Goal: Information Seeking & Learning: Learn about a topic

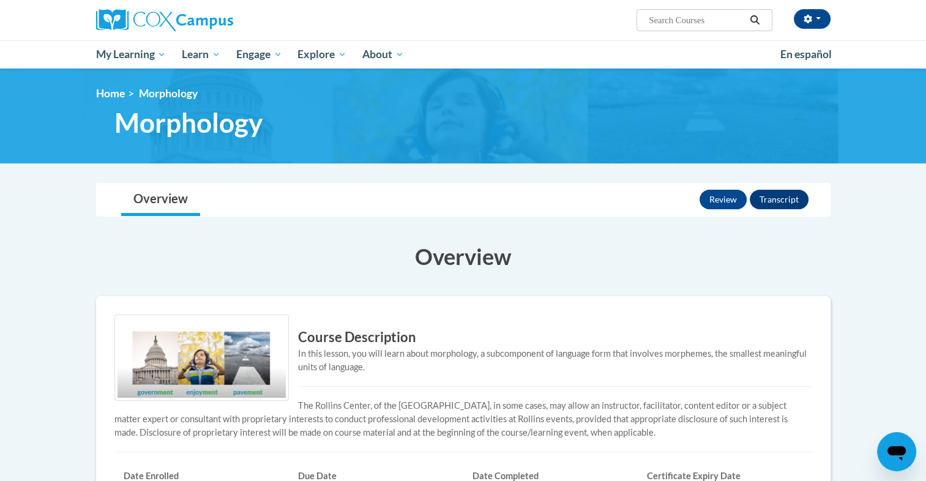
click at [726, 187] on div "Review Transcript" at bounding box center [755, 200] width 112 height 32
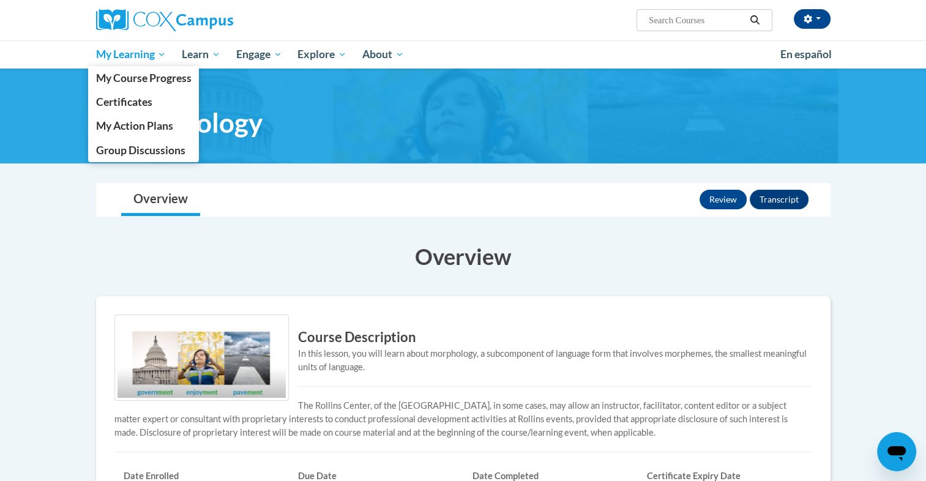
click at [120, 65] on link "My Learning" at bounding box center [131, 54] width 86 height 28
click at [120, 73] on span "My Course Progress" at bounding box center [142, 78] width 95 height 13
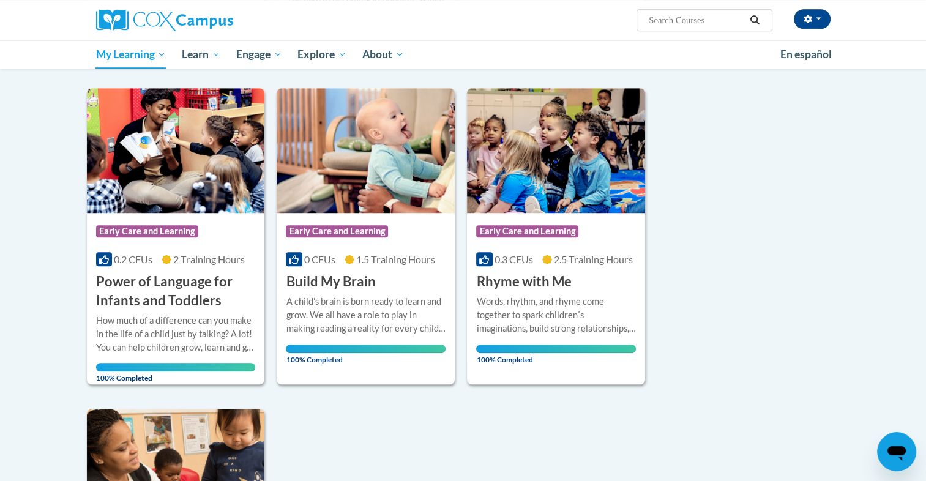
scroll to position [420, 0]
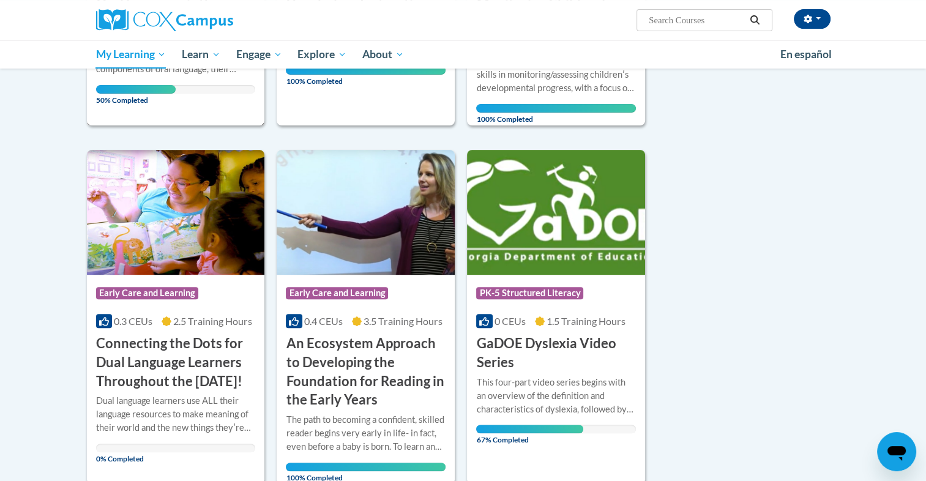
click at [224, 85] on div "50% Completed" at bounding box center [176, 89] width 160 height 9
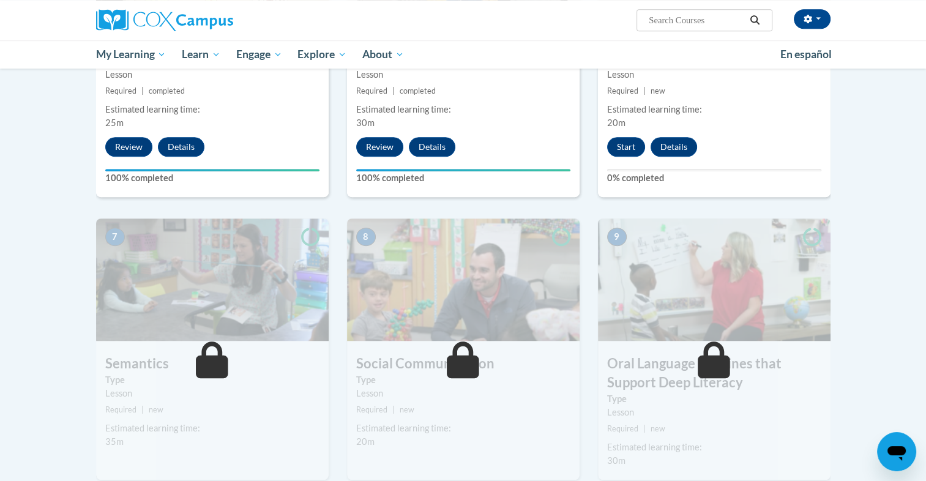
scroll to position [841, 0]
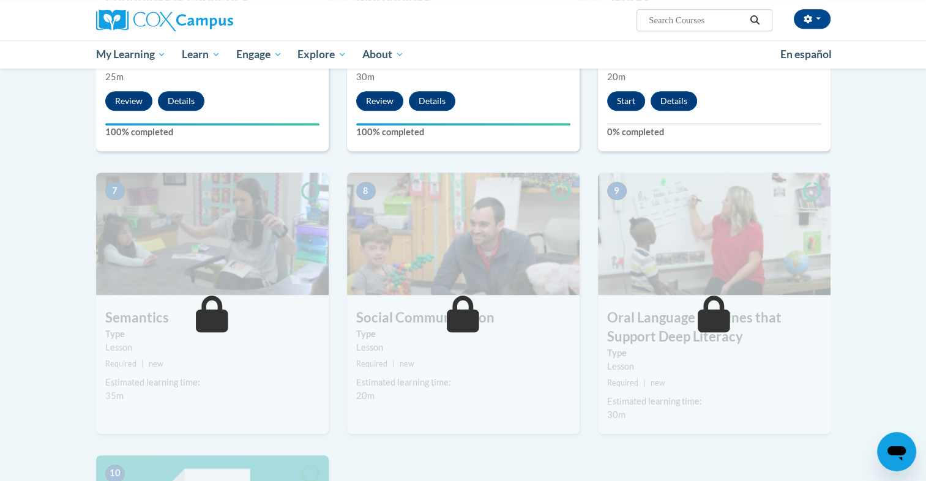
drag, startPoint x: 923, startPoint y: 320, endPoint x: 937, endPoint y: 356, distance: 38.7
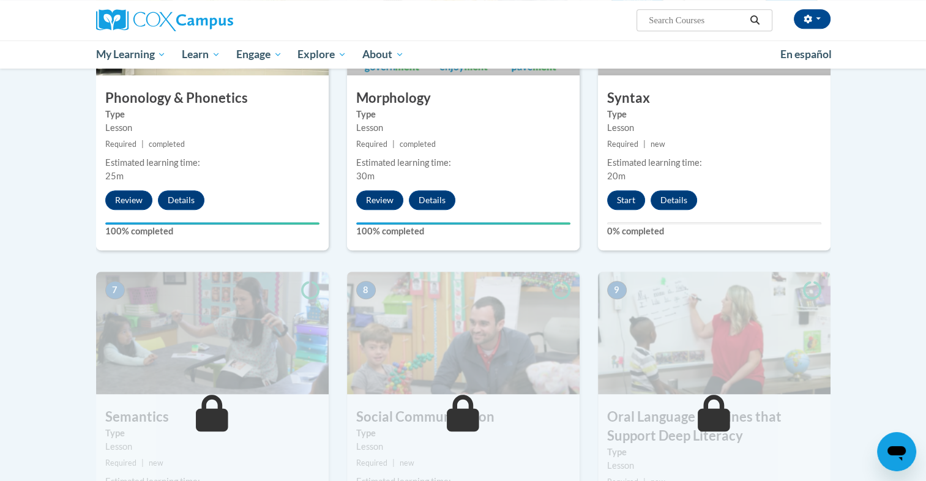
scroll to position [710, 0]
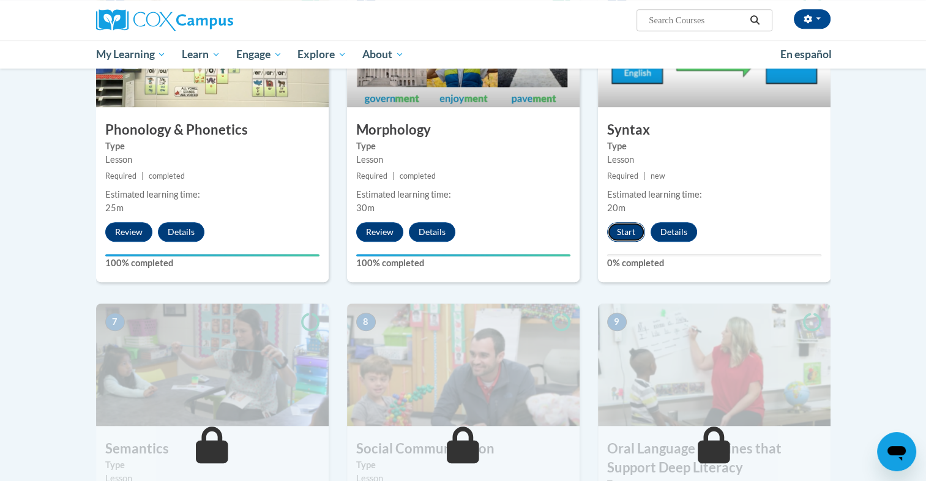
click at [609, 226] on button "Start" at bounding box center [626, 232] width 38 height 20
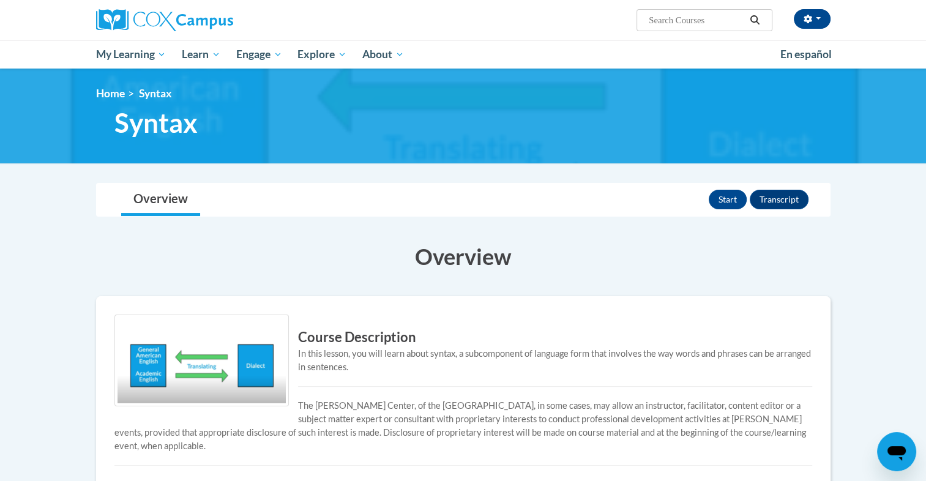
click at [723, 187] on div "Start Transcript" at bounding box center [760, 200] width 103 height 32
click at [723, 198] on button "Start" at bounding box center [728, 200] width 38 height 20
click at [710, 205] on button "Review" at bounding box center [722, 200] width 47 height 20
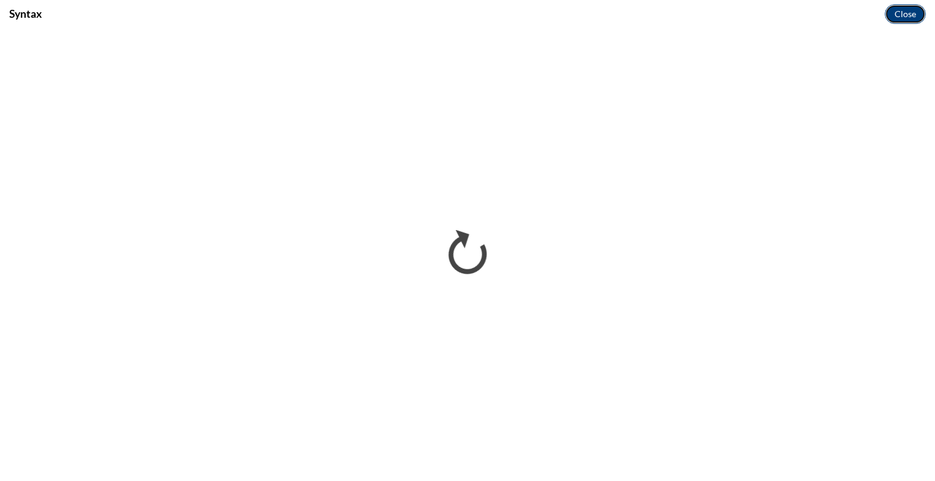
click at [907, 6] on button "Close" at bounding box center [905, 14] width 41 height 20
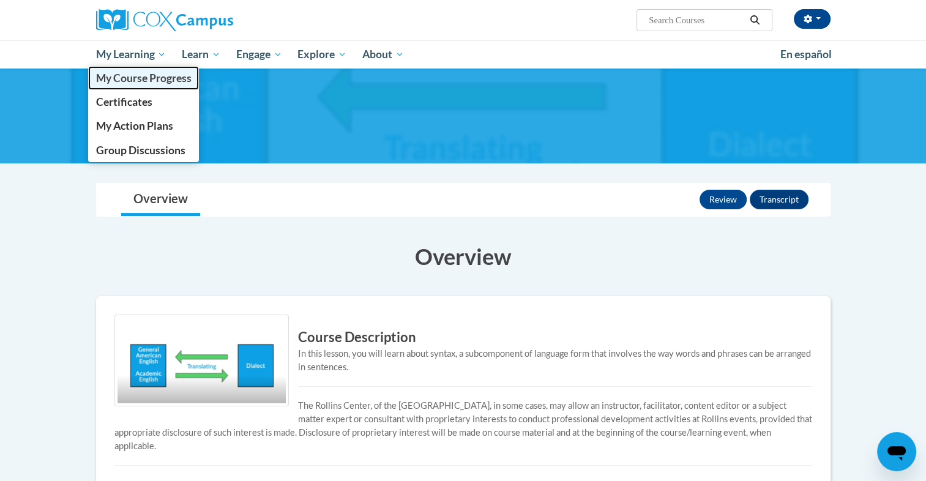
click at [122, 74] on span "My Course Progress" at bounding box center [142, 78] width 95 height 13
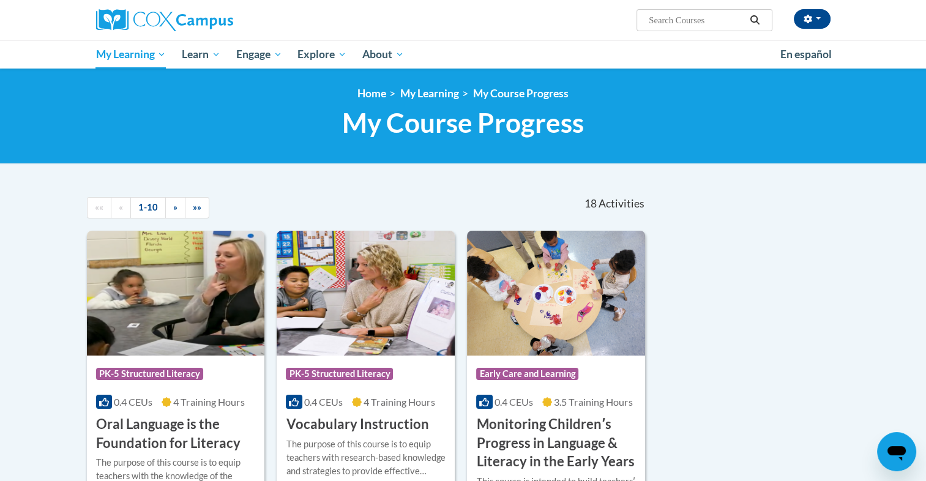
scroll to position [420, 0]
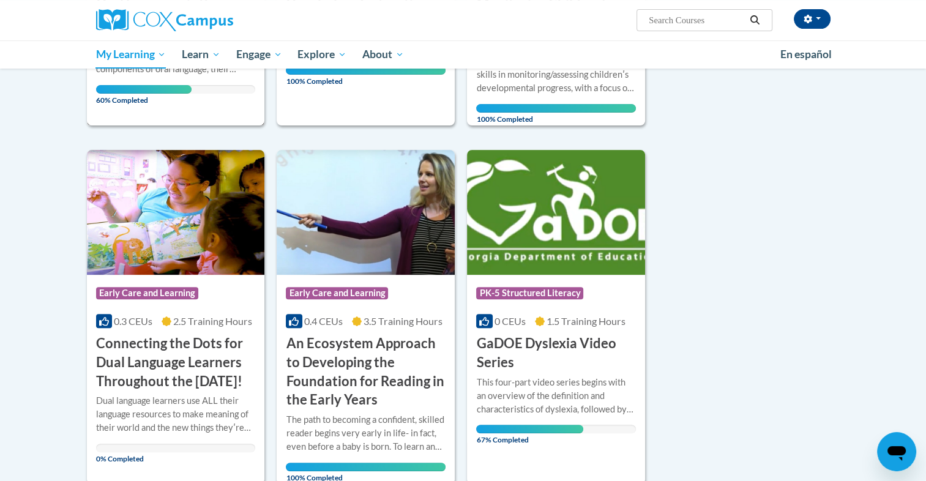
click at [171, 80] on div "The purpose of this course is to equip teachers with the knowledge of the compo…" at bounding box center [176, 64] width 160 height 58
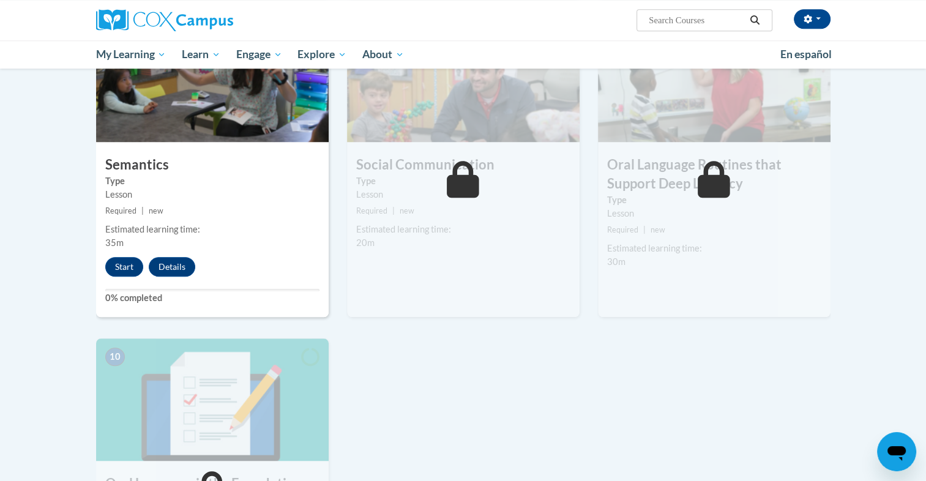
scroll to position [984, 0]
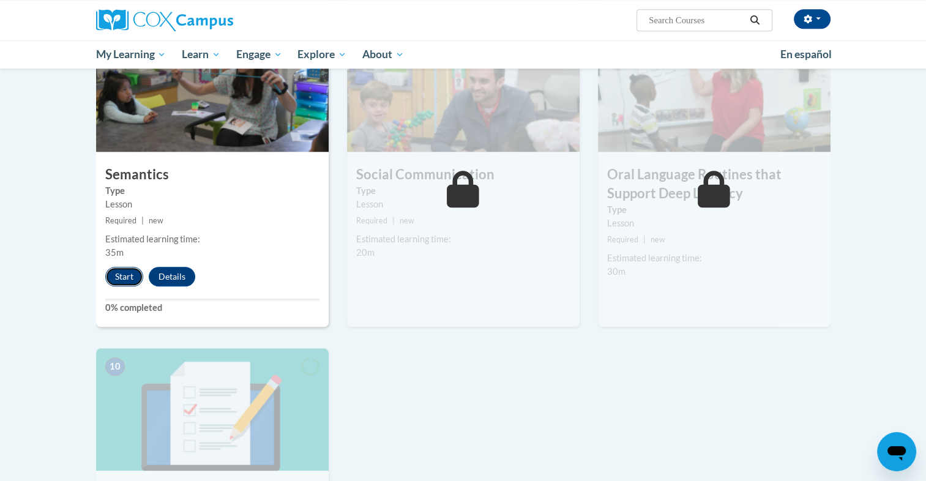
click at [122, 277] on button "Start" at bounding box center [124, 277] width 38 height 20
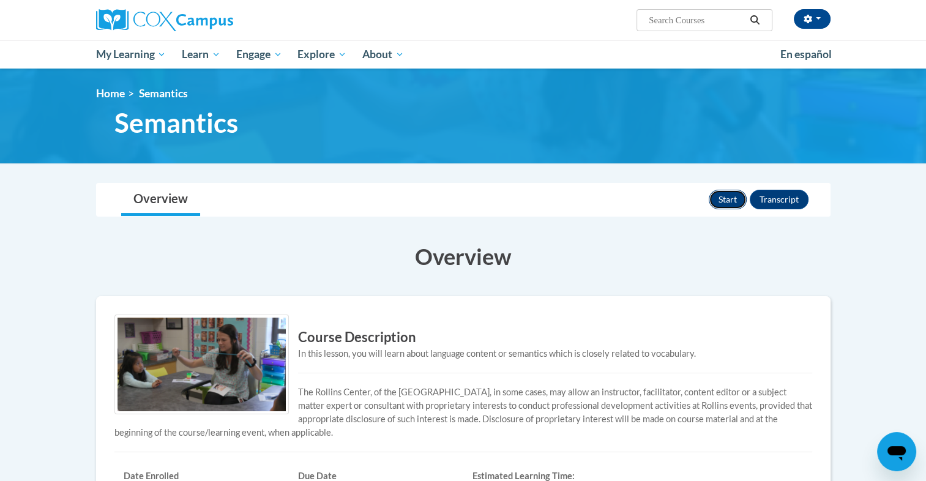
click at [724, 201] on button "Start" at bounding box center [728, 200] width 38 height 20
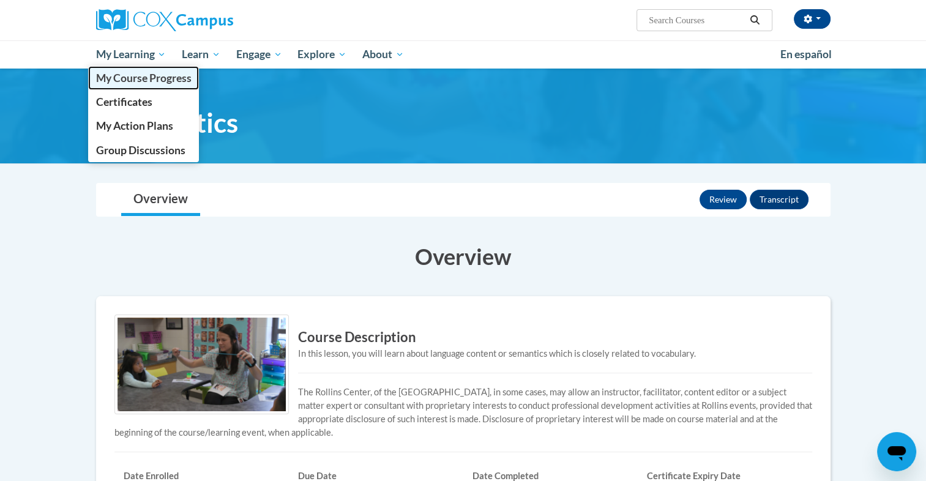
click at [157, 72] on span "My Course Progress" at bounding box center [142, 78] width 95 height 13
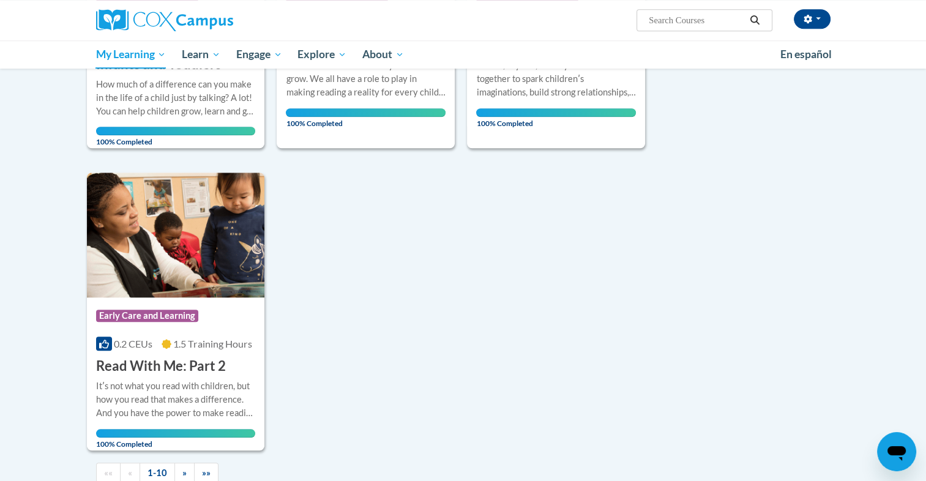
scroll to position [656, 0]
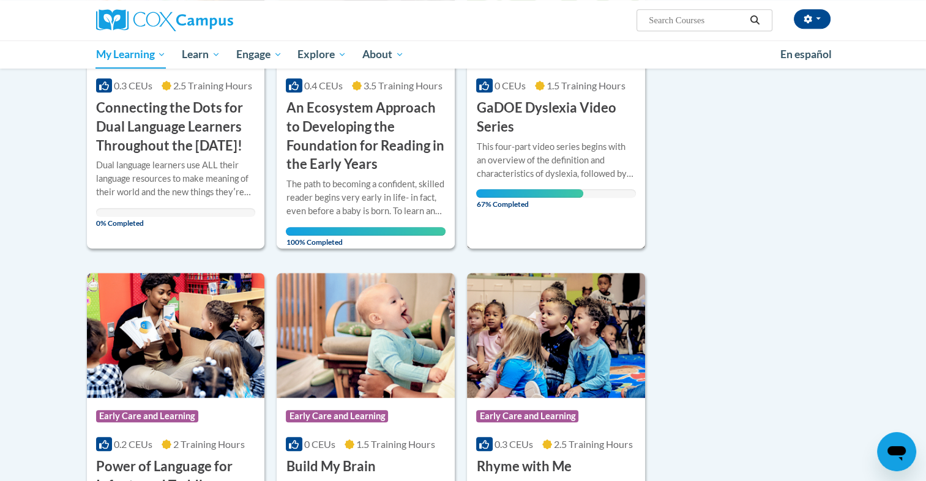
click at [575, 142] on div "This four-part video series begins with an overview of the definition and chara…" at bounding box center [556, 160] width 160 height 40
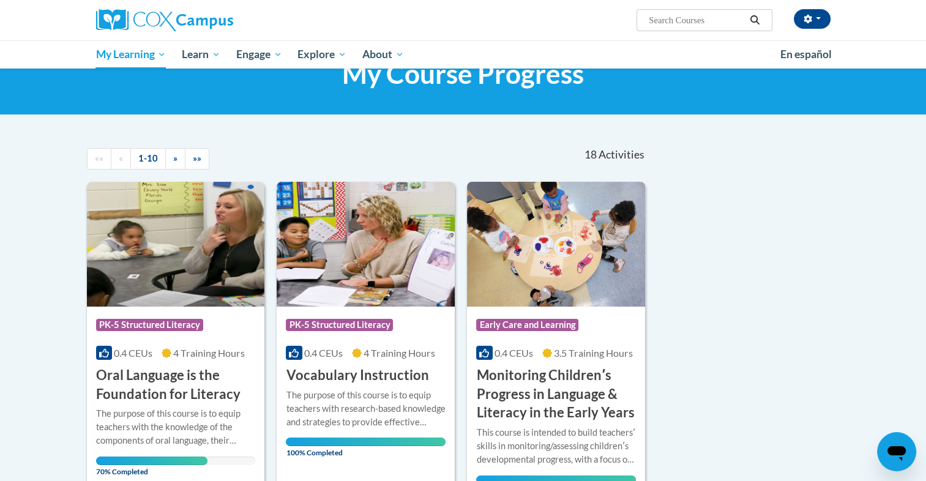
scroll to position [53, 0]
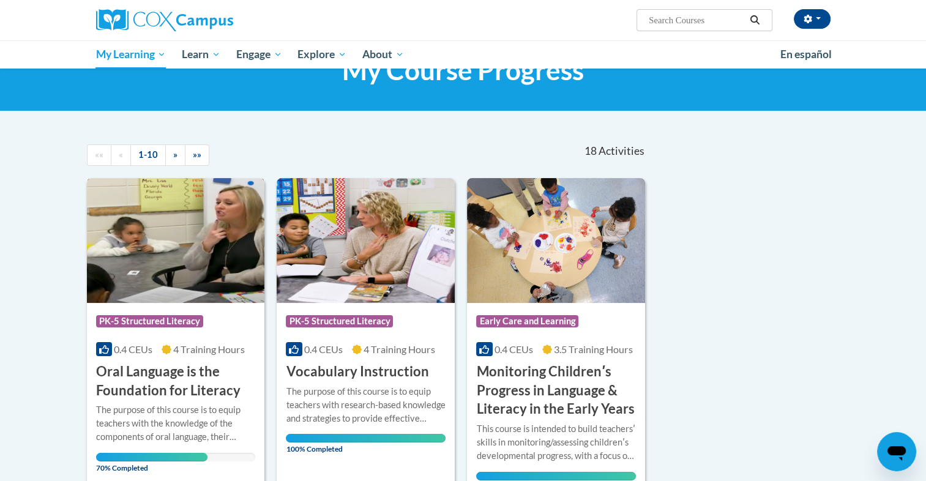
click at [240, 269] on img at bounding box center [176, 240] width 178 height 125
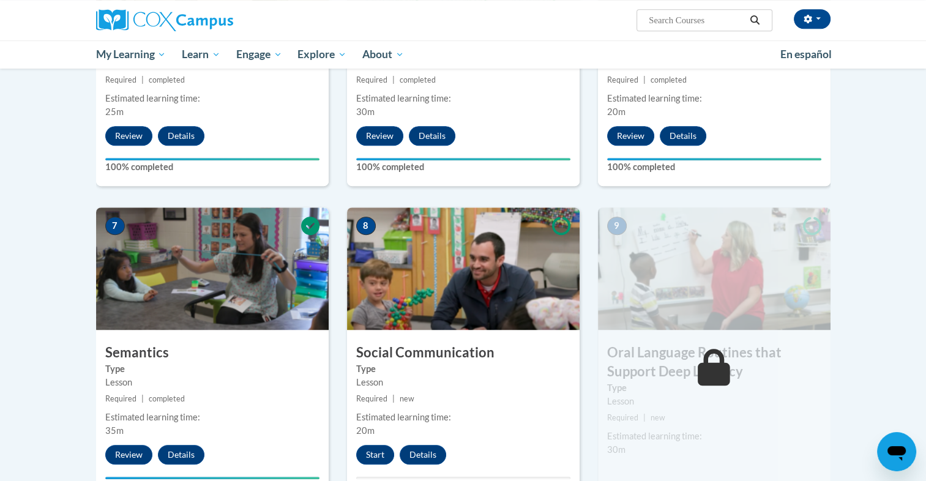
scroll to position [841, 0]
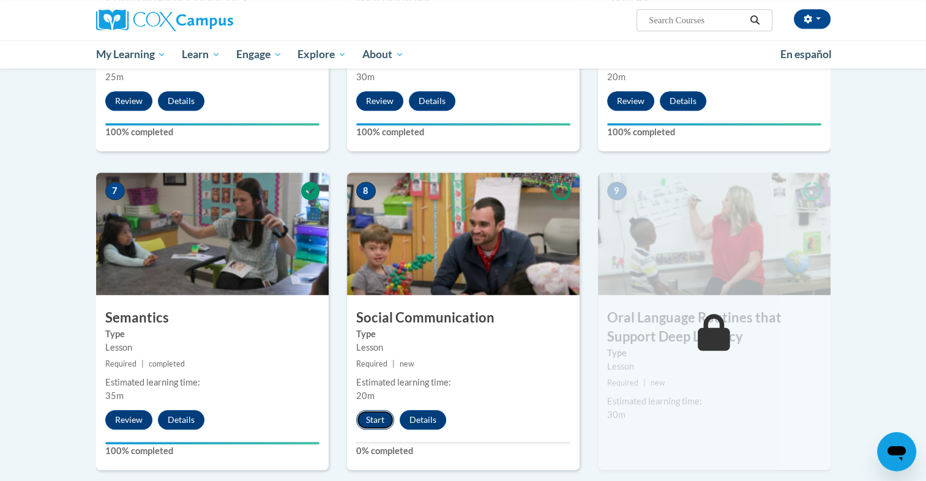
click at [373, 413] on button "Start" at bounding box center [375, 420] width 38 height 20
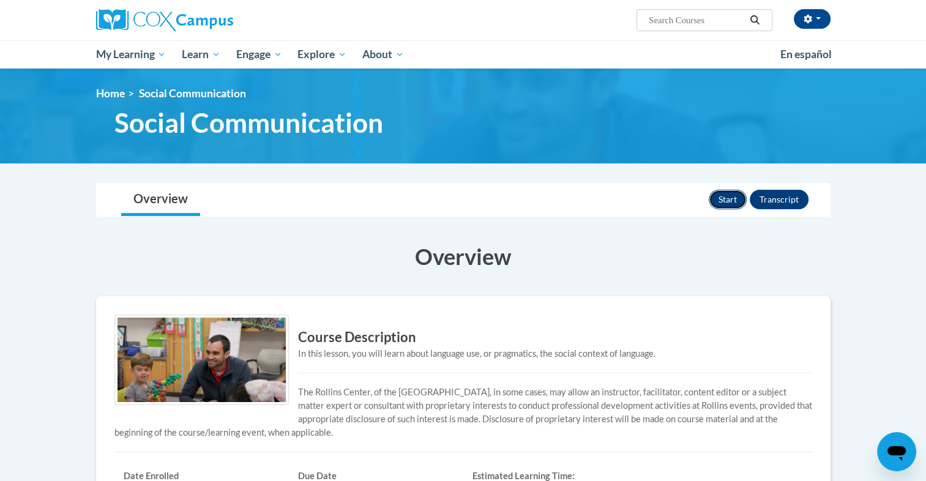
click at [738, 206] on button "Start" at bounding box center [728, 200] width 38 height 20
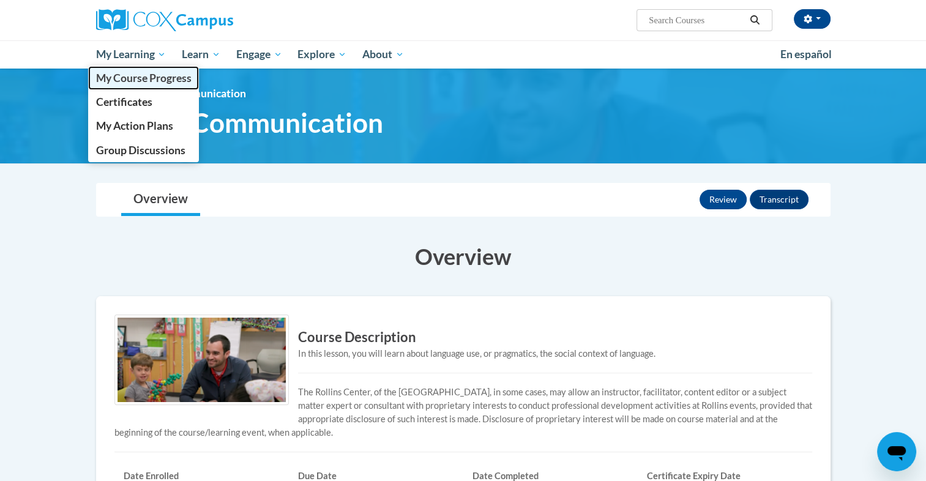
click at [143, 72] on span "My Course Progress" at bounding box center [142, 78] width 95 height 13
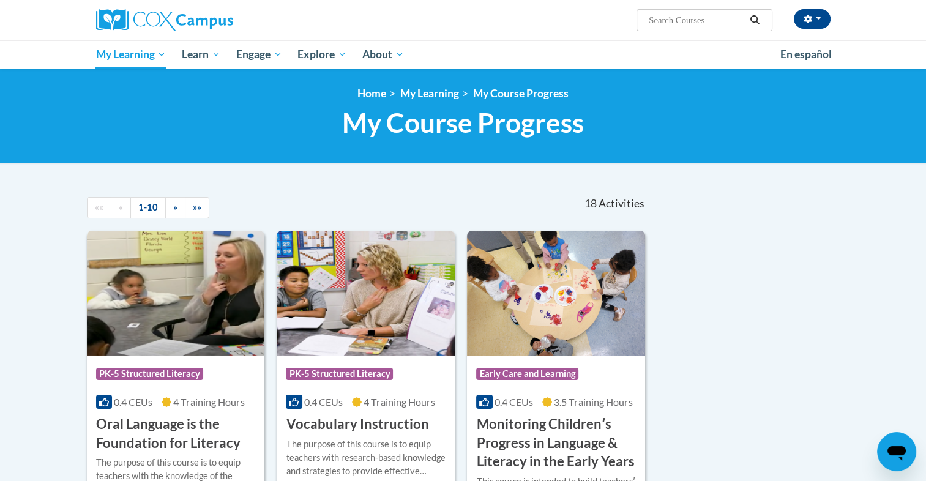
scroll to position [420, 0]
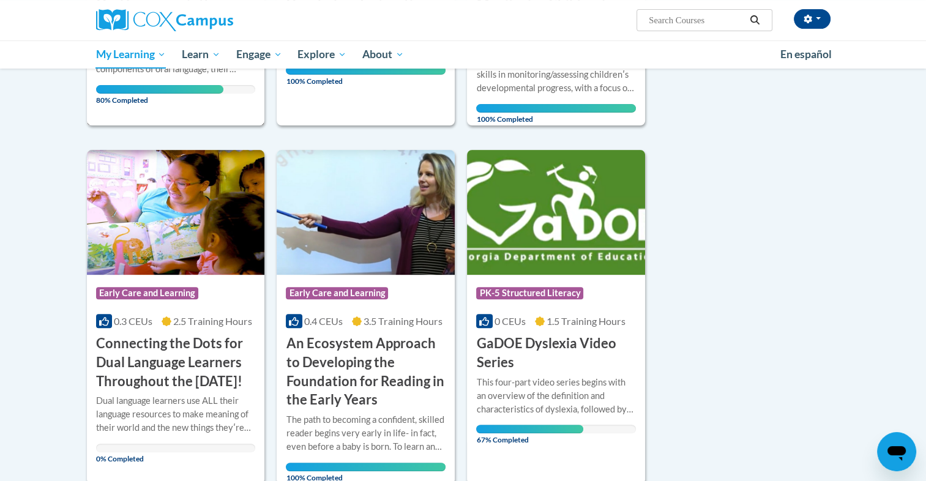
click at [162, 86] on span "80% Completed" at bounding box center [160, 95] width 128 height 20
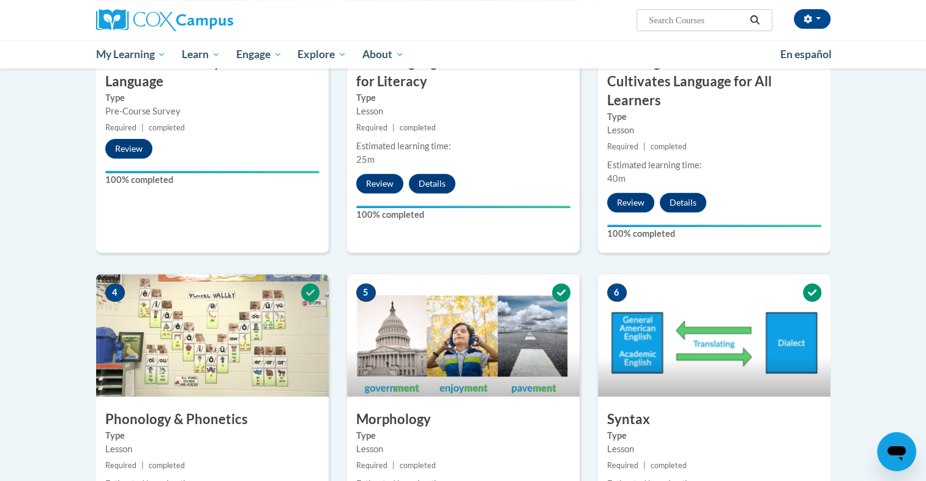
scroll to position [841, 0]
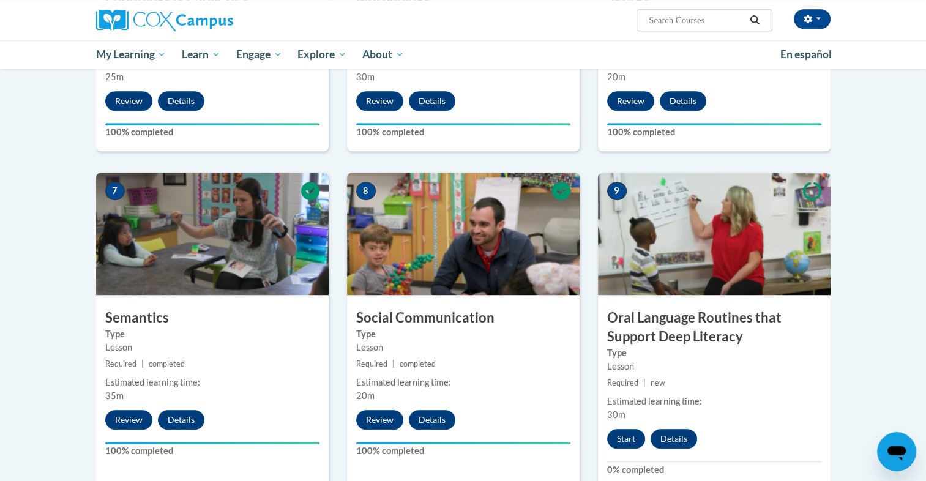
click at [925, 469] on body "Nevelyn Atkins (America/New_York UTC-04:00) My Profile Inbox My Transcripts Log…" at bounding box center [463, 138] width 926 height 1959
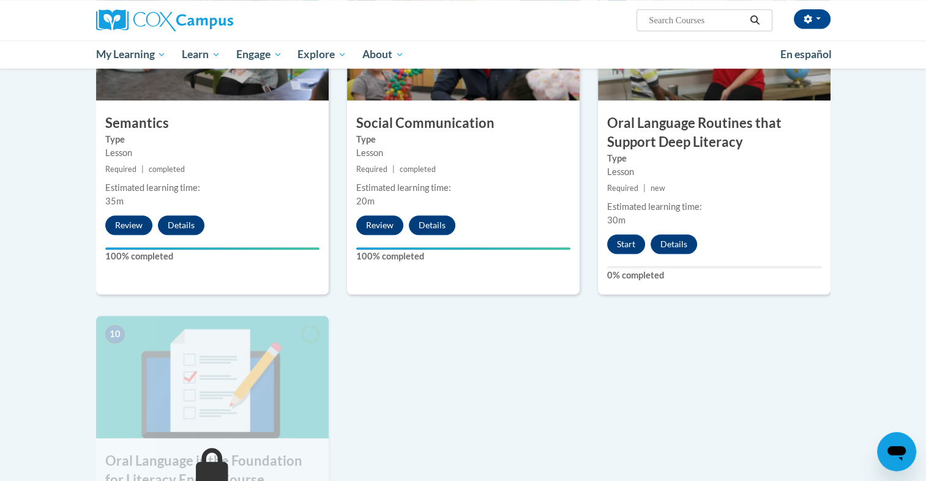
scroll to position [1037, 0]
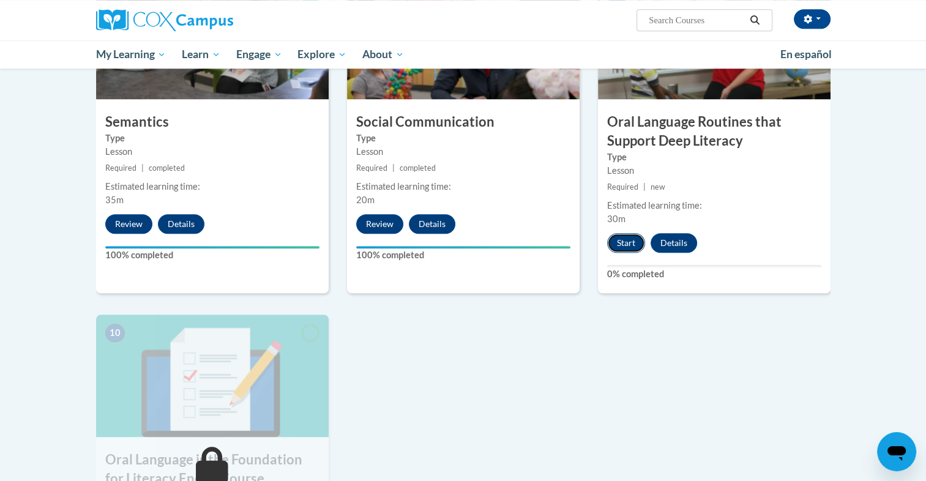
click at [633, 243] on button "Start" at bounding box center [626, 243] width 38 height 20
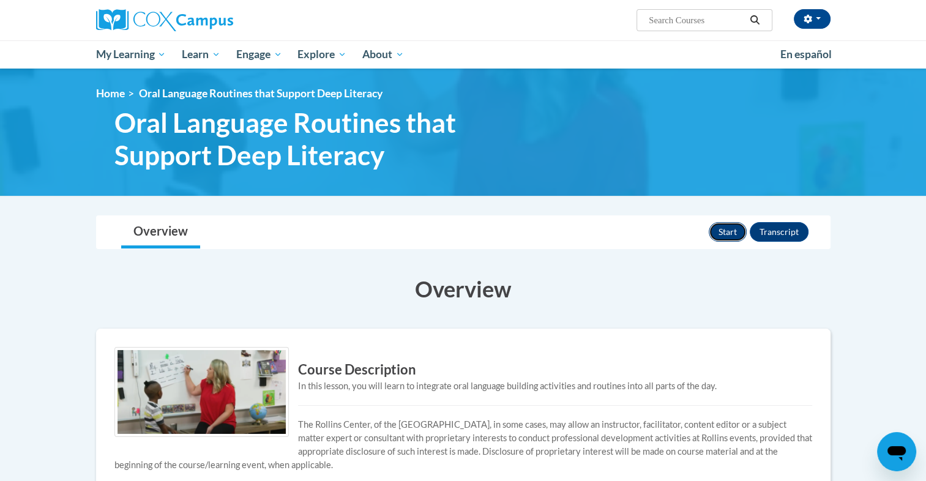
click at [712, 231] on button "Start" at bounding box center [728, 232] width 38 height 20
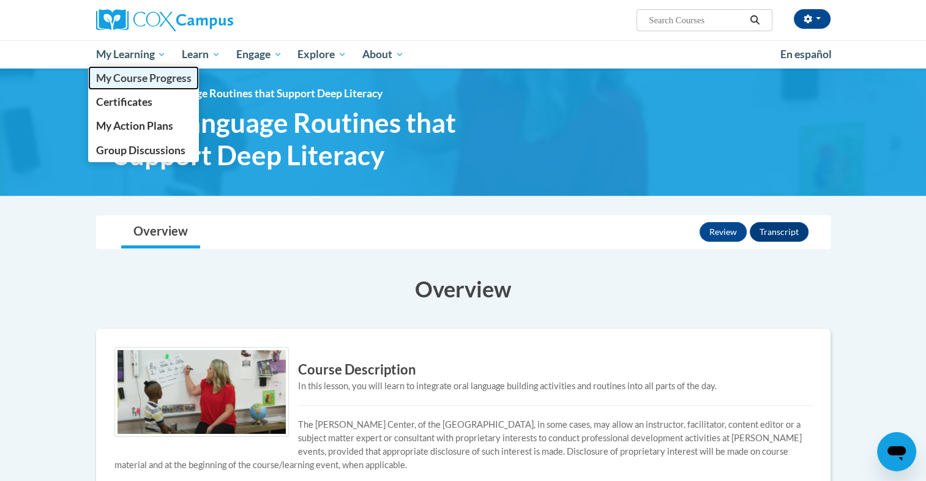
click at [151, 70] on link "My Course Progress" at bounding box center [143, 78] width 111 height 24
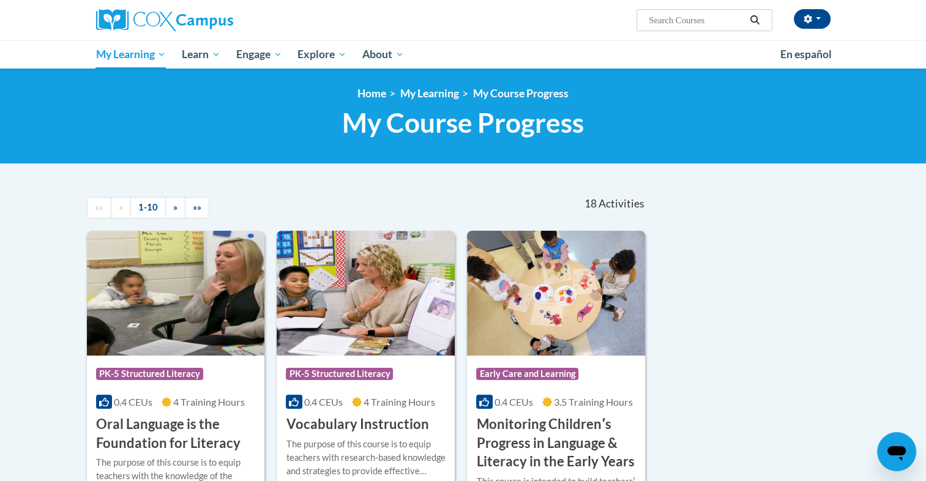
drag, startPoint x: 925, startPoint y: 261, endPoint x: 925, endPoint y: 352, distance: 91.8
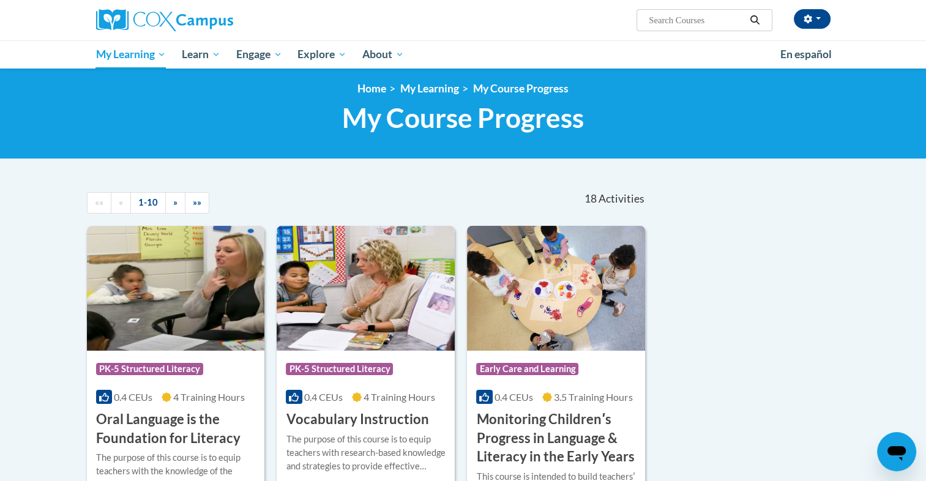
scroll to position [4, 0]
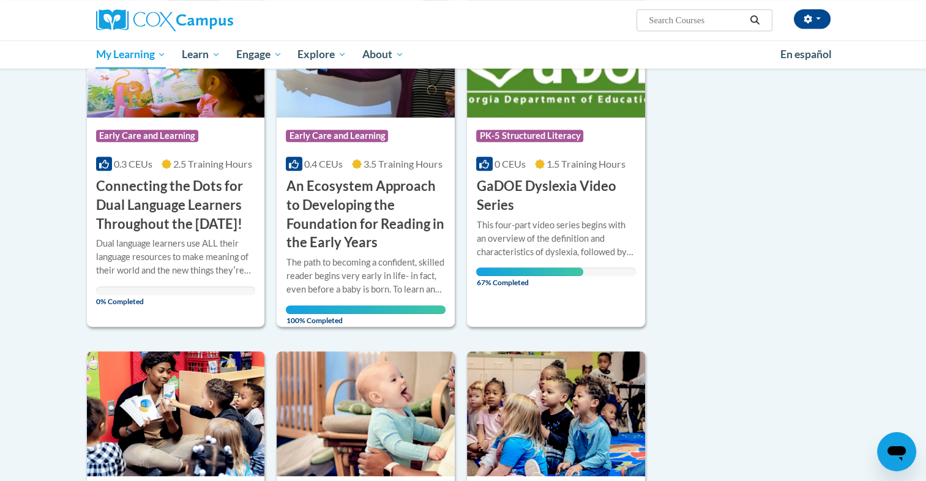
scroll to position [562, 0]
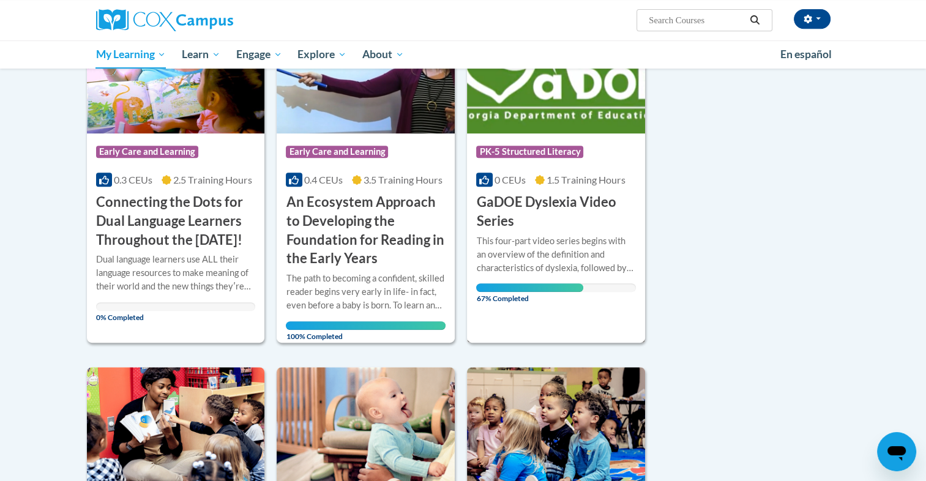
click at [552, 258] on div "This four-part video series begins with an overview of the definition and chara…" at bounding box center [556, 254] width 160 height 40
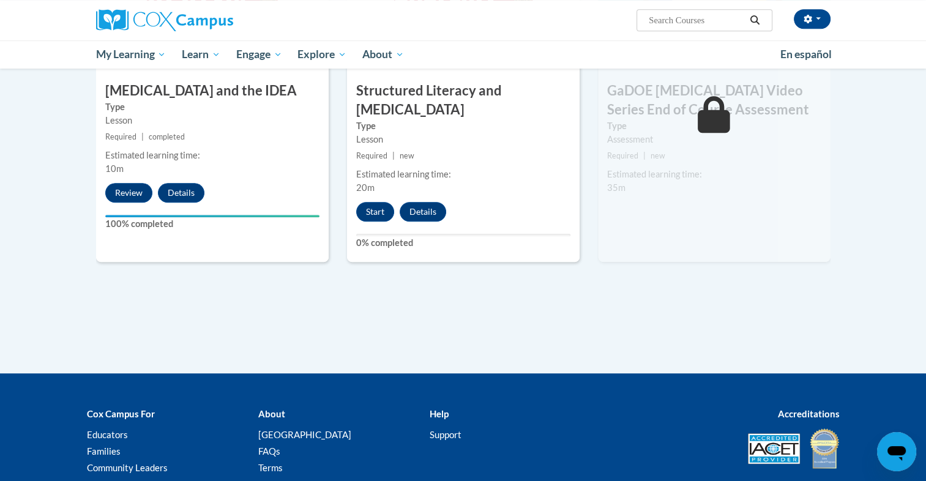
scroll to position [805, 0]
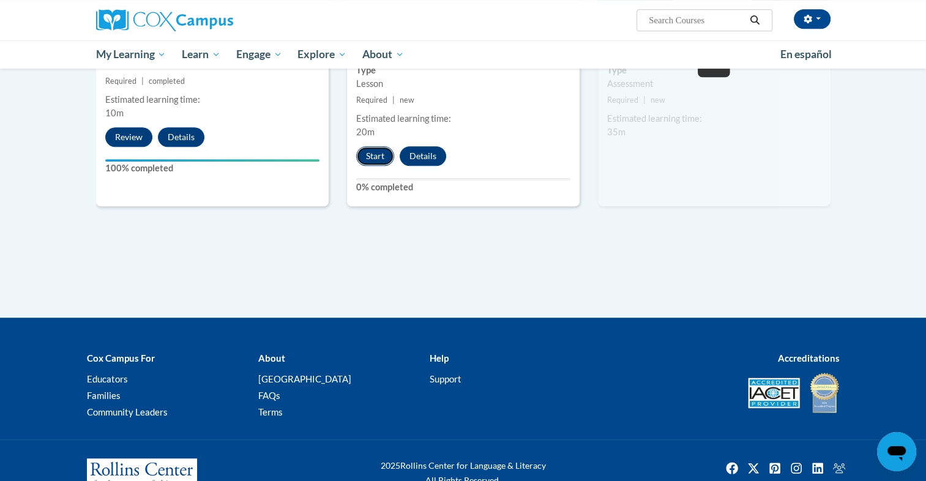
click at [379, 146] on button "Start" at bounding box center [375, 156] width 38 height 20
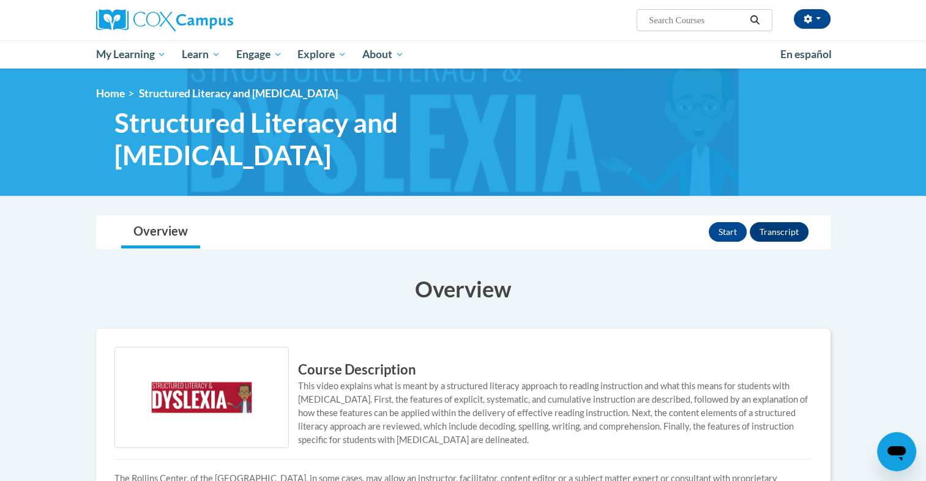
click at [924, 326] on body "Nevelyn Atkins (America/New_York UTC-04:00) My Profile Inbox My Transcripts Log…" at bounding box center [463, 451] width 926 height 903
click at [722, 222] on button "Start" at bounding box center [728, 232] width 38 height 20
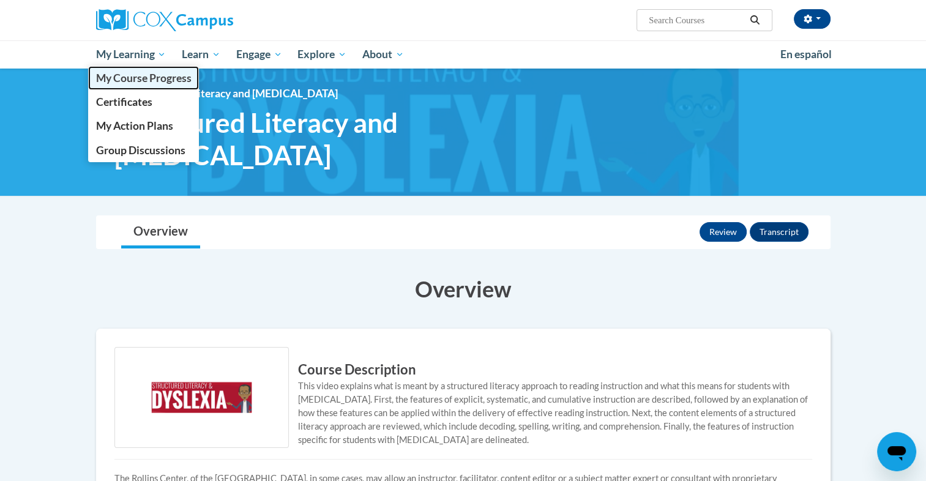
click at [144, 76] on span "My Course Progress" at bounding box center [142, 78] width 95 height 13
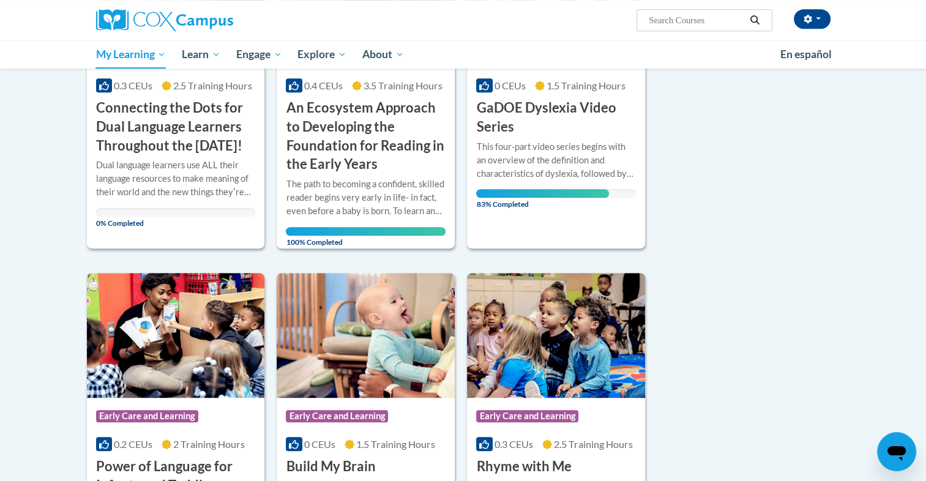
scroll to position [661, 0]
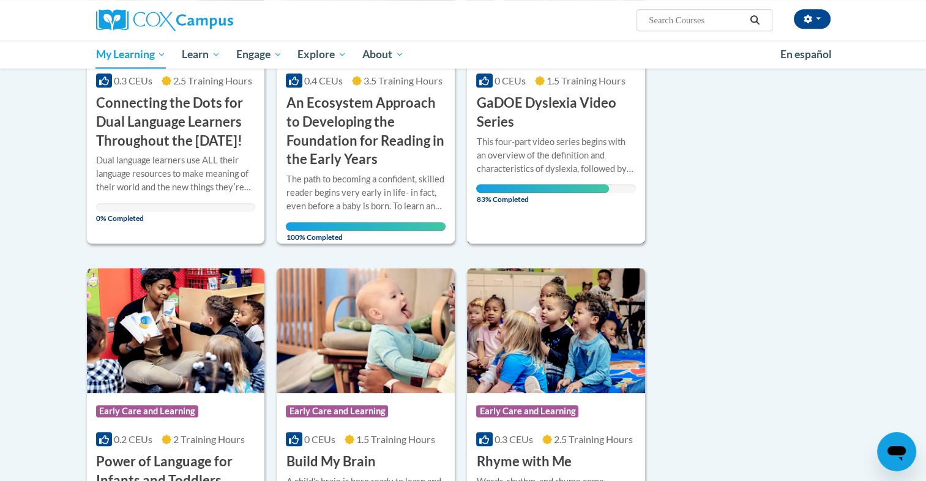
click at [501, 154] on div "This four-part video series begins with an overview of the definition and chara…" at bounding box center [556, 155] width 160 height 40
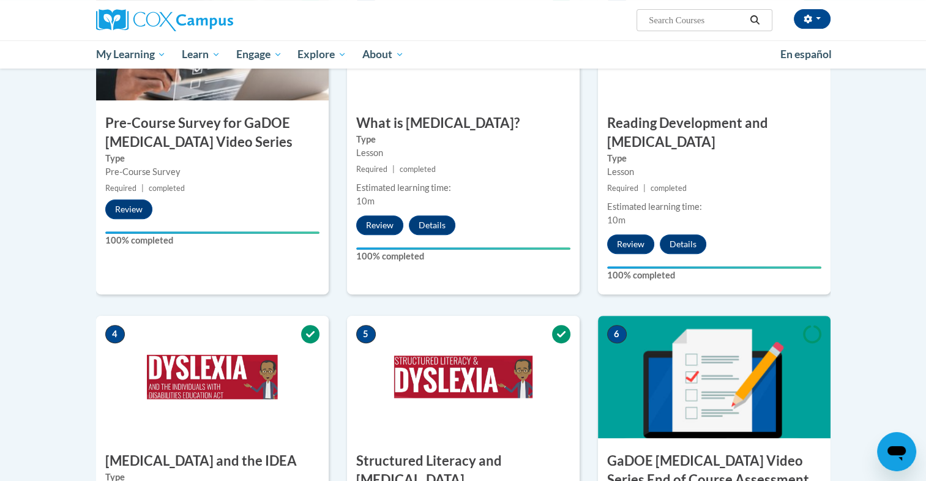
scroll to position [420, 0]
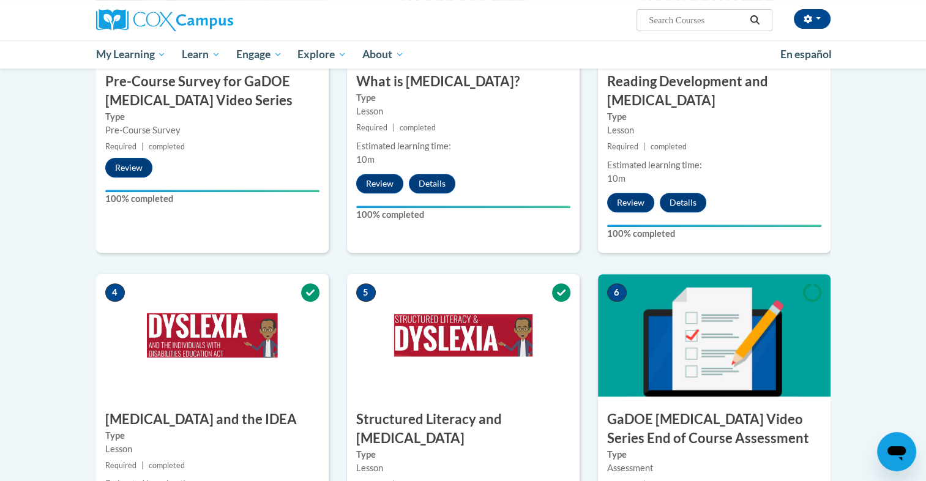
click at [733, 286] on img at bounding box center [714, 335] width 233 height 122
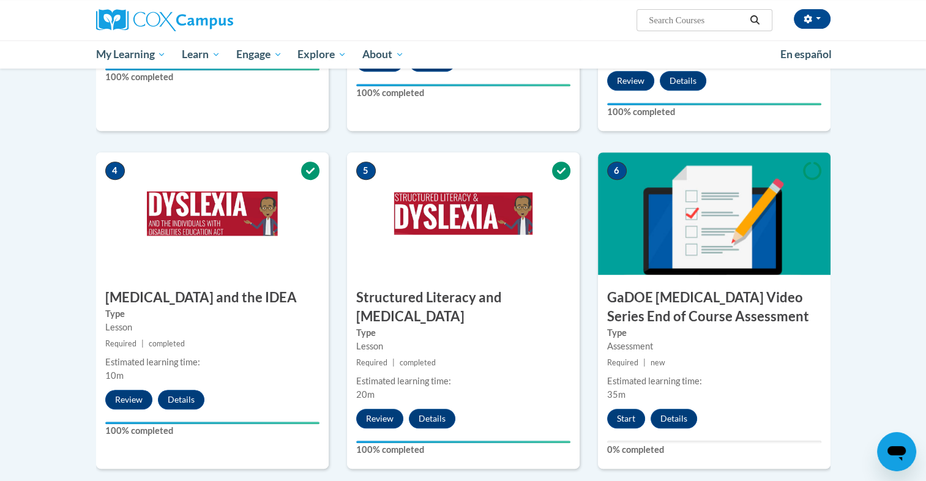
scroll to position [543, 0]
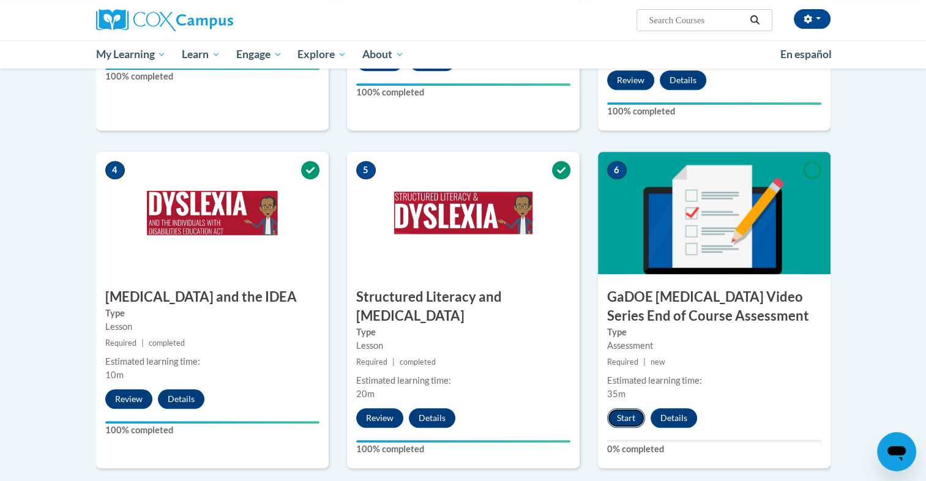
click at [623, 408] on button "Start" at bounding box center [626, 418] width 38 height 20
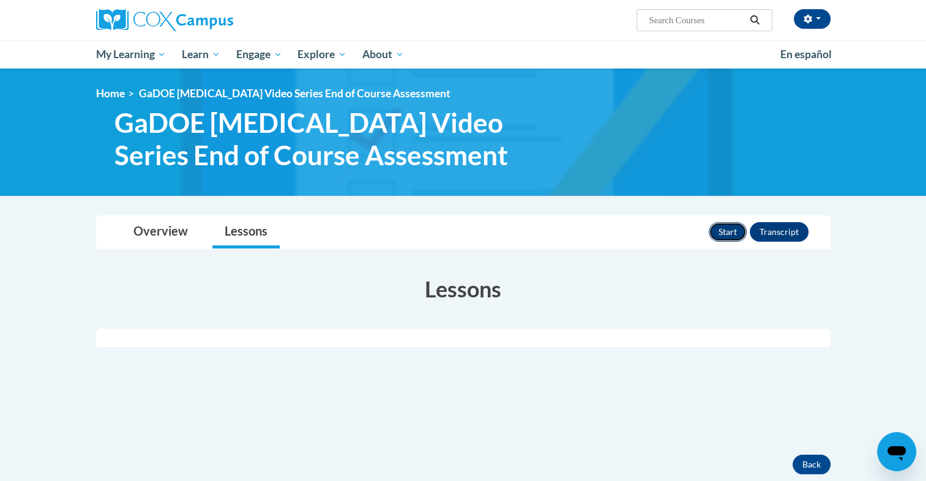
click at [720, 232] on button "Start" at bounding box center [728, 232] width 38 height 20
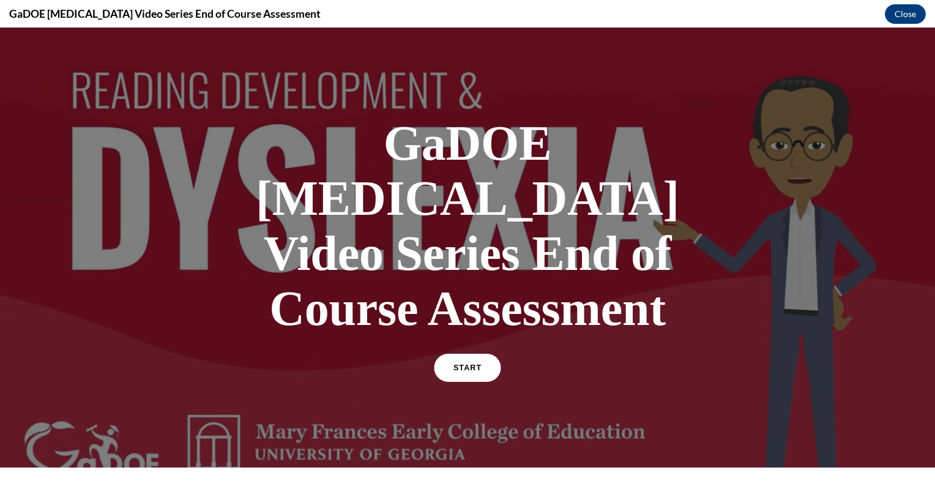
click at [477, 354] on link "START" at bounding box center [467, 368] width 67 height 28
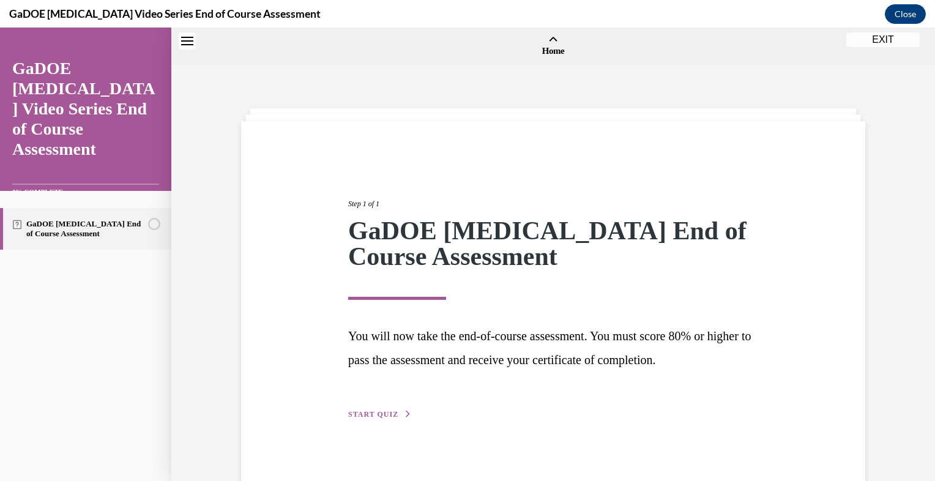
scroll to position [38, 0]
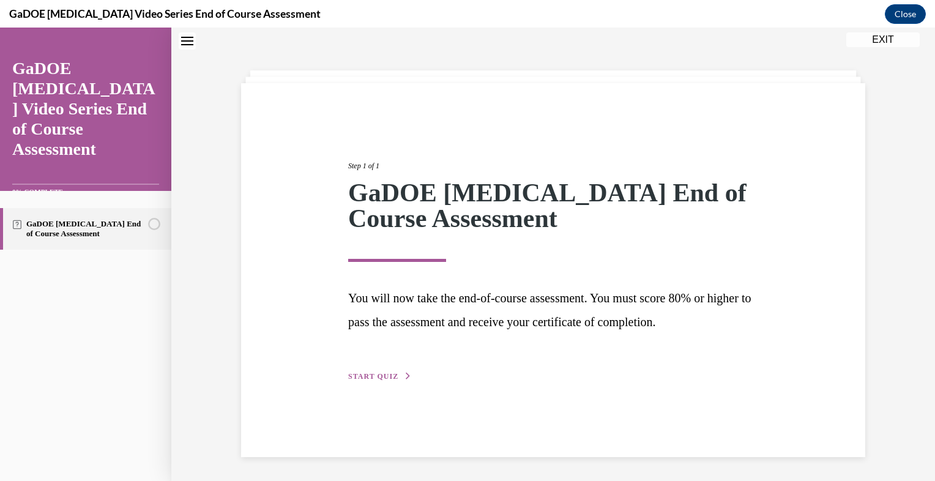
click at [359, 371] on button "START QUIZ" at bounding box center [380, 376] width 64 height 11
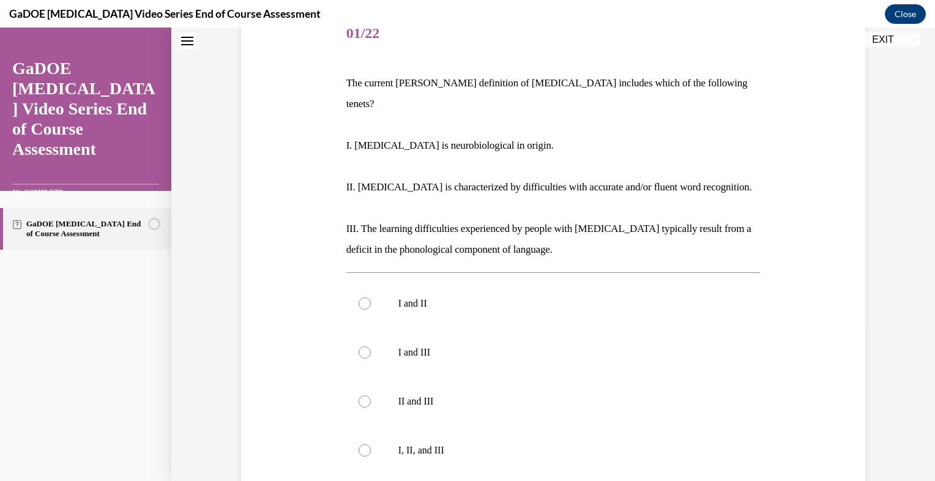
scroll to position [185, 0]
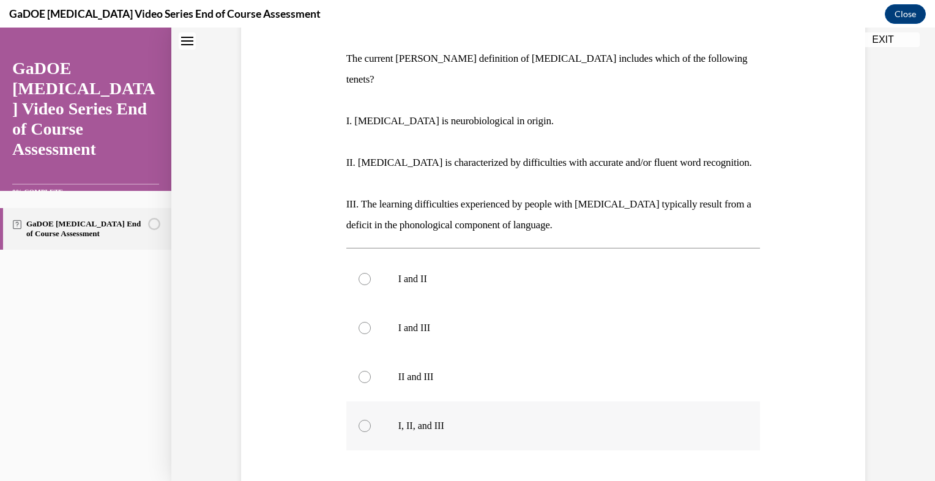
click at [561, 420] on p "I, II, and III" at bounding box center [564, 426] width 332 height 12
click at [371, 420] on input "I, II, and III" at bounding box center [365, 426] width 12 height 12
radio input "true"
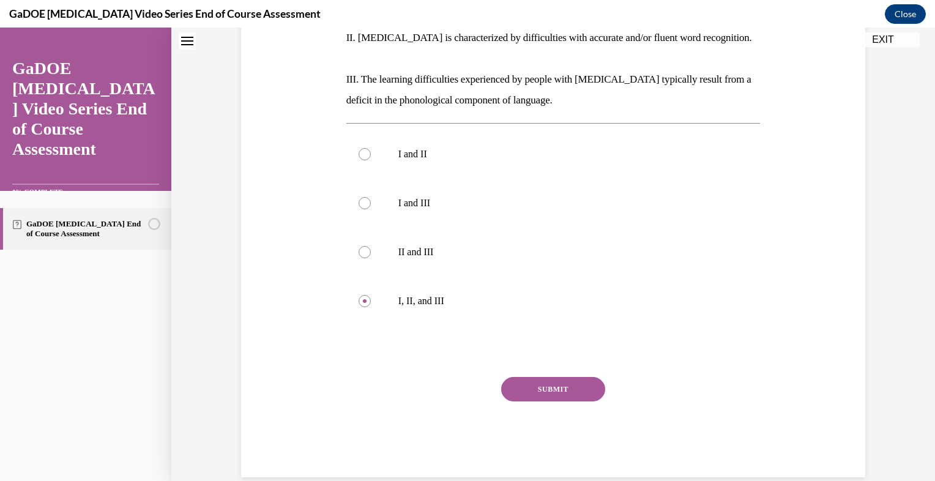
click at [587, 377] on button "SUBMIT" at bounding box center [553, 389] width 104 height 24
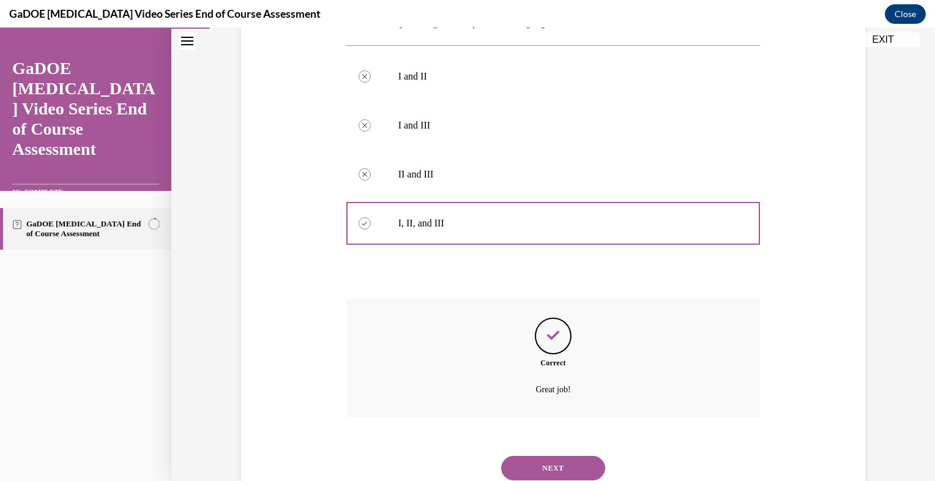
scroll to position [409, 0]
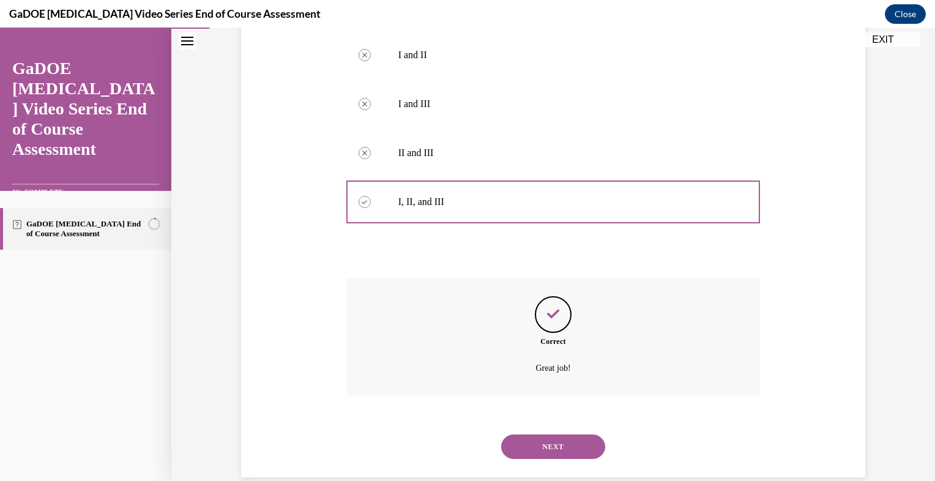
click at [577, 434] on button "NEXT" at bounding box center [553, 446] width 104 height 24
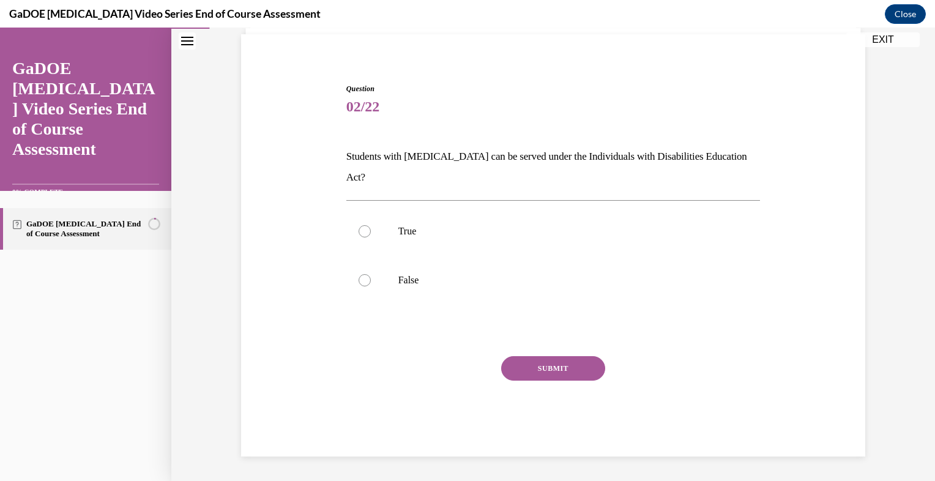
scroll to position [66, 0]
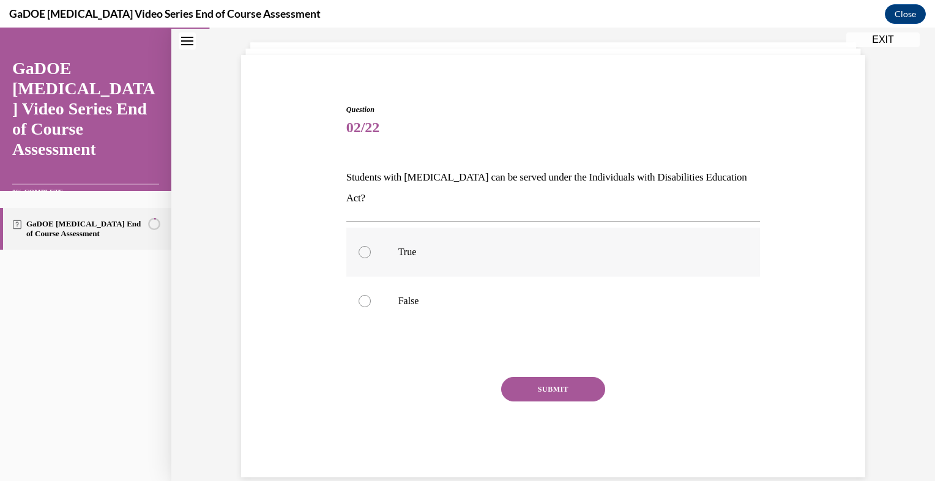
click at [362, 241] on label "True" at bounding box center [553, 252] width 414 height 49
click at [362, 246] on input "True" at bounding box center [365, 252] width 12 height 12
radio input "true"
click at [511, 377] on button "SUBMIT" at bounding box center [553, 389] width 104 height 24
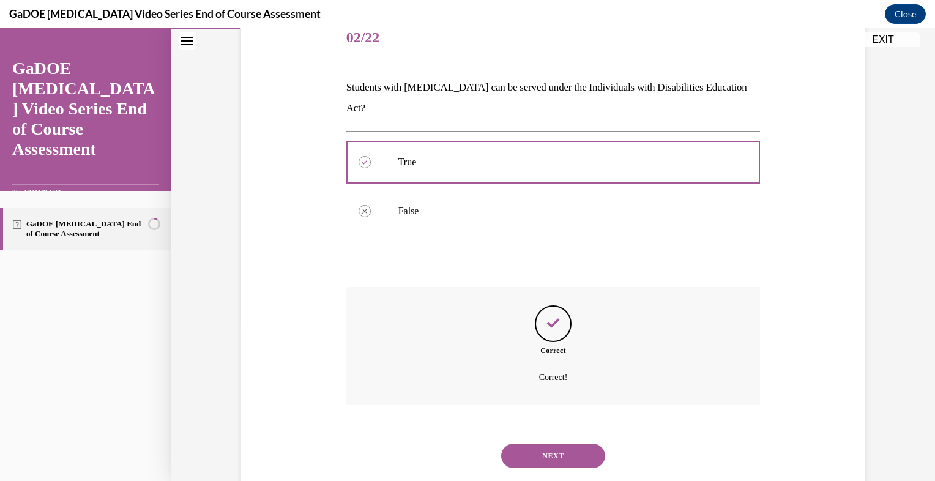
scroll to position [165, 0]
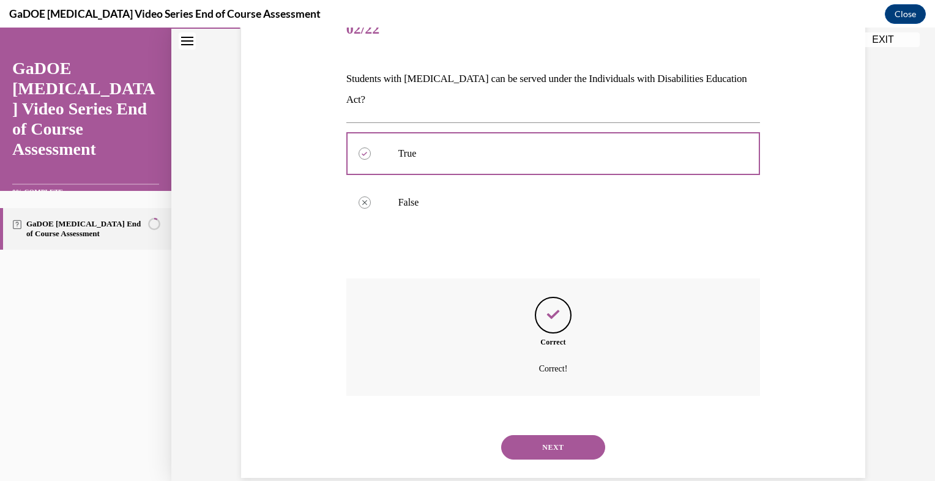
click at [550, 435] on button "NEXT" at bounding box center [553, 447] width 104 height 24
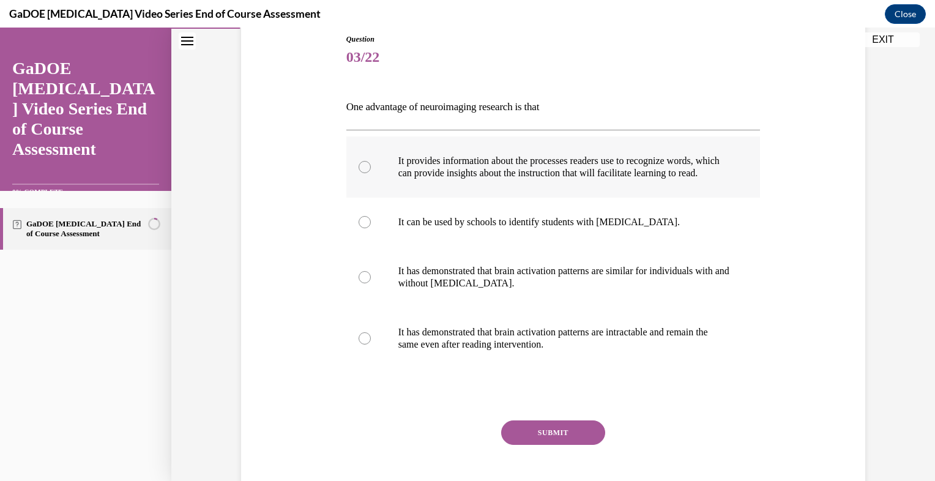
click at [450, 157] on p "It provides information about the processes readers use to recognize words, whi…" at bounding box center [564, 167] width 332 height 24
click at [371, 161] on input "It provides information about the processes readers use to recognize words, whi…" at bounding box center [365, 167] width 12 height 12
radio input "true"
click at [546, 434] on button "SUBMIT" at bounding box center [553, 432] width 104 height 24
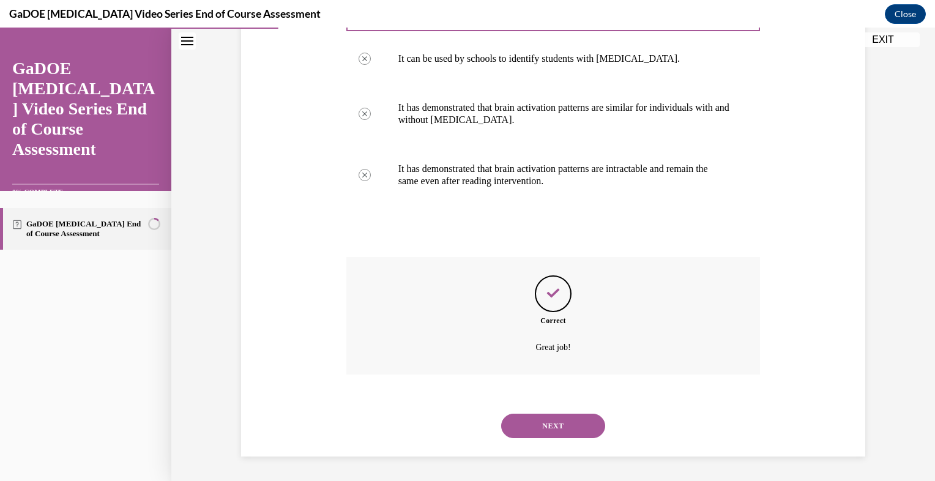
scroll to position [311, 0]
click at [573, 420] on button "NEXT" at bounding box center [553, 426] width 104 height 24
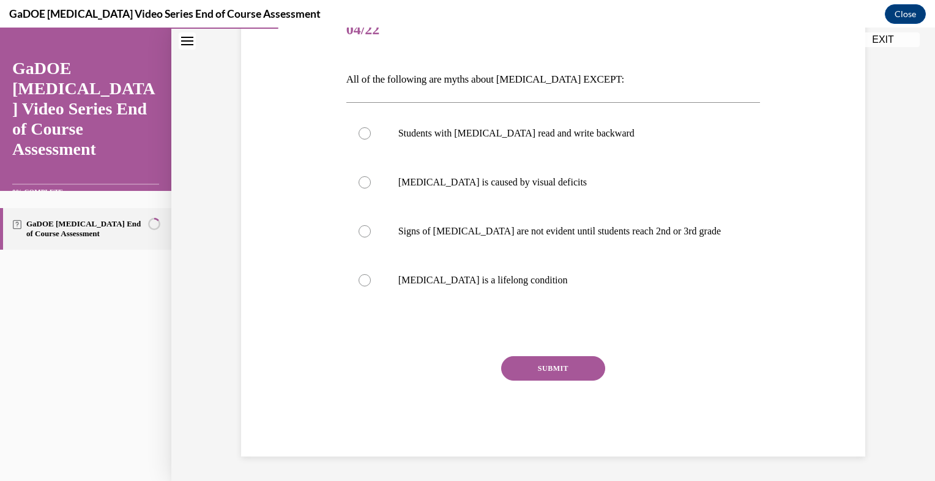
scroll to position [136, 0]
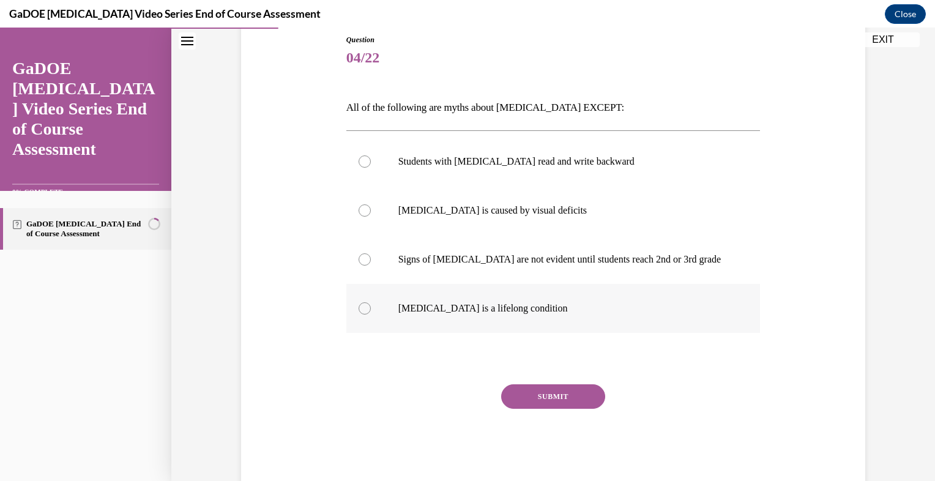
click at [398, 309] on p "Dyslexia is a lifelong condition" at bounding box center [564, 308] width 332 height 12
click at [371, 309] on input "Dyslexia is a lifelong condition" at bounding box center [365, 308] width 12 height 12
radio input "true"
click at [553, 390] on button "SUBMIT" at bounding box center [553, 396] width 104 height 24
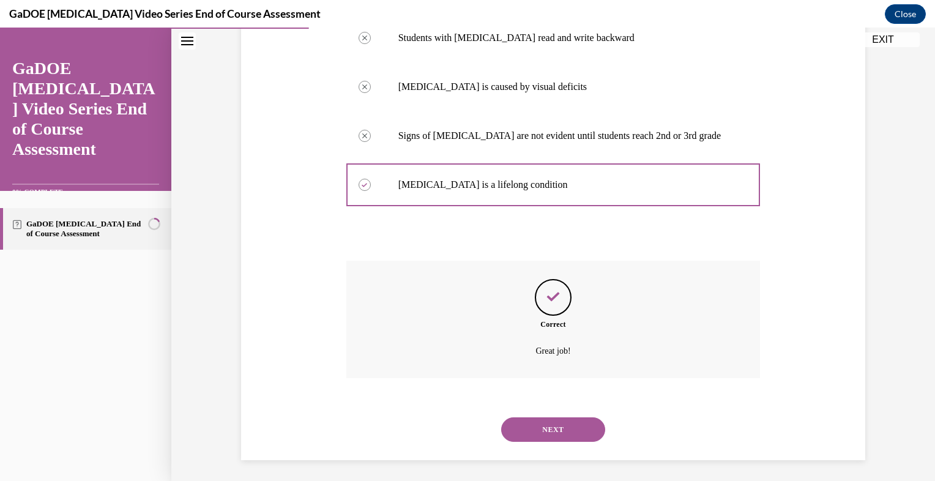
scroll to position [263, 0]
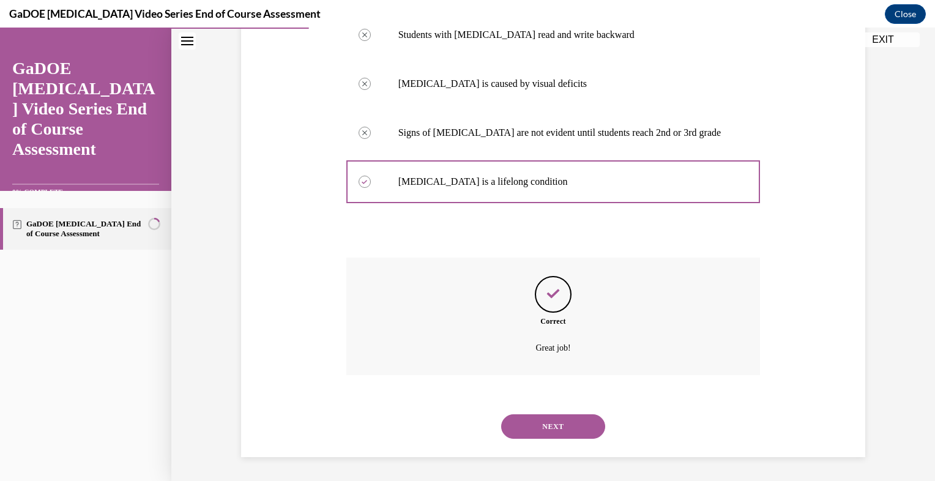
click at [583, 420] on button "NEXT" at bounding box center [553, 426] width 104 height 24
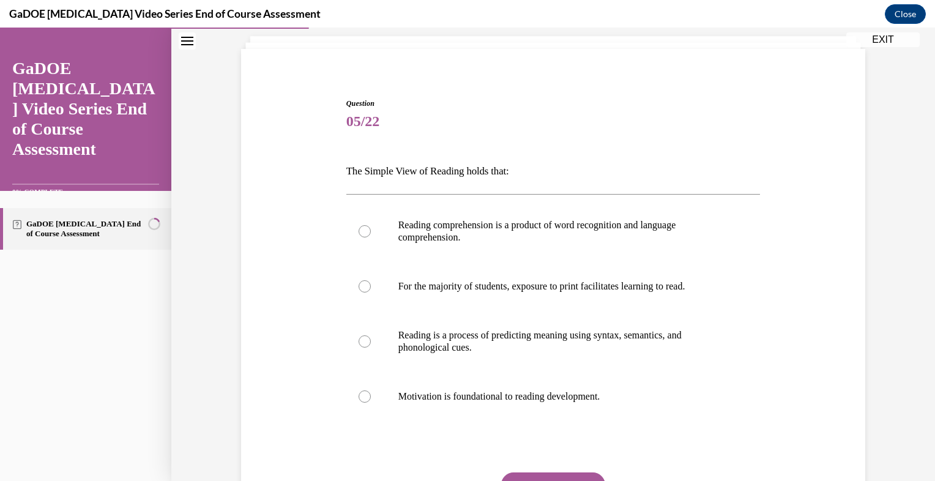
scroll to position [98, 0]
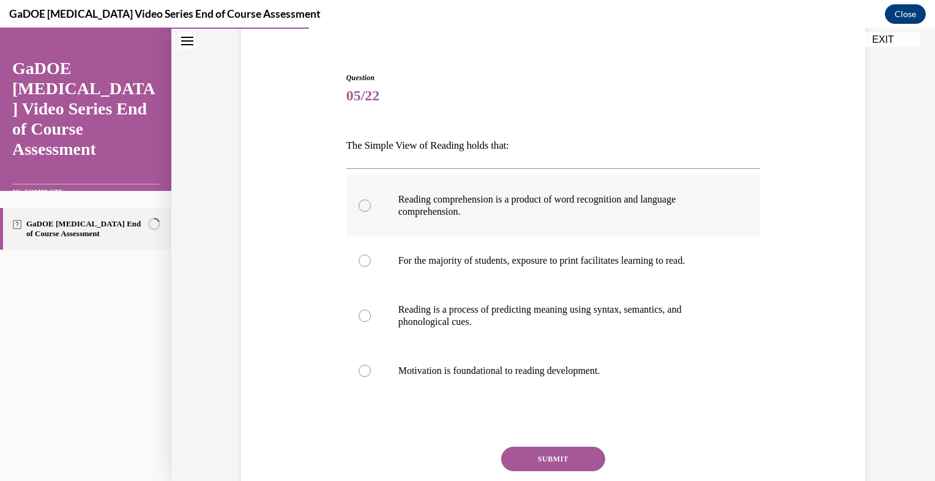
click at [363, 203] on div at bounding box center [365, 205] width 12 height 12
click at [363, 203] on input "Reading comprehension is a product of word recognition and language comprehensi…" at bounding box center [365, 205] width 12 height 12
radio input "true"
click at [567, 452] on button "SUBMIT" at bounding box center [553, 459] width 104 height 24
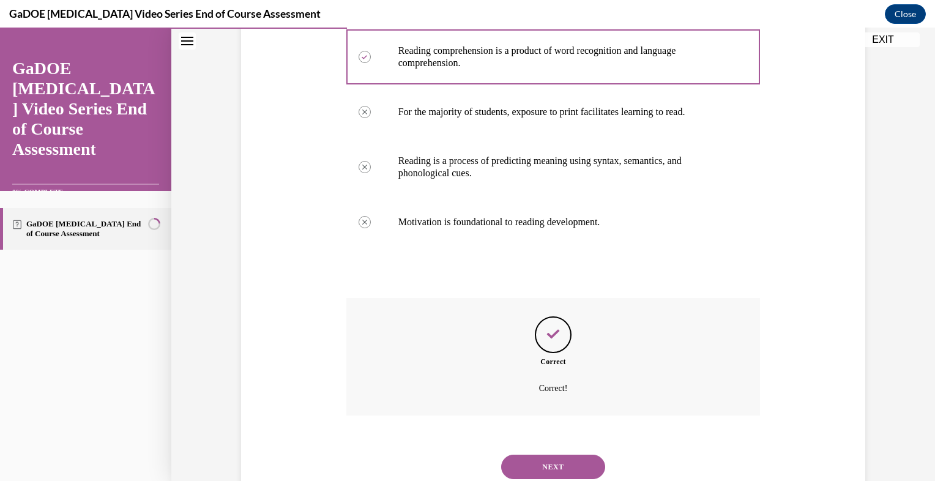
scroll to position [287, 0]
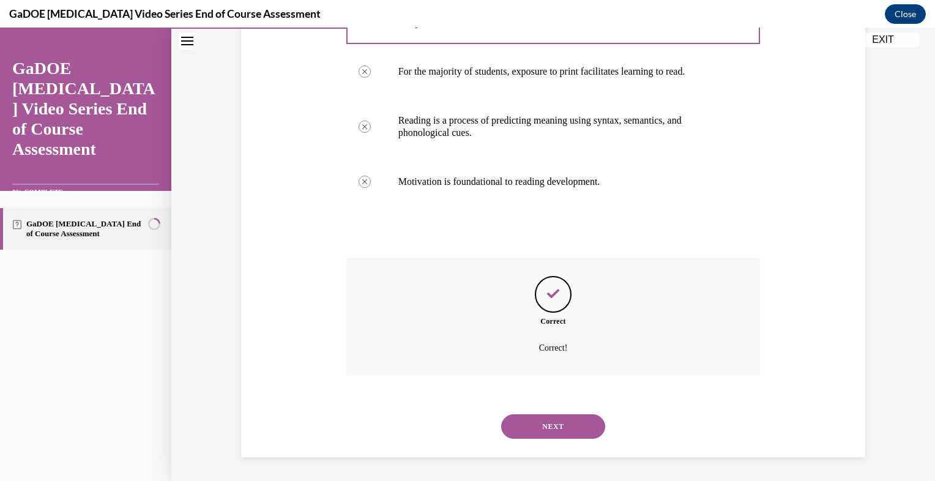
click at [563, 415] on button "NEXT" at bounding box center [553, 426] width 104 height 24
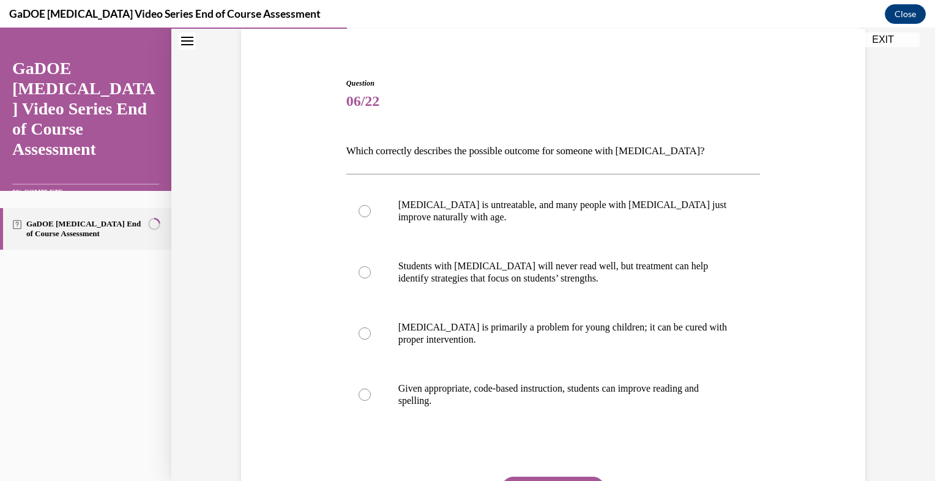
scroll to position [97, 0]
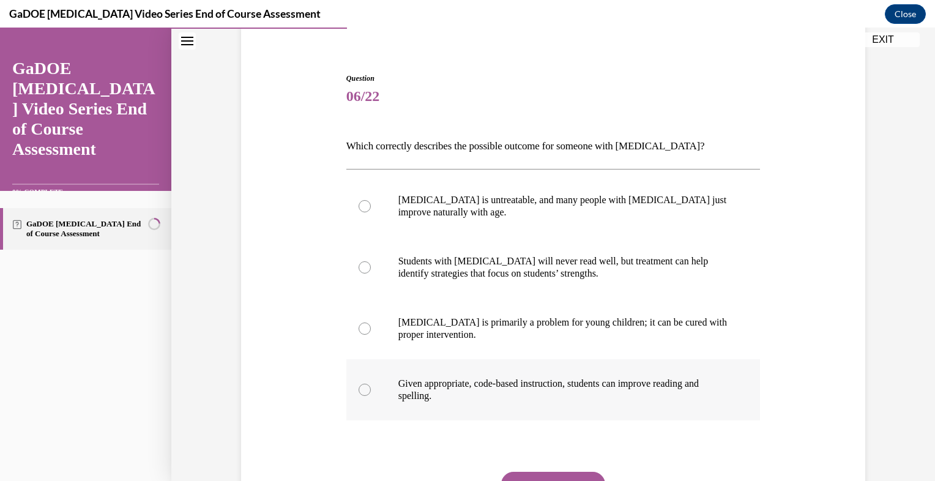
click at [728, 373] on label "Given appropriate, code-based instruction, students can improve reading and spe…" at bounding box center [553, 389] width 414 height 61
click at [371, 384] on input "Given appropriate, code-based instruction, students can improve reading and spe…" at bounding box center [365, 390] width 12 height 12
radio input "true"
click at [573, 472] on button "SUBMIT" at bounding box center [553, 484] width 104 height 24
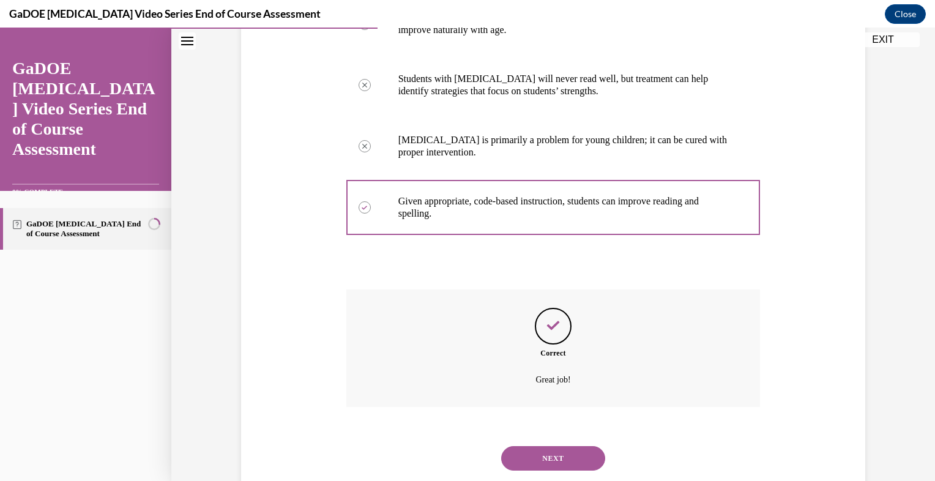
scroll to position [311, 0]
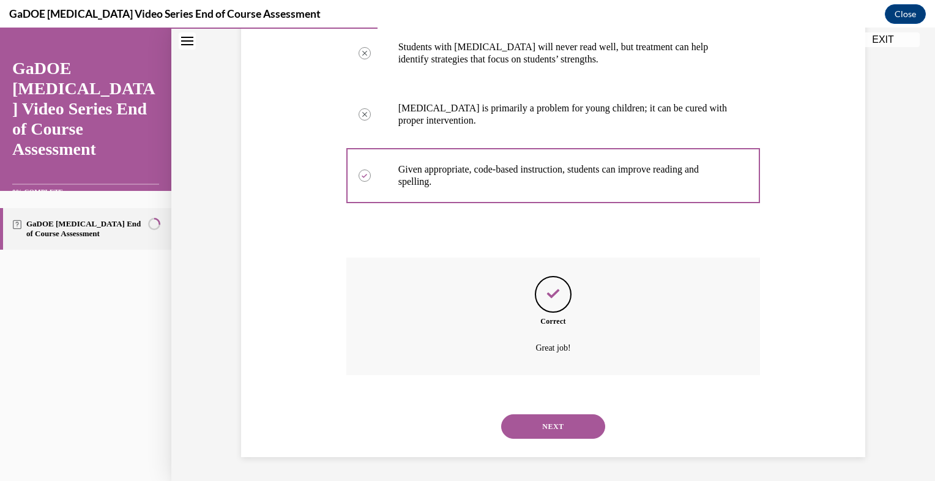
click at [560, 437] on button "NEXT" at bounding box center [553, 426] width 104 height 24
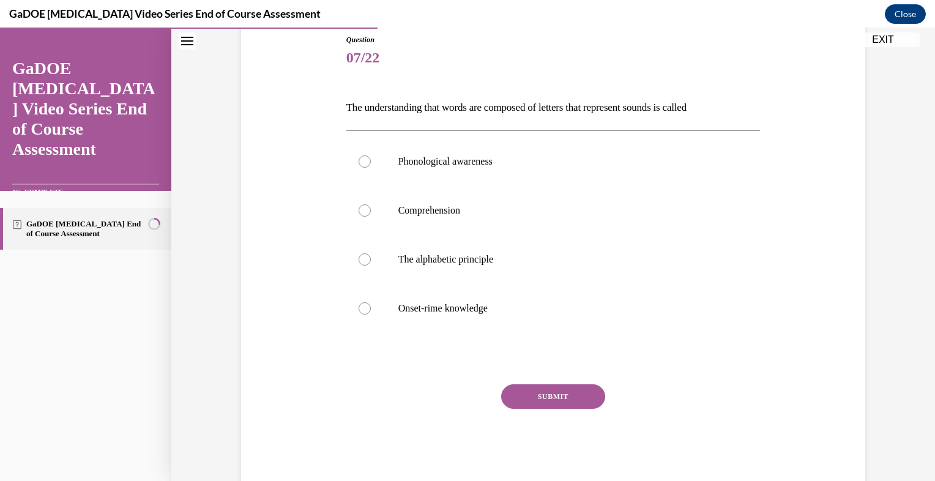
click at [560, 437] on div "SUBMIT" at bounding box center [553, 414] width 414 height 61
click at [374, 269] on label "The alphabetic principle" at bounding box center [553, 259] width 414 height 49
click at [371, 266] on input "The alphabetic principle" at bounding box center [365, 259] width 12 height 12
radio input "true"
click at [553, 384] on button "SUBMIT" at bounding box center [553, 396] width 104 height 24
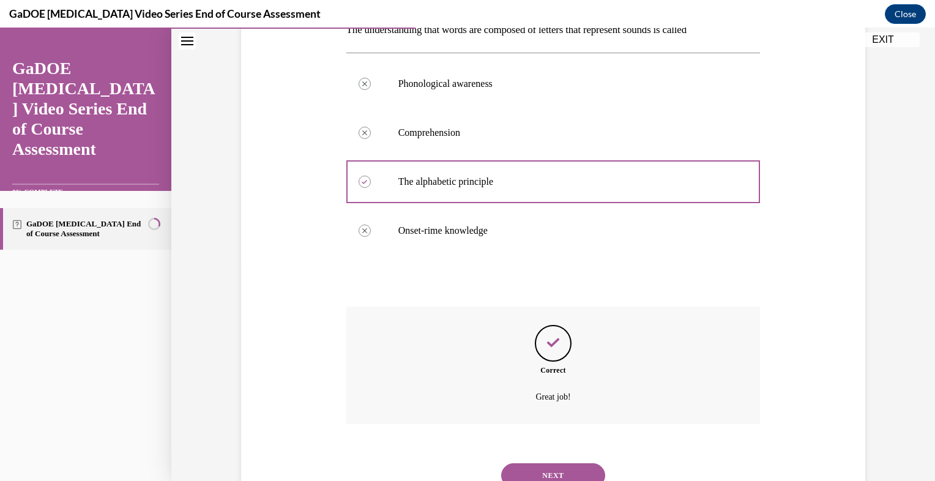
scroll to position [263, 0]
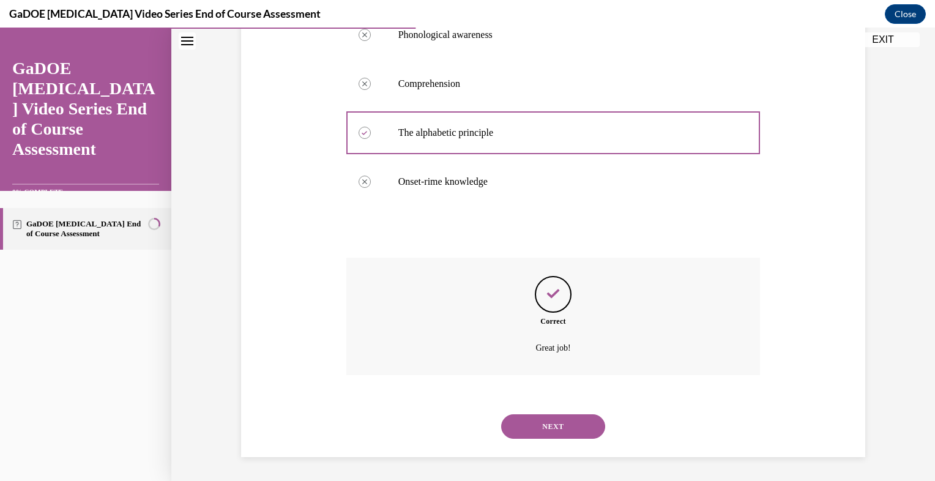
click at [575, 417] on button "NEXT" at bounding box center [553, 426] width 104 height 24
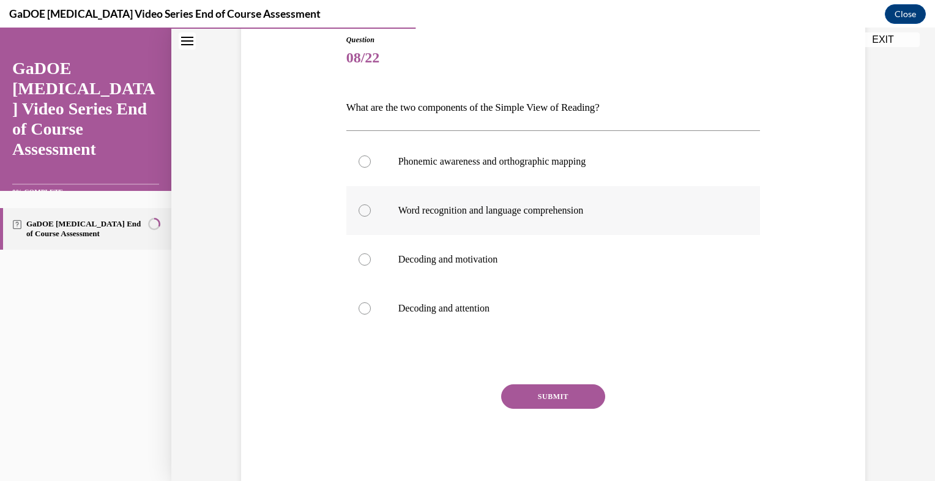
click at [602, 222] on label "Word recognition and language comprehension" at bounding box center [553, 210] width 414 height 49
click at [371, 217] on input "Word recognition and language comprehension" at bounding box center [365, 210] width 12 height 12
radio input "true"
click at [584, 385] on button "SUBMIT" at bounding box center [553, 396] width 104 height 24
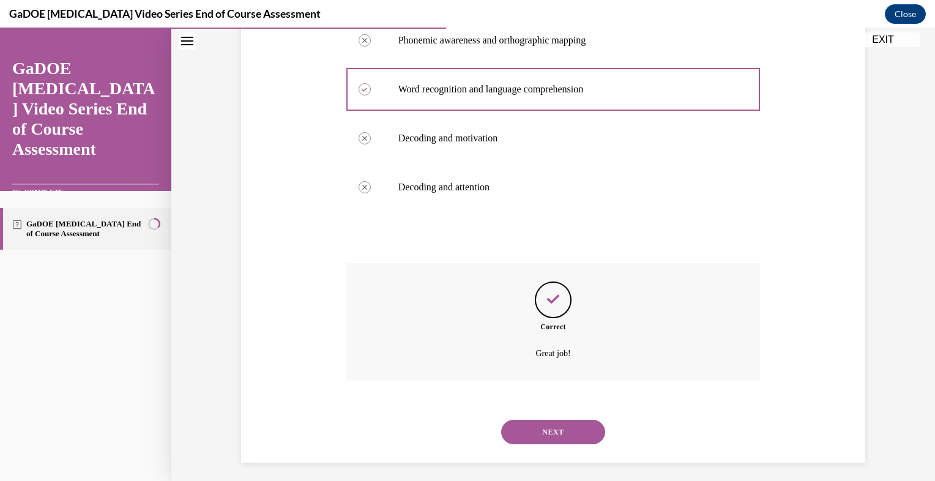
scroll to position [263, 0]
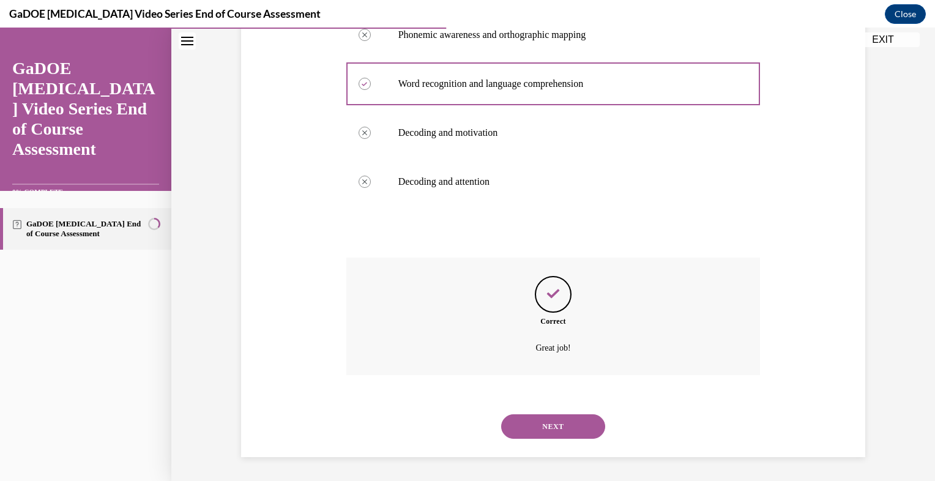
click at [558, 416] on button "NEXT" at bounding box center [553, 426] width 104 height 24
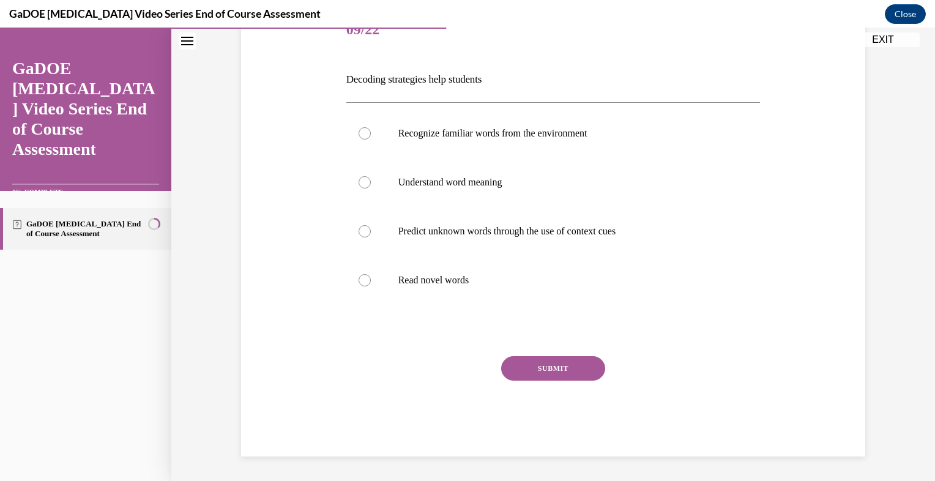
scroll to position [136, 0]
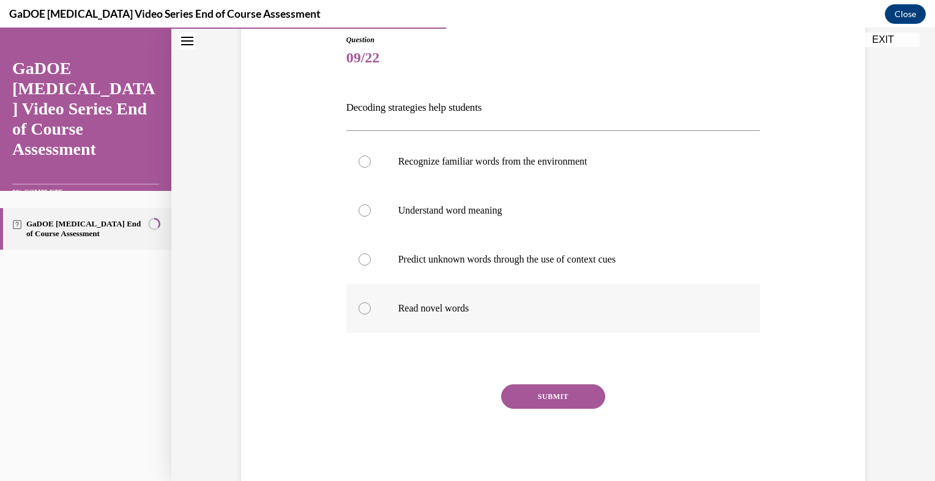
click at [373, 292] on label "Read novel words" at bounding box center [553, 308] width 414 height 49
click at [371, 302] on input "Read novel words" at bounding box center [365, 308] width 12 height 12
radio input "true"
click at [531, 395] on button "SUBMIT" at bounding box center [553, 396] width 104 height 24
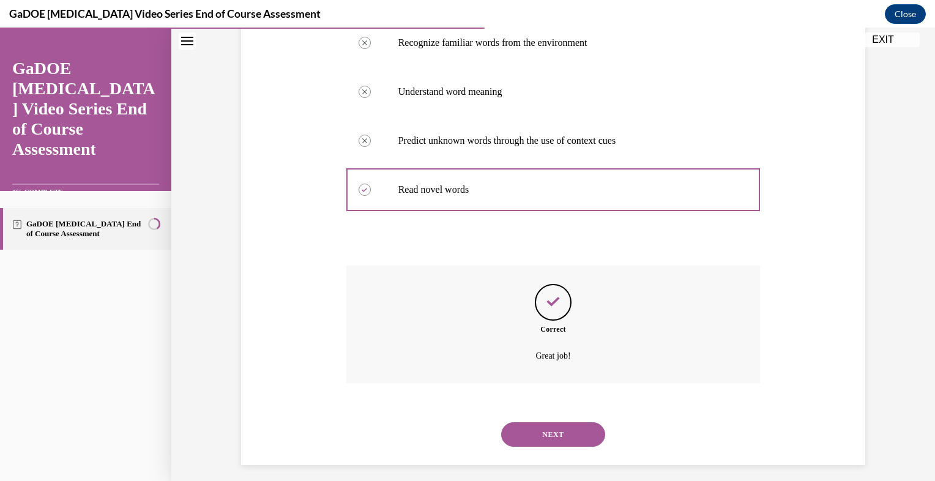
scroll to position [263, 0]
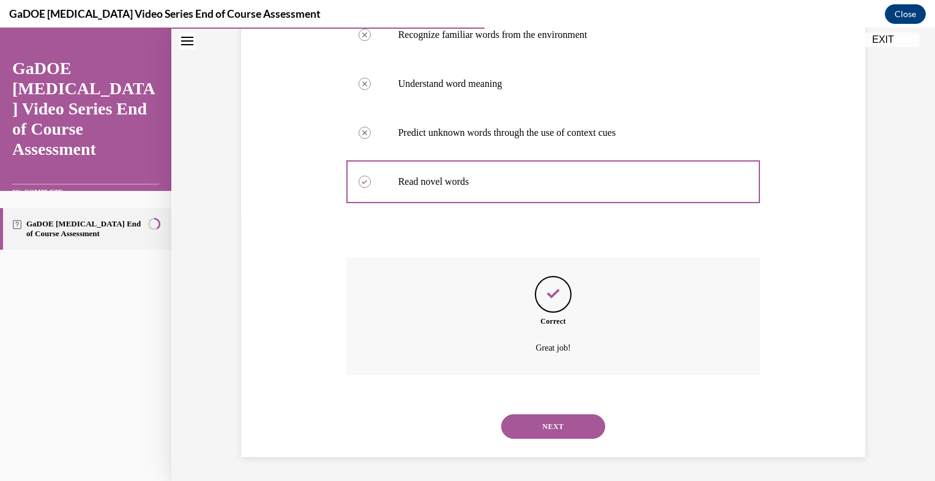
click at [543, 423] on button "NEXT" at bounding box center [553, 426] width 104 height 24
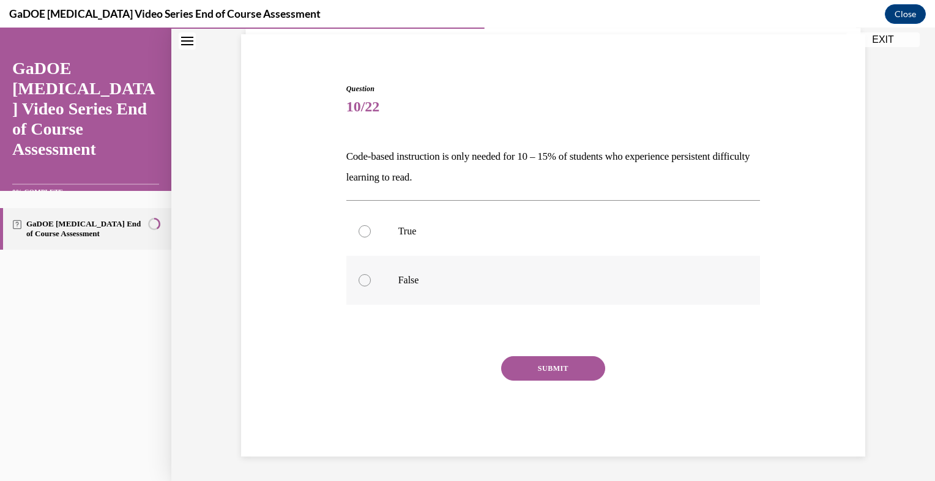
click at [365, 283] on label "False" at bounding box center [553, 280] width 414 height 49
click at [365, 283] on input "False" at bounding box center [365, 280] width 12 height 12
radio input "true"
click at [555, 374] on button "SUBMIT" at bounding box center [553, 368] width 104 height 24
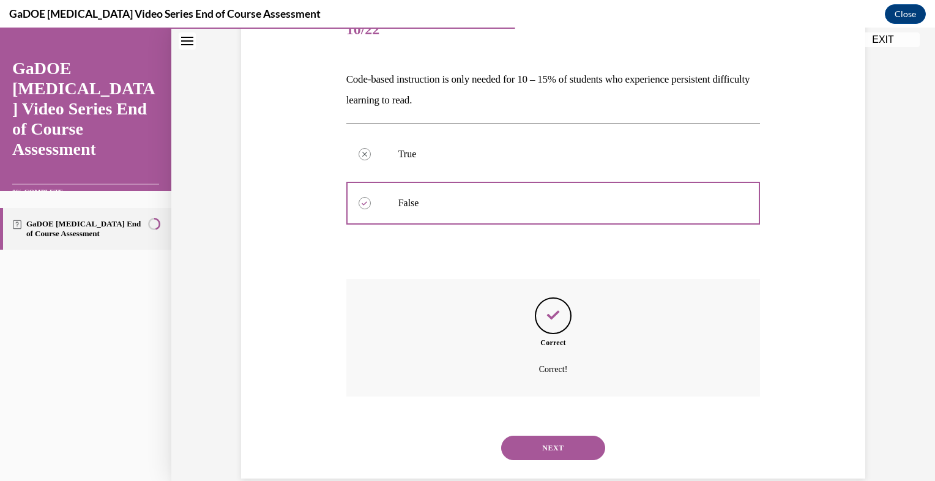
scroll to position [186, 0]
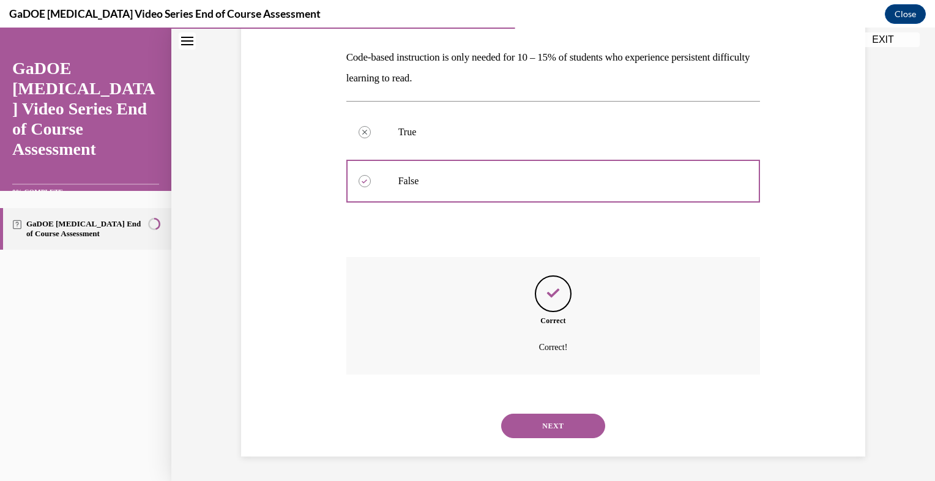
click at [551, 422] on button "NEXT" at bounding box center [553, 426] width 104 height 24
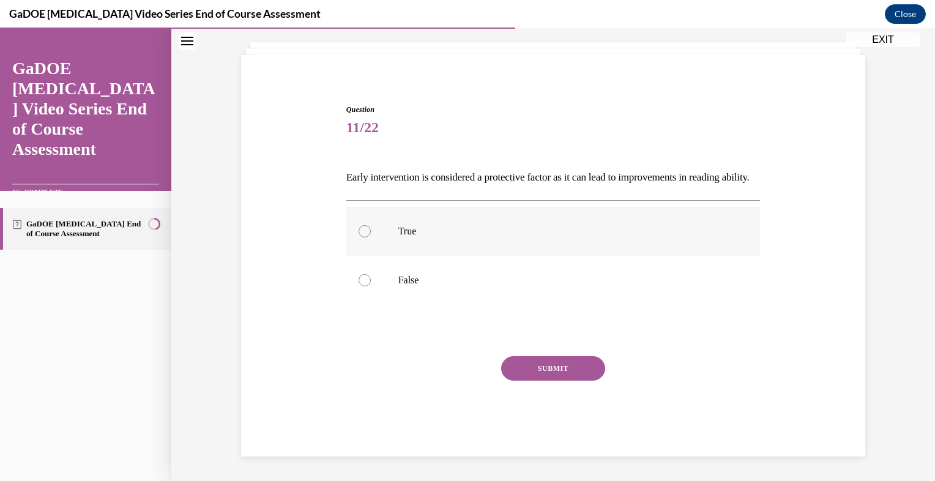
click at [352, 242] on label "True" at bounding box center [553, 231] width 414 height 49
click at [359, 237] on input "True" at bounding box center [365, 231] width 12 height 12
radio input "true"
click at [546, 363] on button "SUBMIT" at bounding box center [553, 368] width 104 height 24
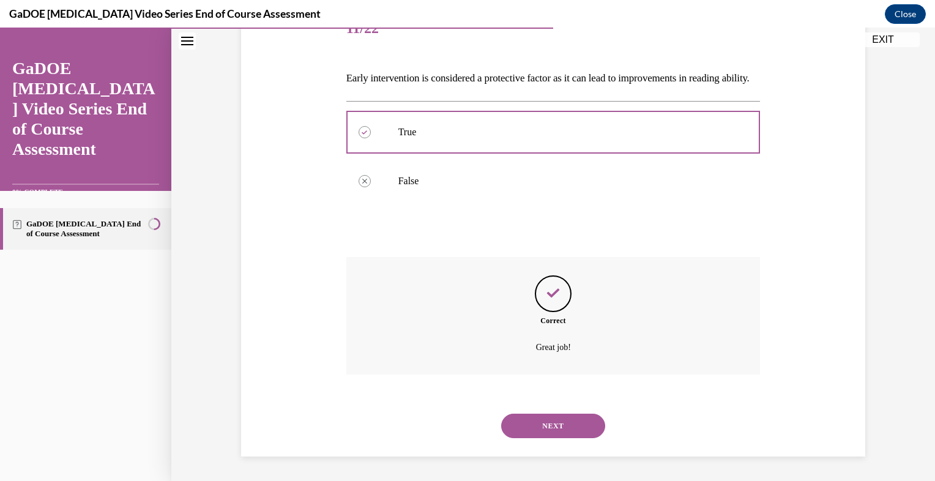
scroll to position [186, 0]
click at [512, 357] on div "Correct Great job!" at bounding box center [553, 315] width 414 height 117
click at [531, 425] on button "NEXT" at bounding box center [553, 426] width 104 height 24
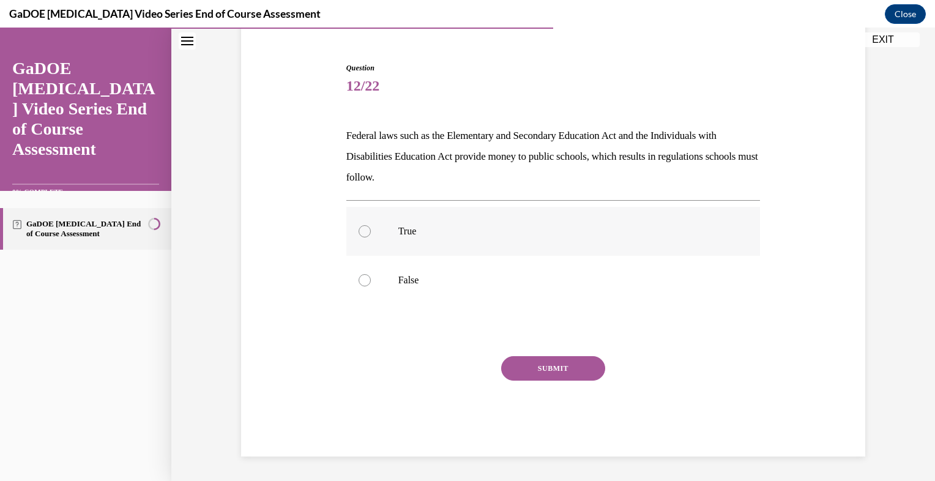
click at [399, 244] on label "True" at bounding box center [553, 231] width 414 height 49
click at [371, 237] on input "True" at bounding box center [365, 231] width 12 height 12
radio input "true"
click at [563, 361] on button "SUBMIT" at bounding box center [553, 368] width 104 height 24
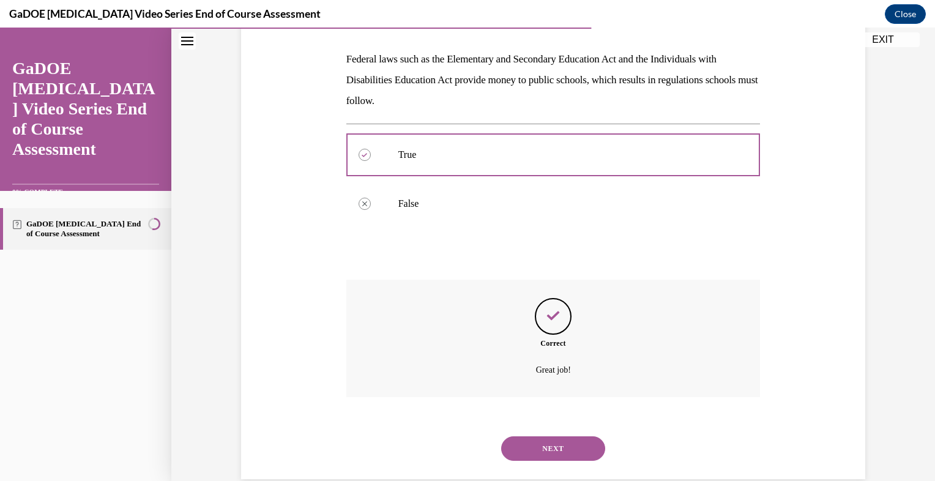
scroll to position [206, 0]
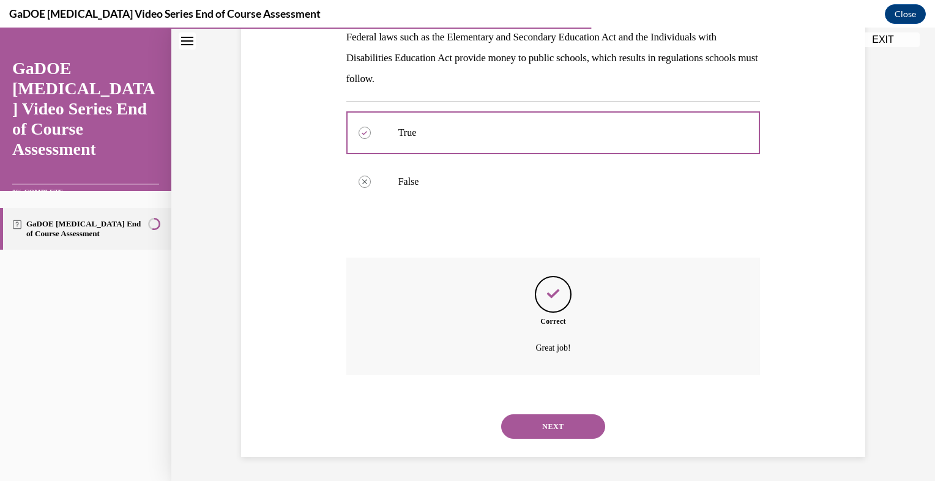
click at [564, 415] on button "NEXT" at bounding box center [553, 426] width 104 height 24
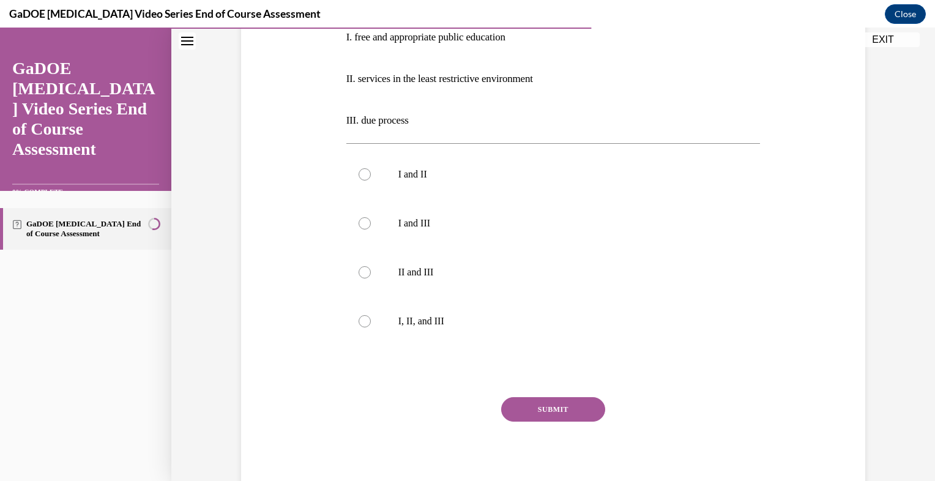
scroll to position [269, 0]
drag, startPoint x: 929, startPoint y: 349, endPoint x: 913, endPoint y: 383, distance: 37.8
click at [913, 383] on div "Question 13/22 Students found eligible for special education services have a le…" at bounding box center [553, 159] width 764 height 724
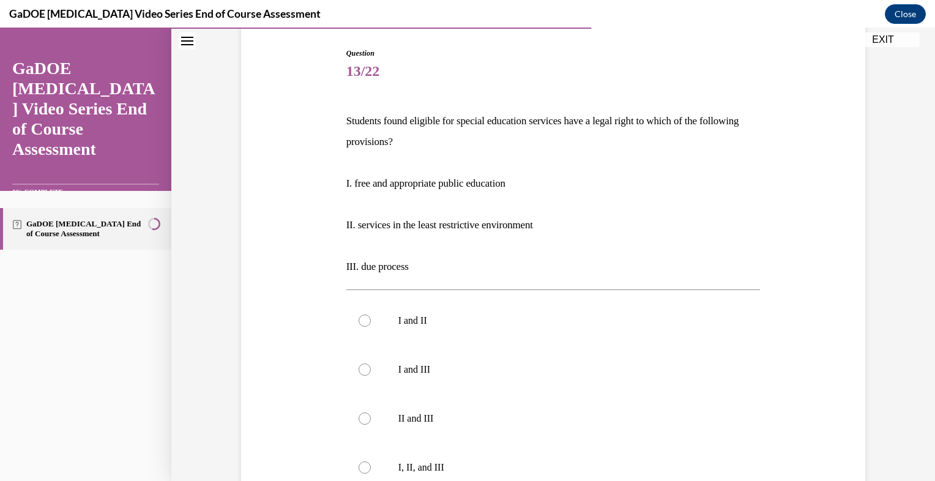
scroll to position [147, 0]
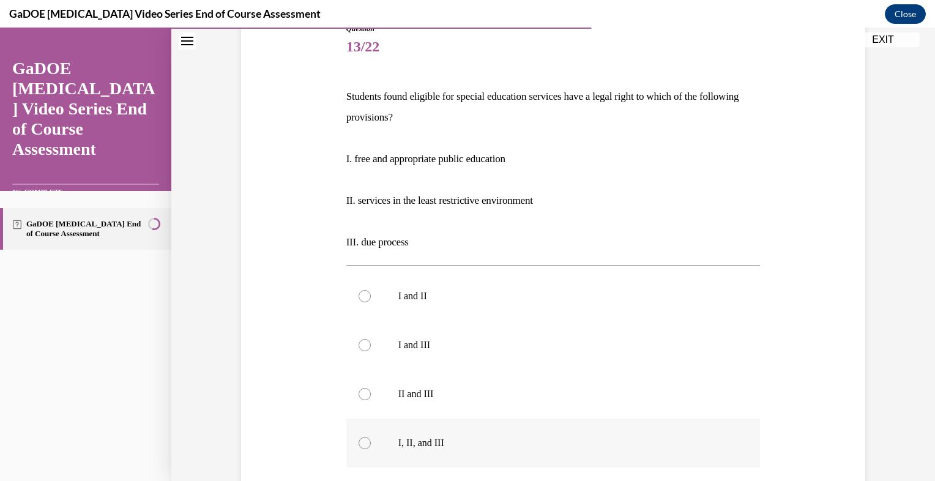
click at [585, 442] on p "I, II, and III" at bounding box center [564, 443] width 332 height 12
click at [371, 442] on input "I, II, and III" at bounding box center [365, 443] width 12 height 12
radio input "true"
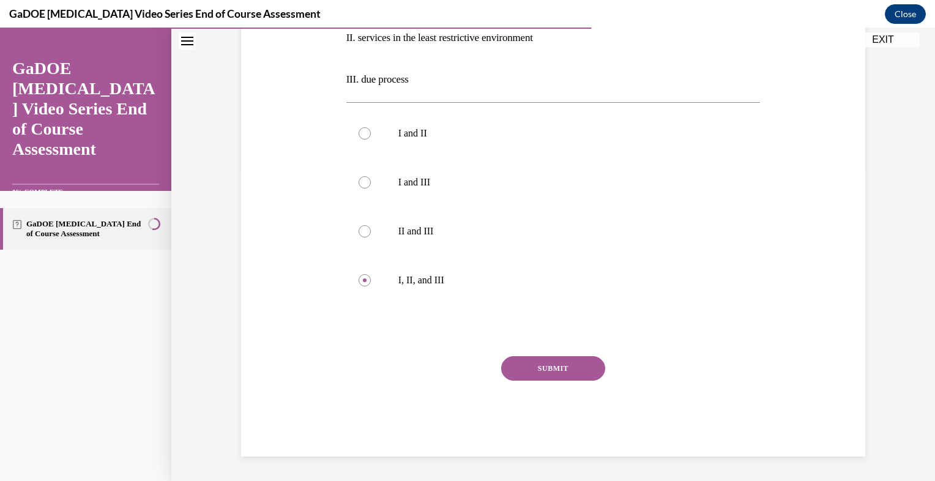
click at [587, 374] on button "SUBMIT" at bounding box center [553, 368] width 104 height 24
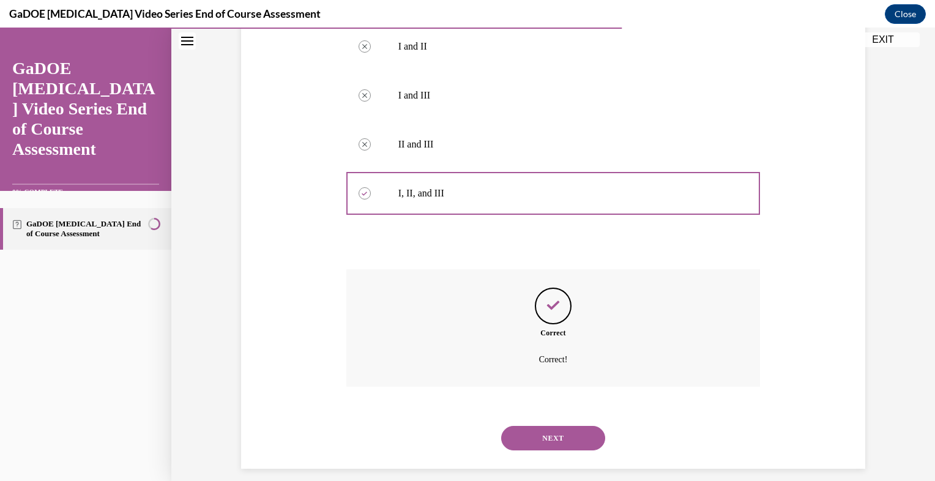
scroll to position [409, 0]
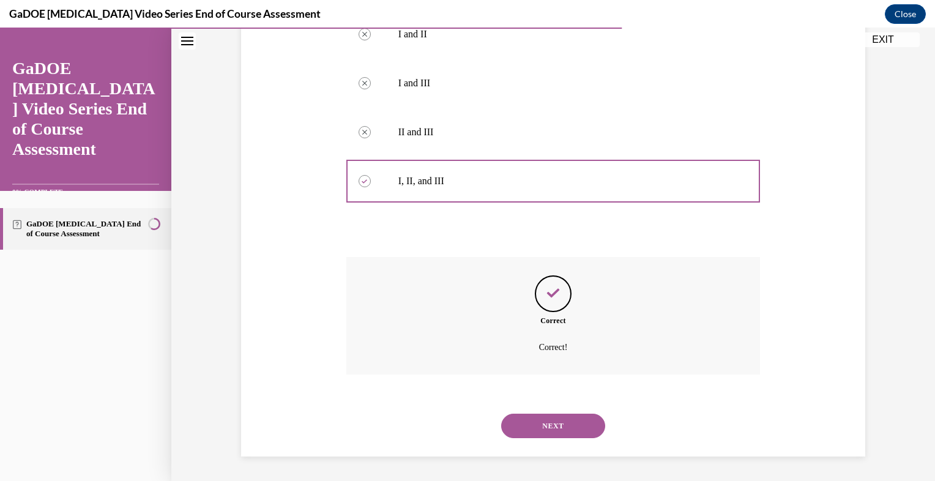
click at [568, 419] on button "NEXT" at bounding box center [553, 426] width 104 height 24
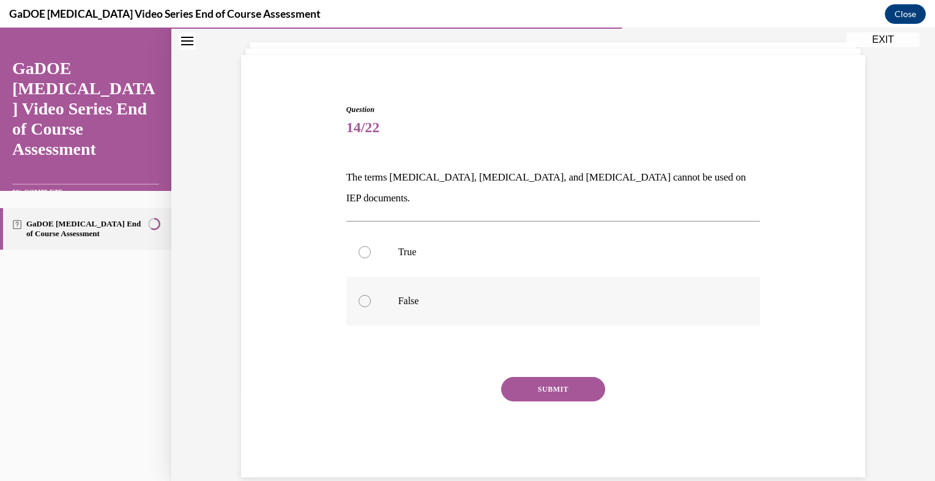
click at [491, 277] on label "False" at bounding box center [553, 301] width 414 height 49
click at [371, 295] on input "False" at bounding box center [365, 301] width 12 height 12
radio input "true"
click at [546, 377] on button "SUBMIT" at bounding box center [553, 389] width 104 height 24
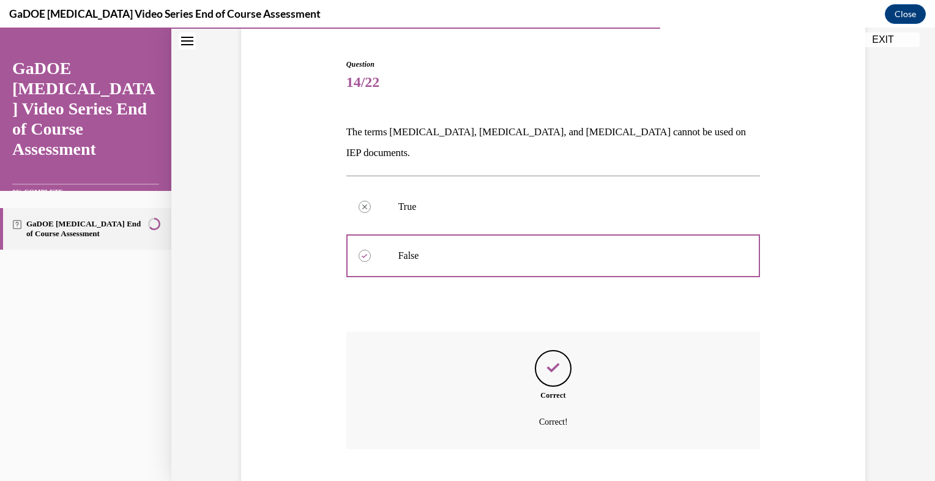
scroll to position [165, 0]
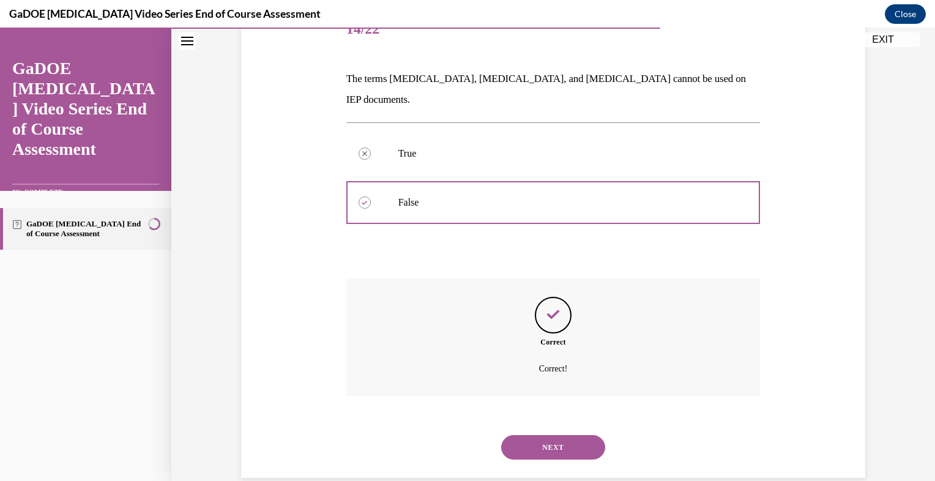
click at [560, 435] on button "NEXT" at bounding box center [553, 447] width 104 height 24
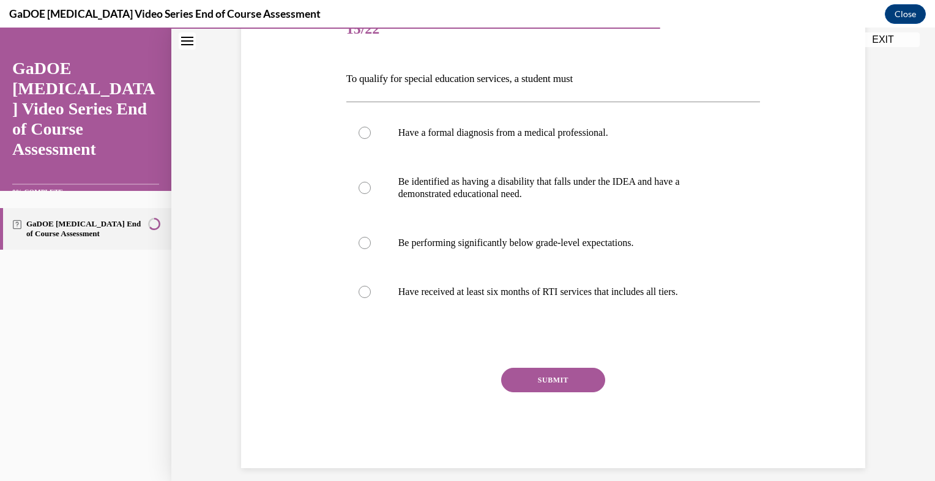
scroll to position [136, 0]
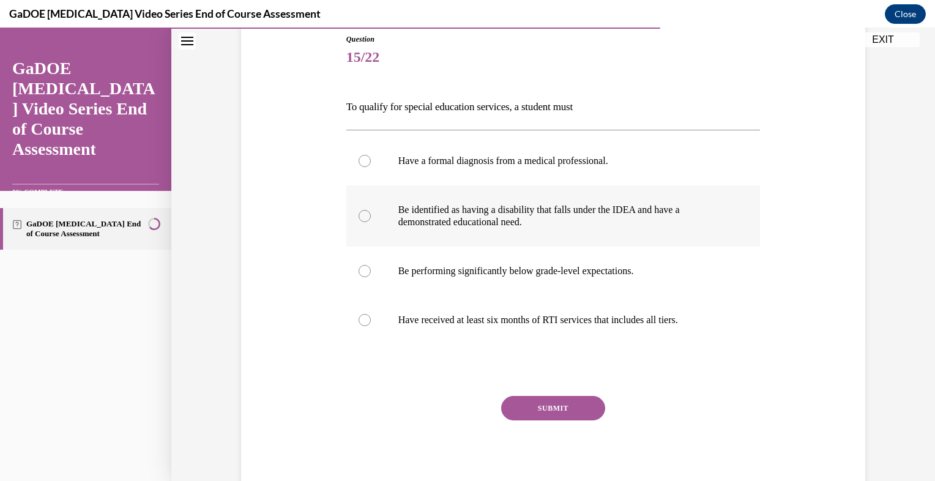
click at [404, 235] on label "Be identified as having a disability that falls under the IDEA and have a demon…" at bounding box center [553, 215] width 414 height 61
click at [371, 222] on input "Be identified as having a disability that falls under the IDEA and have a demon…" at bounding box center [365, 216] width 12 height 12
radio input "true"
click at [404, 235] on label "Be identified as having a disability that falls under the IDEA and have a demon…" at bounding box center [553, 215] width 414 height 61
click at [371, 222] on input "Be identified as having a disability that falls under the IDEA and have a demon…" at bounding box center [365, 216] width 12 height 12
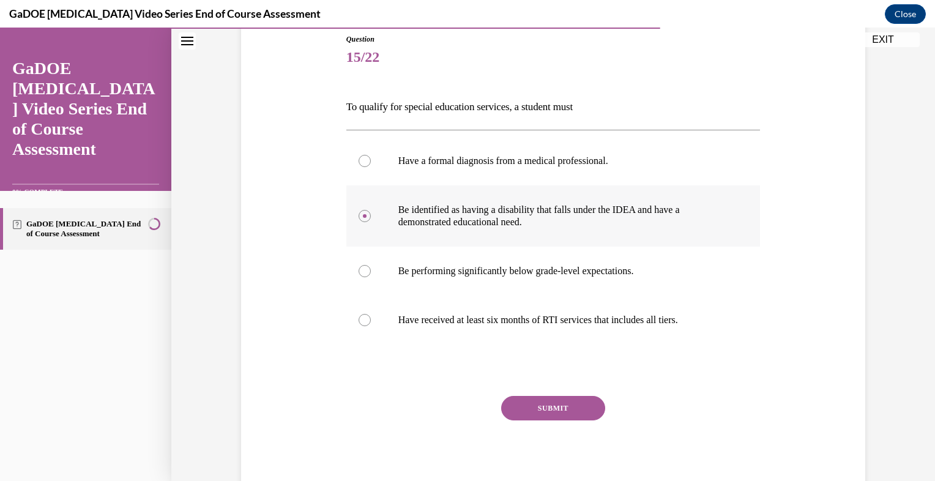
click at [404, 235] on label "Be identified as having a disability that falls under the IDEA and have a demon…" at bounding box center [553, 215] width 414 height 61
click at [371, 222] on input "Be identified as having a disability that falls under the IDEA and have a demon…" at bounding box center [365, 216] width 12 height 12
click at [526, 421] on div "SUBMIT" at bounding box center [553, 426] width 414 height 61
click at [527, 410] on button "SUBMIT" at bounding box center [553, 408] width 104 height 24
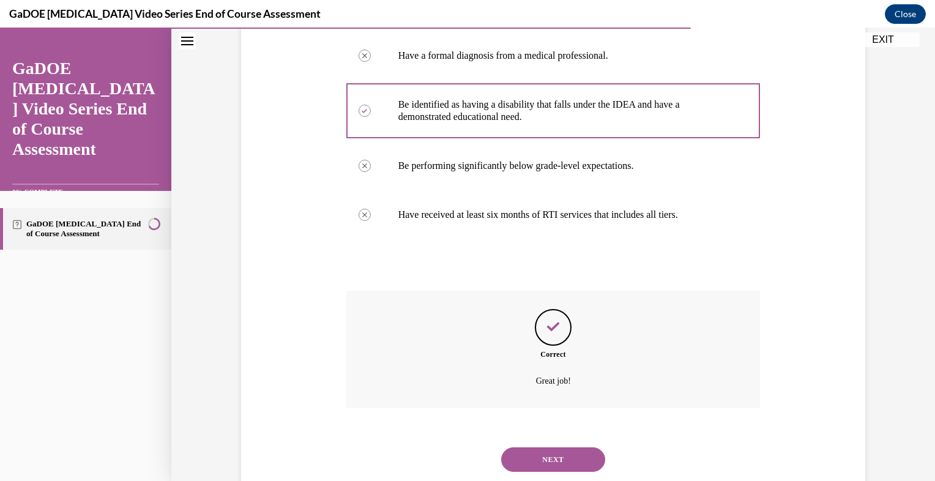
scroll to position [275, 0]
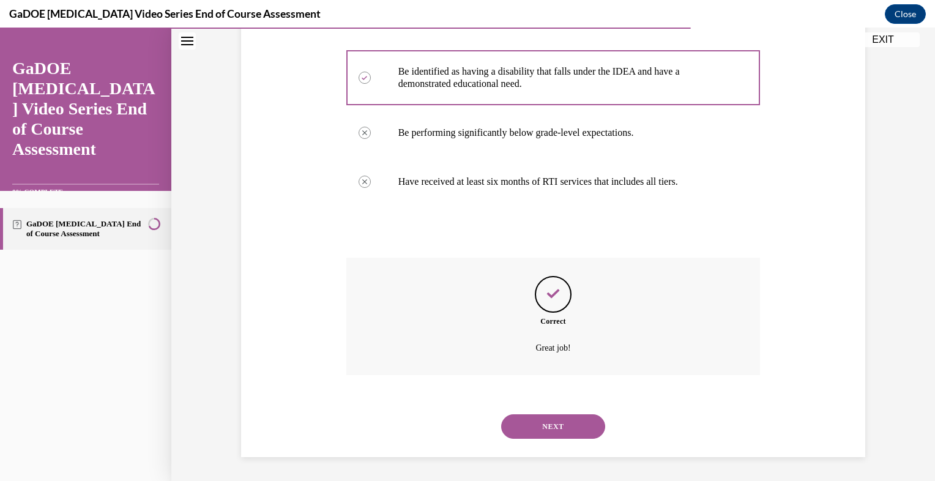
click at [511, 430] on button "NEXT" at bounding box center [553, 426] width 104 height 24
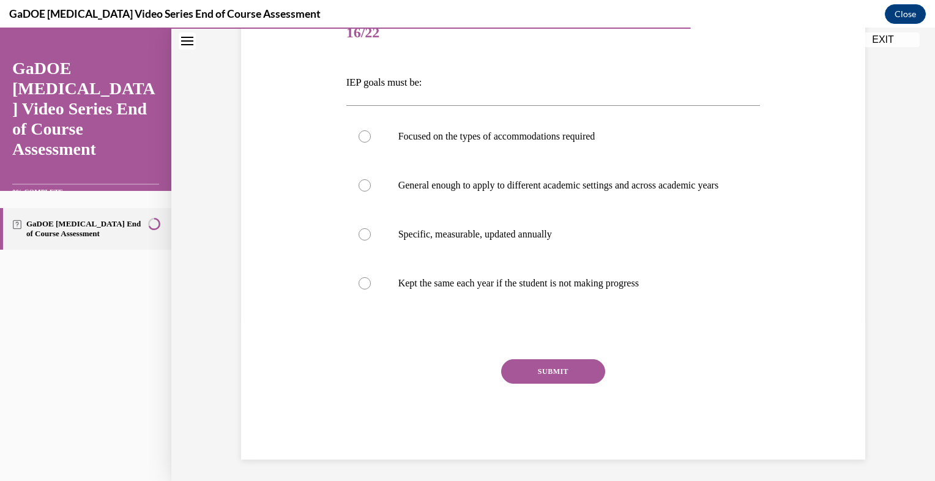
scroll to position [176, 0]
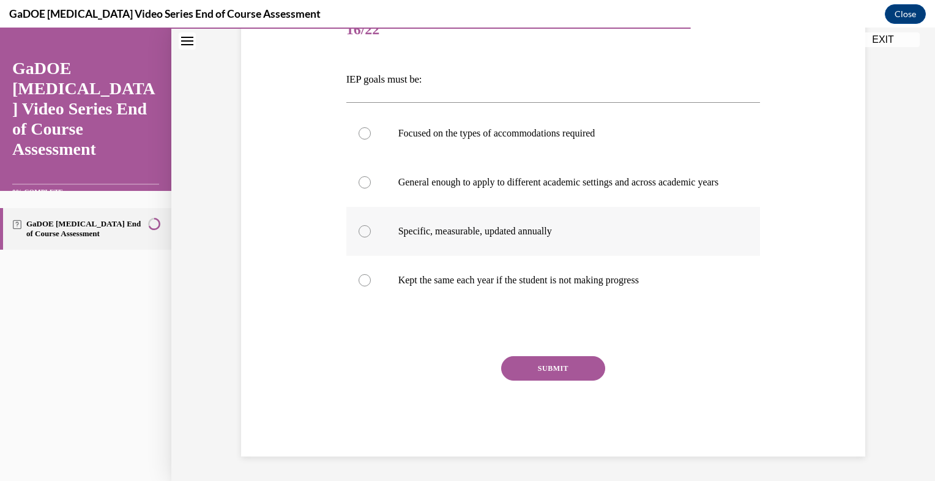
click at [582, 233] on p "Specific, measurable, updated annually" at bounding box center [564, 231] width 332 height 12
click at [371, 233] on input "Specific, measurable, updated annually" at bounding box center [365, 231] width 12 height 12
radio input "true"
click at [568, 361] on button "SUBMIT" at bounding box center [553, 368] width 104 height 24
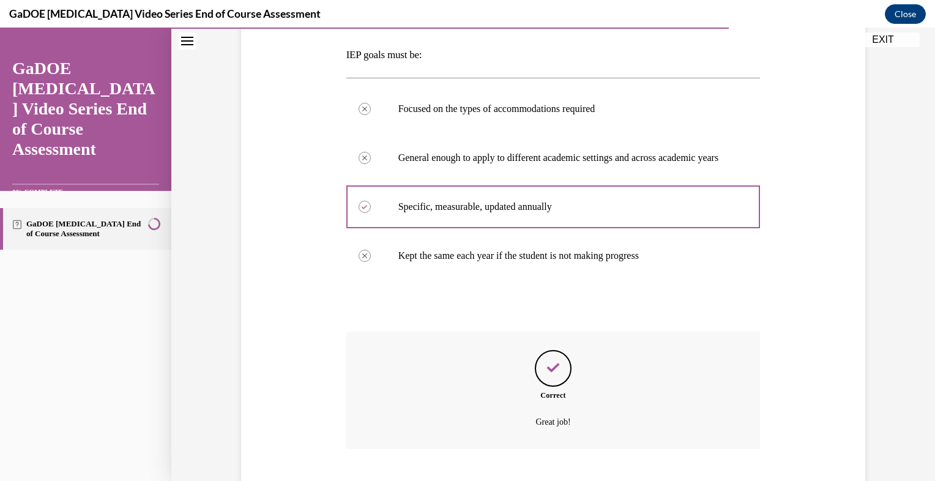
scroll to position [275, 0]
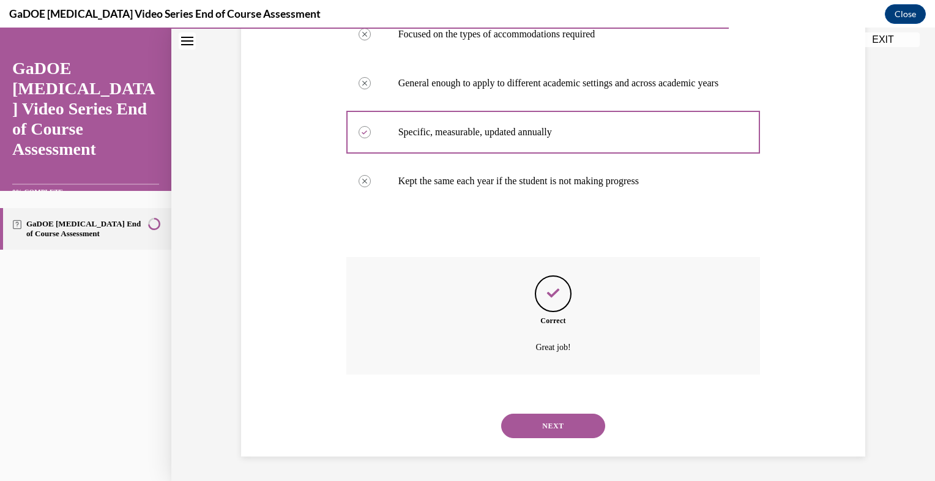
click at [580, 418] on button "NEXT" at bounding box center [553, 426] width 104 height 24
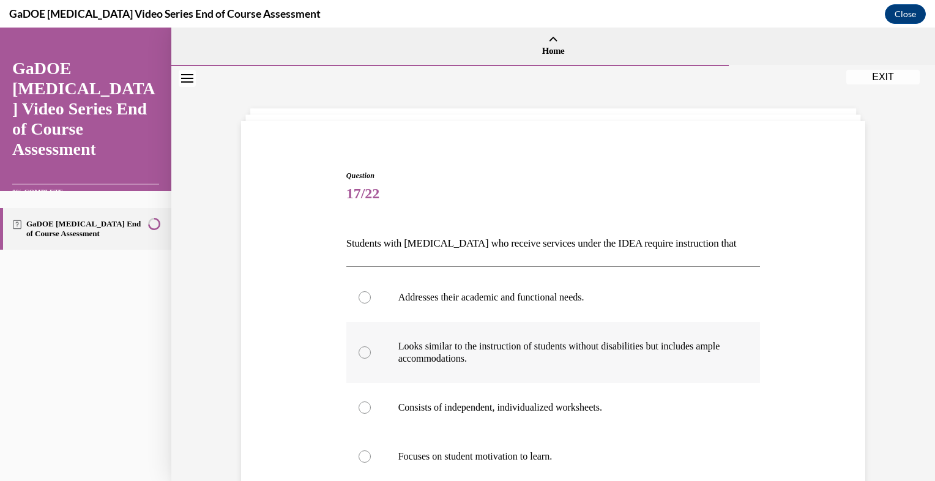
scroll to position [14, 0]
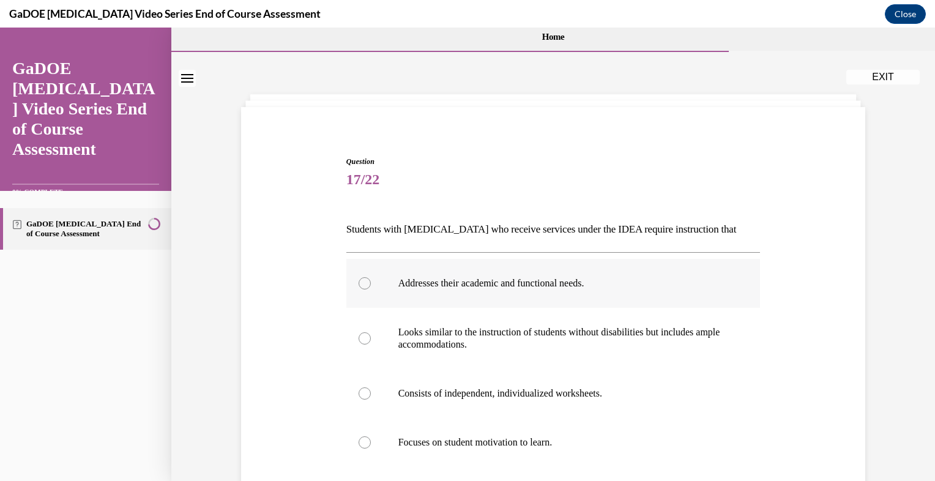
click at [631, 296] on label "Addresses their academic and functional needs." at bounding box center [553, 283] width 414 height 49
click at [371, 289] on input "Addresses their academic and functional needs." at bounding box center [365, 283] width 12 height 12
radio input "true"
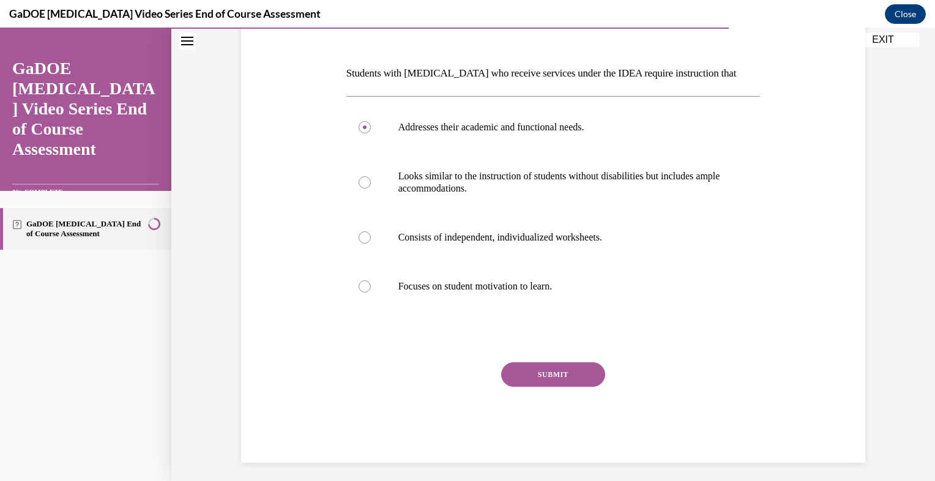
scroll to position [176, 0]
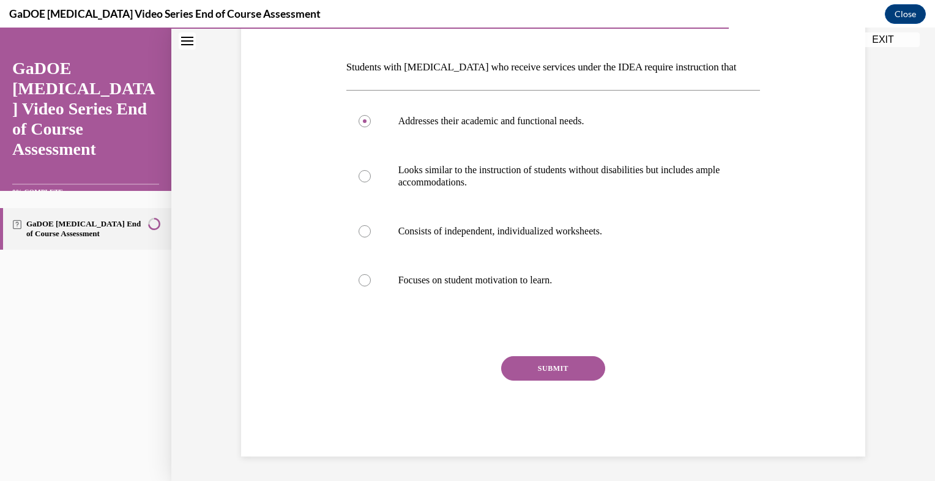
click at [573, 377] on button "SUBMIT" at bounding box center [553, 368] width 104 height 24
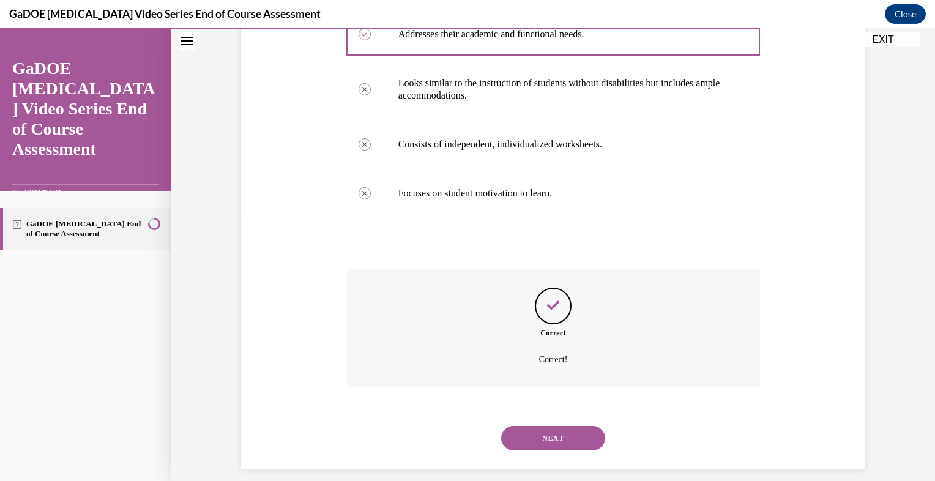
scroll to position [275, 0]
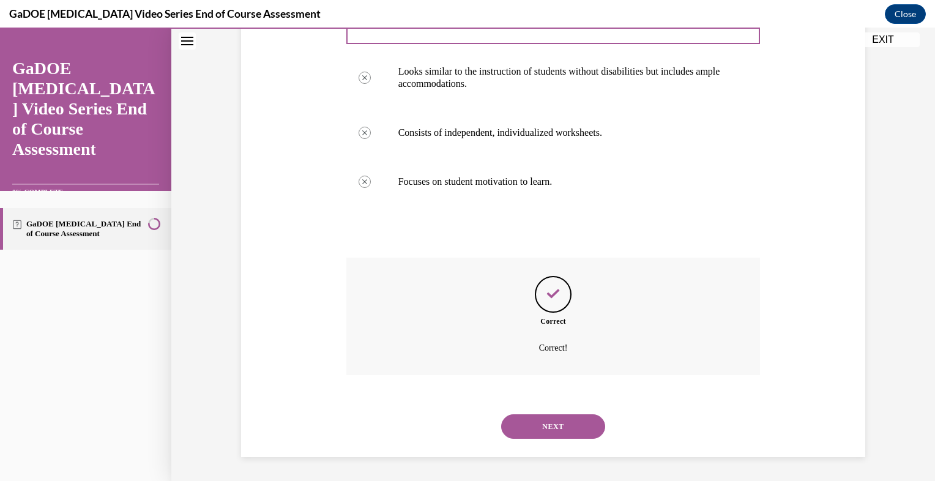
click at [568, 425] on button "NEXT" at bounding box center [553, 426] width 104 height 24
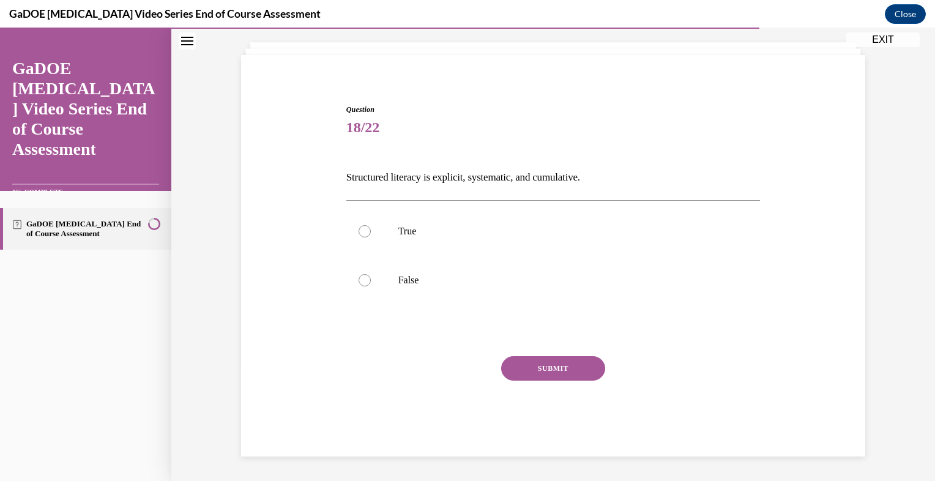
scroll to position [66, 0]
click at [398, 236] on p "True" at bounding box center [564, 231] width 332 height 12
click at [371, 236] on input "True" at bounding box center [365, 231] width 12 height 12
radio input "true"
click at [563, 379] on button "SUBMIT" at bounding box center [553, 368] width 104 height 24
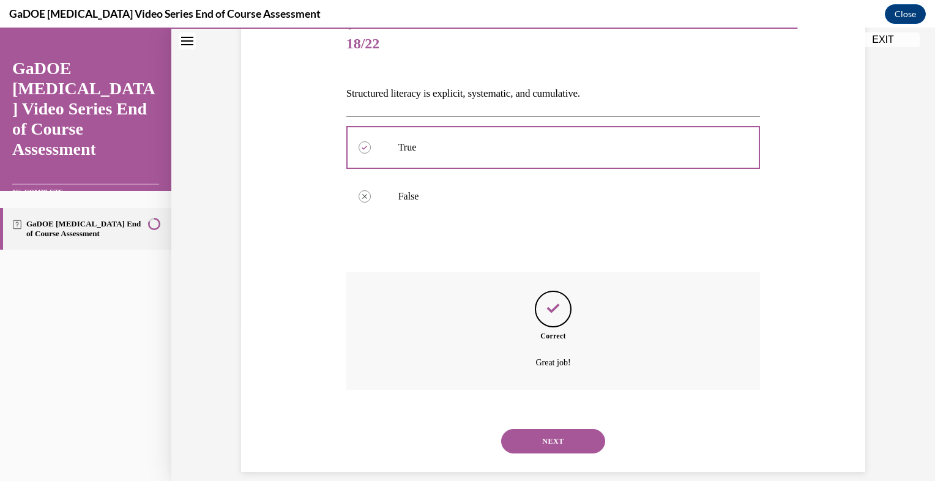
scroll to position [165, 0]
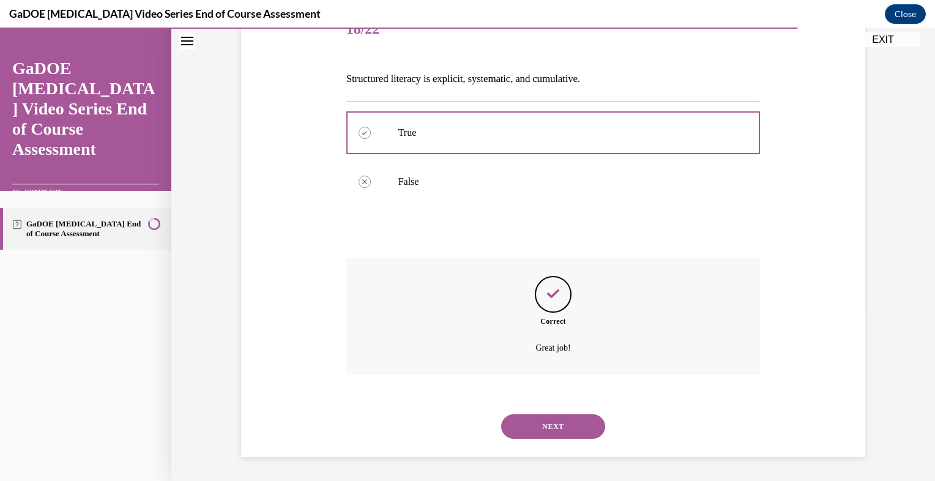
click at [559, 368] on div "Correct Great job!" at bounding box center [553, 316] width 414 height 117
click at [559, 374] on div "Correct Great job!" at bounding box center [553, 326] width 414 height 136
drag, startPoint x: 558, startPoint y: 393, endPoint x: 551, endPoint y: 420, distance: 27.9
click at [551, 420] on div "SUBMIT NEXT" at bounding box center [553, 425] width 414 height 64
click at [551, 420] on button "NEXT" at bounding box center [553, 426] width 104 height 24
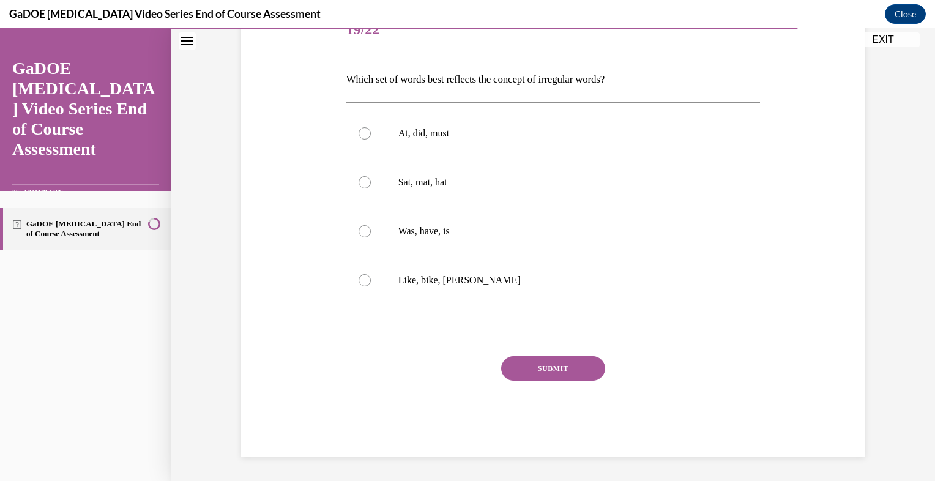
scroll to position [136, 0]
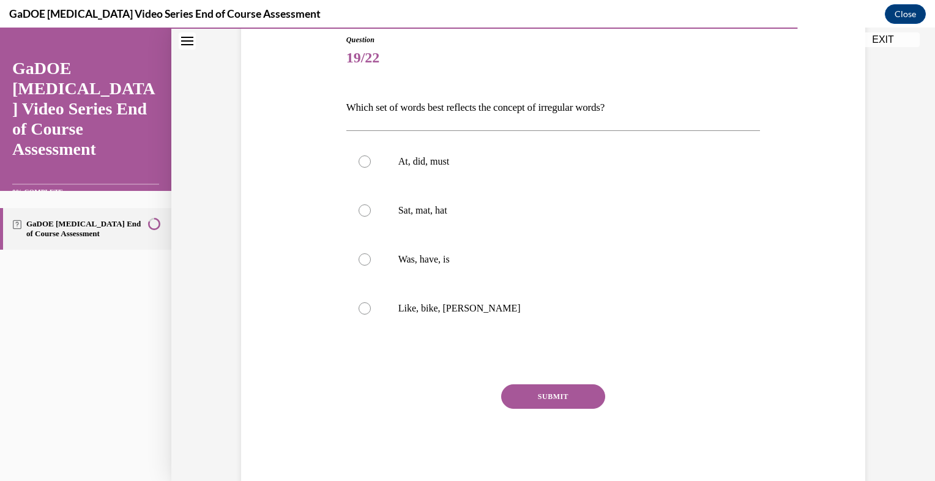
click at [551, 420] on div "SUBMIT" at bounding box center [553, 414] width 414 height 61
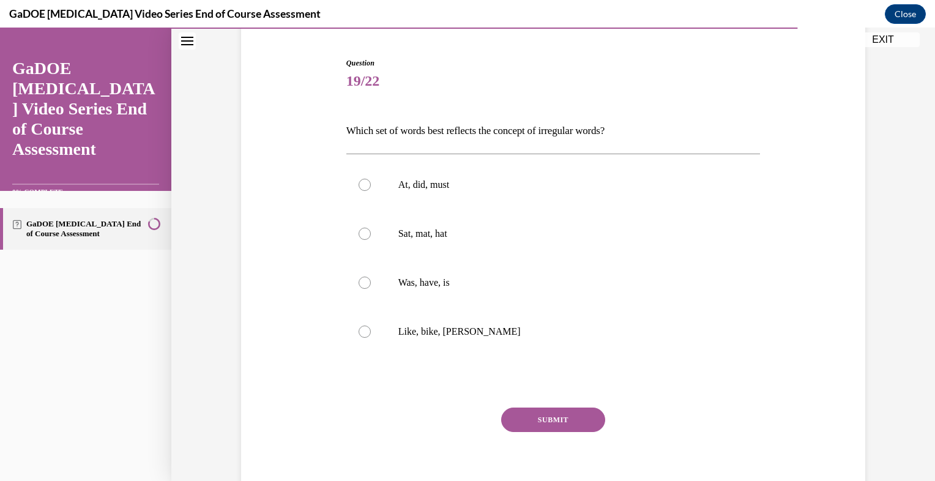
scroll to position [108, 0]
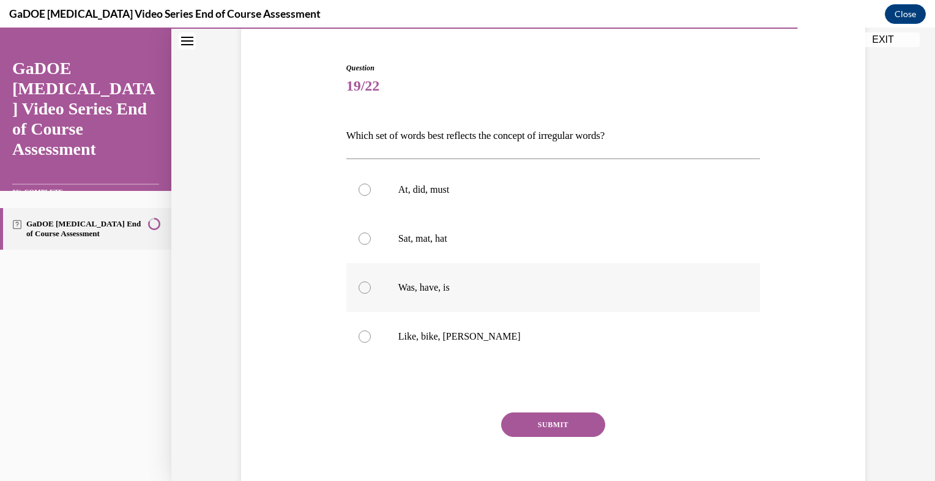
click at [367, 296] on label "Was, have, is" at bounding box center [553, 287] width 414 height 49
click at [367, 294] on input "Was, have, is" at bounding box center [365, 287] width 12 height 12
radio input "true"
click at [537, 421] on button "SUBMIT" at bounding box center [553, 424] width 104 height 24
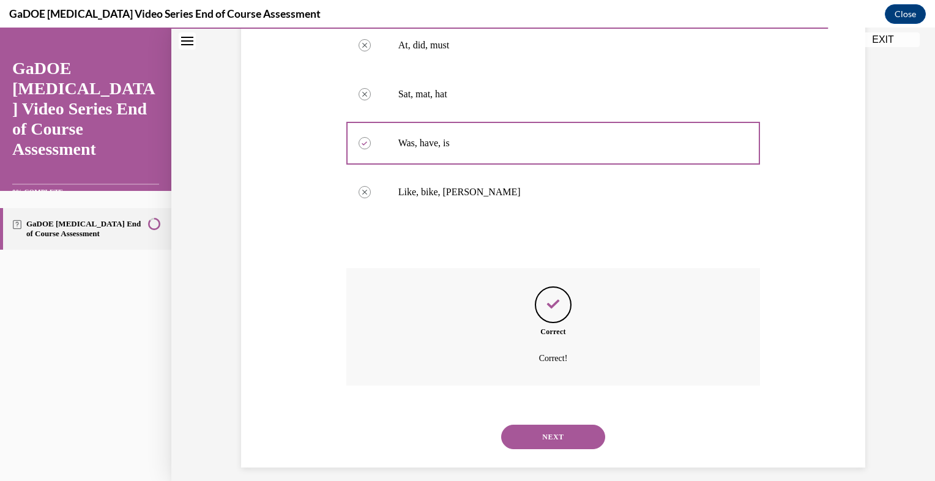
scroll to position [263, 0]
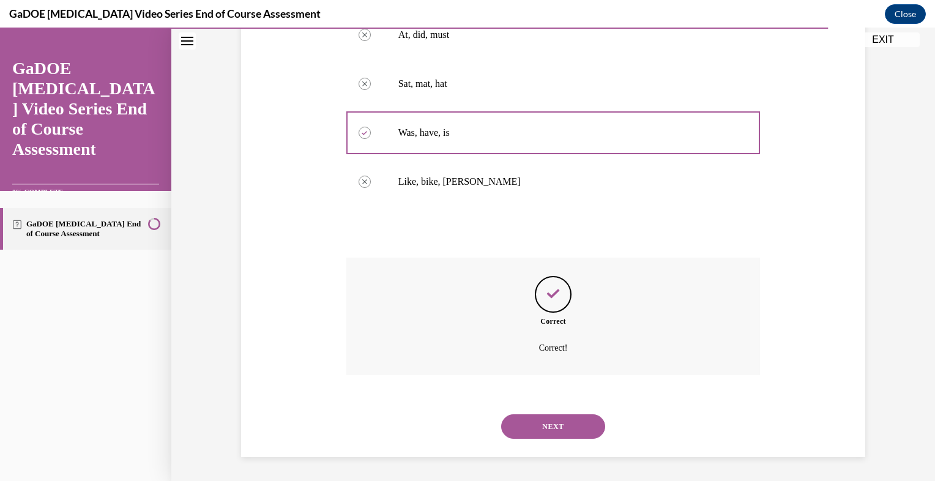
click at [520, 425] on button "NEXT" at bounding box center [553, 426] width 104 height 24
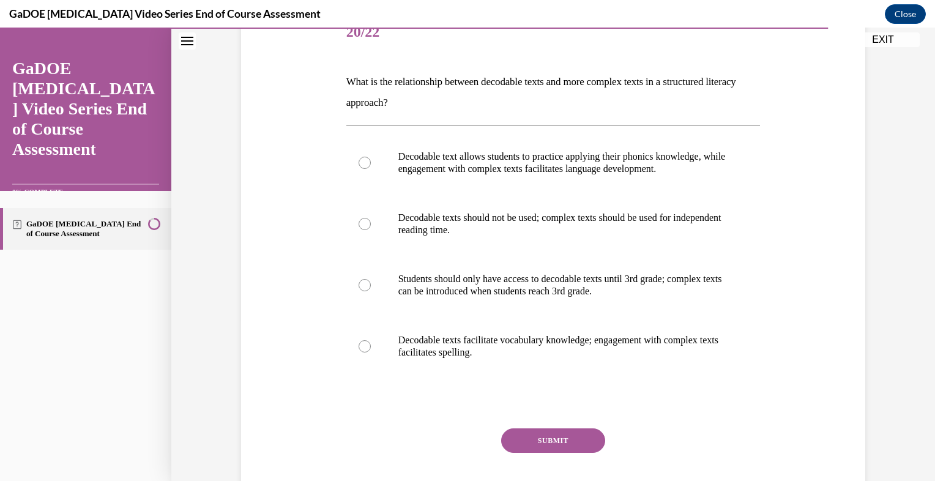
scroll to position [160, 0]
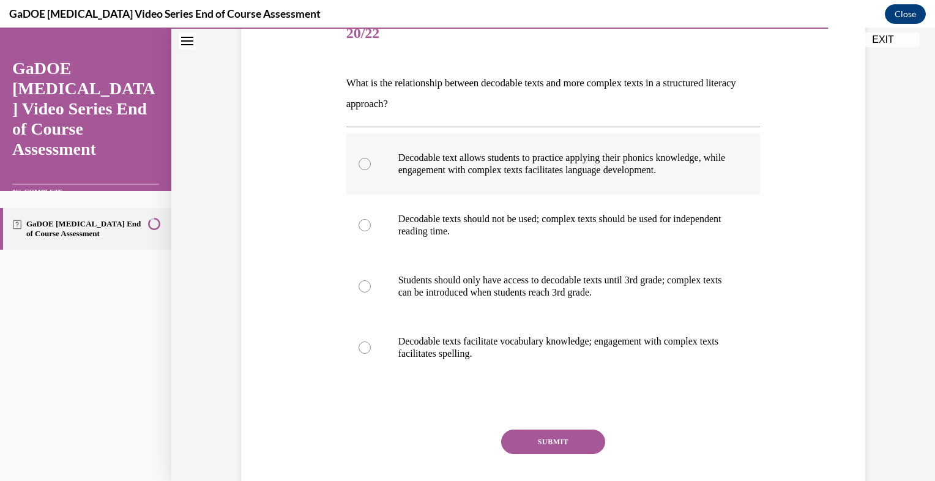
click at [526, 158] on p "Decodable text allows students to practice applying their phonics knowledge, wh…" at bounding box center [564, 164] width 332 height 24
click at [371, 158] on input "Decodable text allows students to practice applying their phonics knowledge, wh…" at bounding box center [365, 164] width 12 height 12
radio input "true"
click at [546, 444] on button "SUBMIT" at bounding box center [553, 442] width 104 height 24
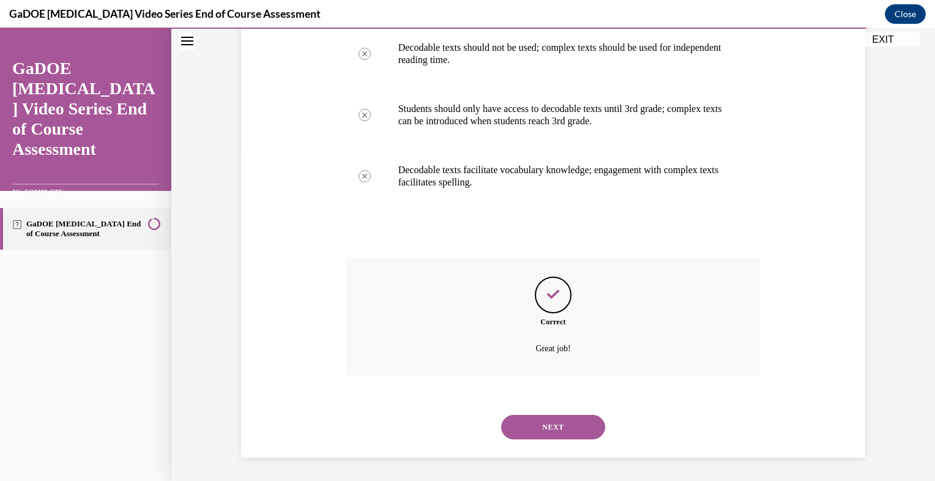
scroll to position [333, 0]
click at [572, 428] on button "NEXT" at bounding box center [553, 426] width 104 height 24
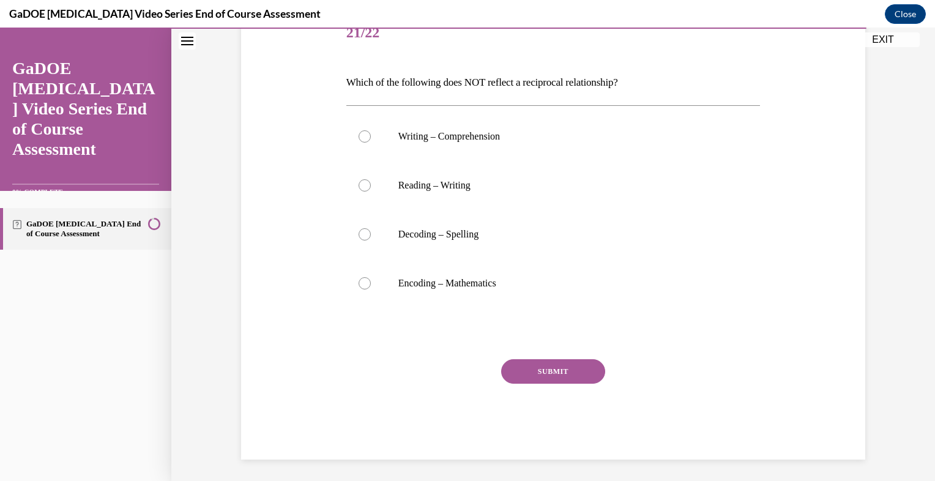
scroll to position [160, 0]
click at [390, 268] on label "Encoding – Mathematics" at bounding box center [553, 283] width 414 height 49
click at [371, 278] on input "Encoding – Mathematics" at bounding box center [365, 284] width 12 height 12
radio input "true"
click at [526, 373] on button "SUBMIT" at bounding box center [553, 372] width 104 height 24
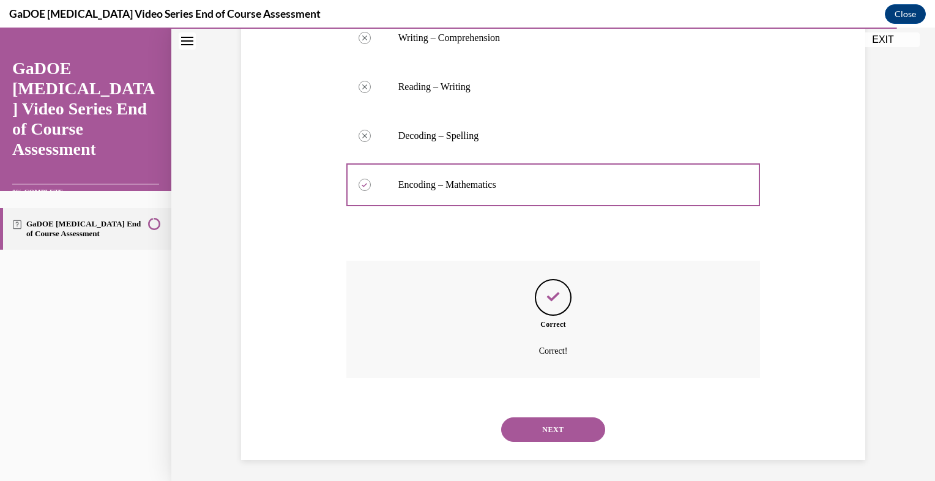
scroll to position [263, 0]
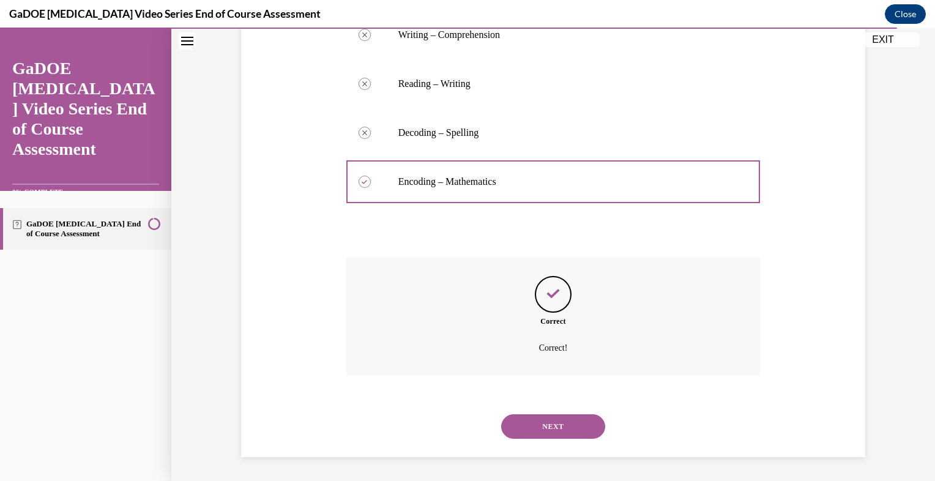
click at [548, 431] on button "NEXT" at bounding box center [553, 426] width 104 height 24
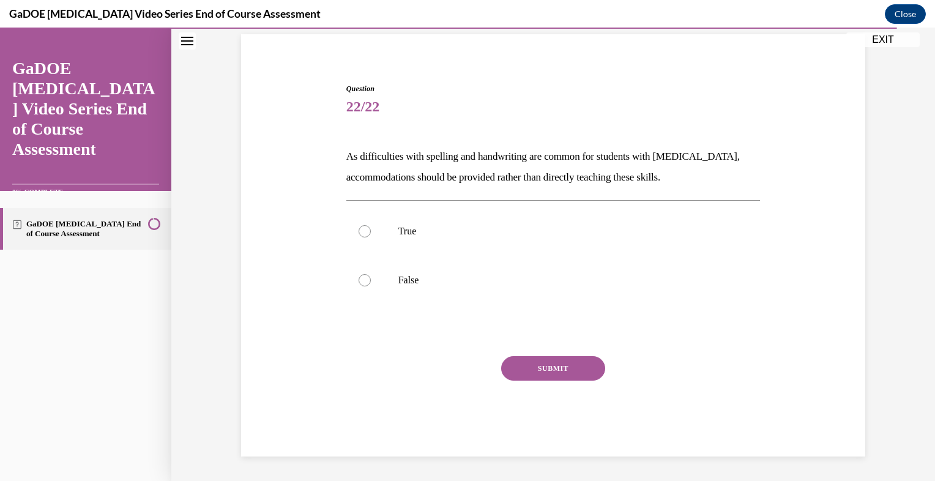
scroll to position [87, 0]
click at [401, 285] on p "False" at bounding box center [564, 280] width 332 height 12
click at [371, 285] on input "False" at bounding box center [365, 280] width 12 height 12
radio input "true"
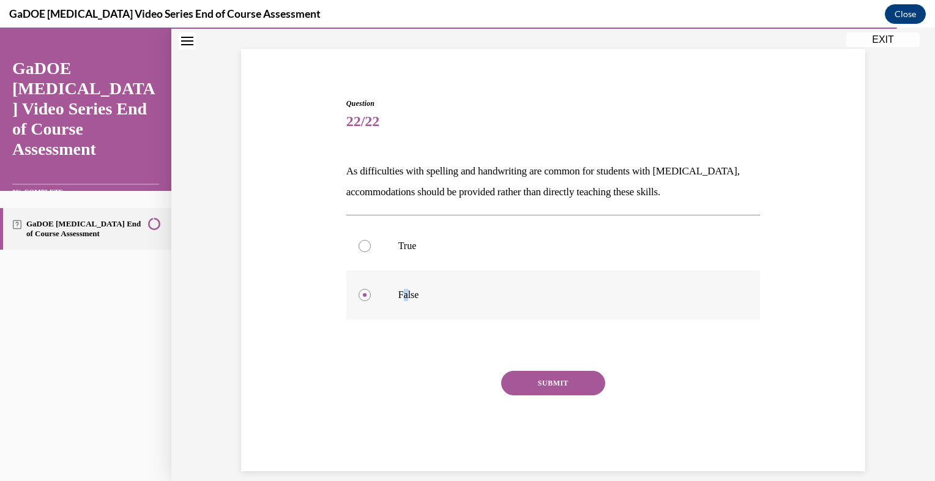
scroll to position [71, 0]
click at [543, 378] on button "SUBMIT" at bounding box center [553, 384] width 104 height 24
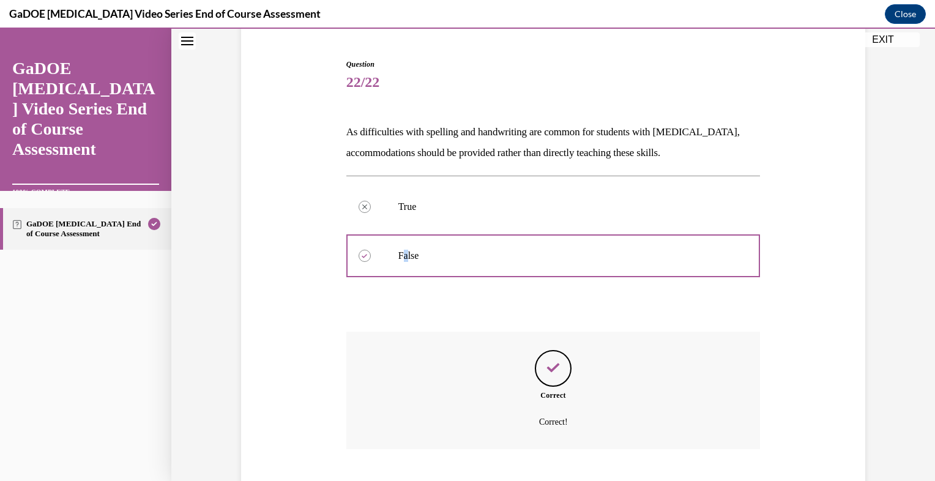
scroll to position [186, 0]
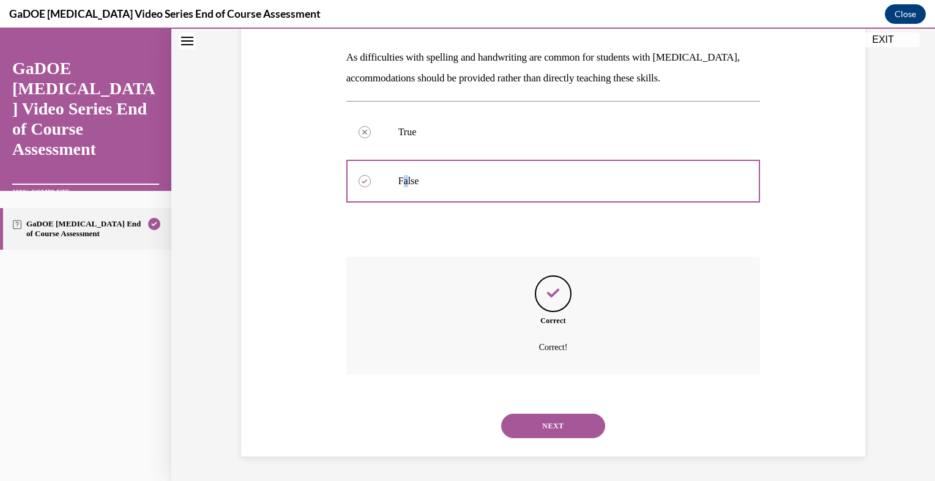
click at [557, 423] on button "NEXT" at bounding box center [553, 426] width 104 height 24
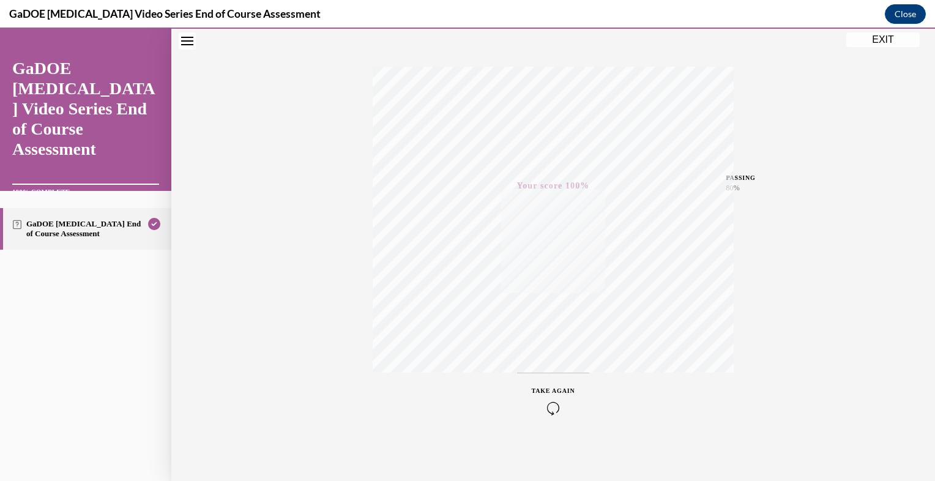
scroll to position [174, 0]
click at [886, 38] on button "EXIT" at bounding box center [882, 39] width 73 height 15
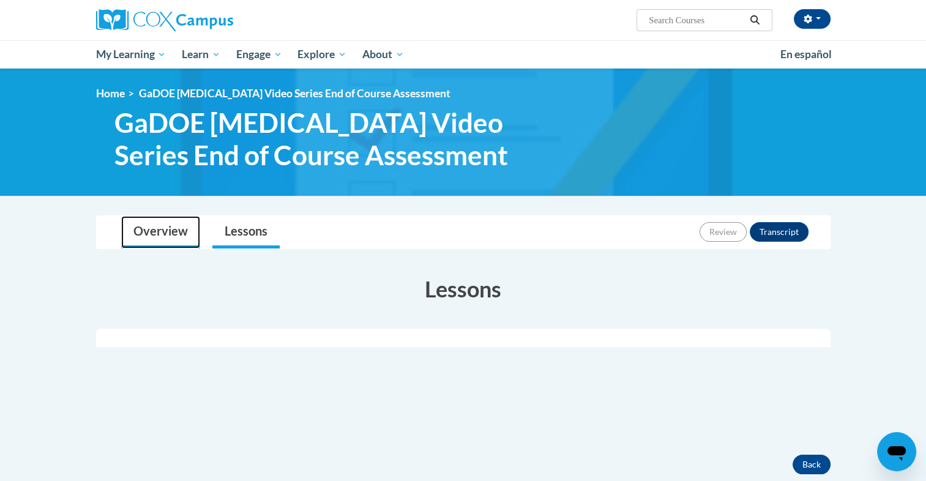
click at [177, 240] on link "Overview" at bounding box center [160, 232] width 79 height 32
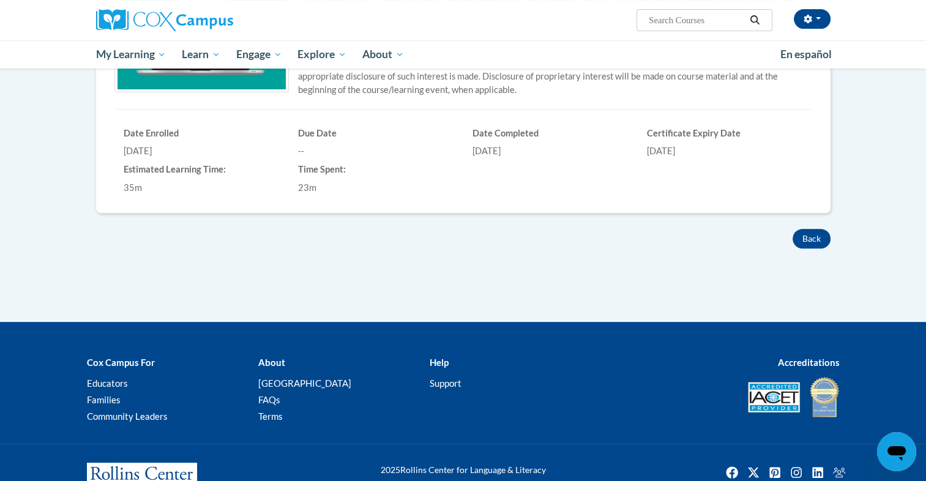
scroll to position [420, 0]
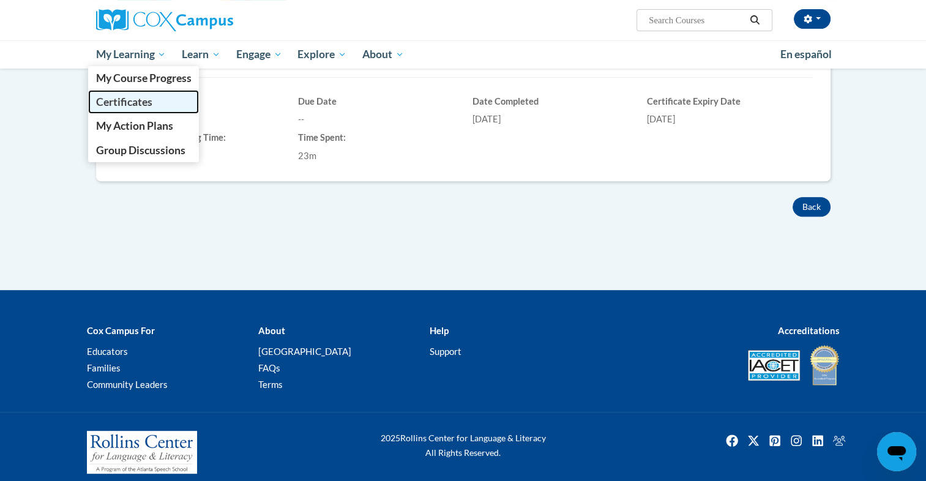
click at [154, 99] on link "Certificates" at bounding box center [143, 102] width 111 height 24
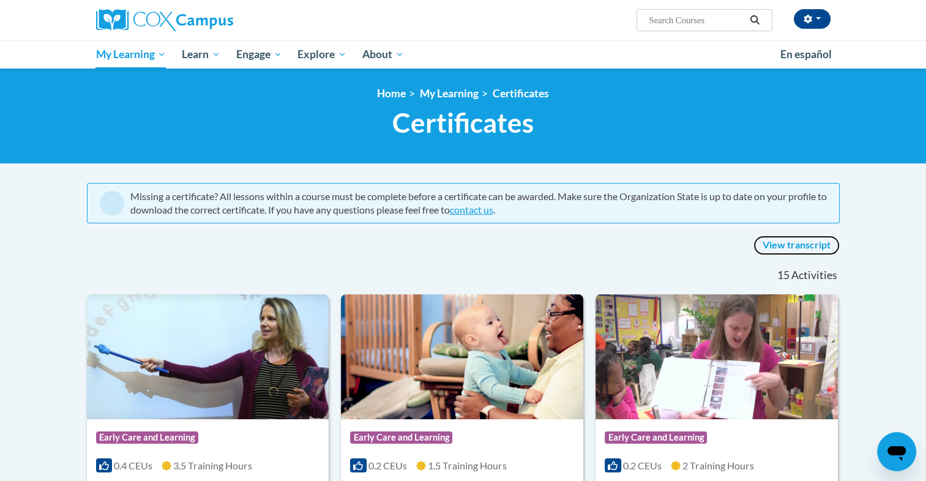
click at [829, 253] on link "View transcript" at bounding box center [796, 246] width 86 height 20
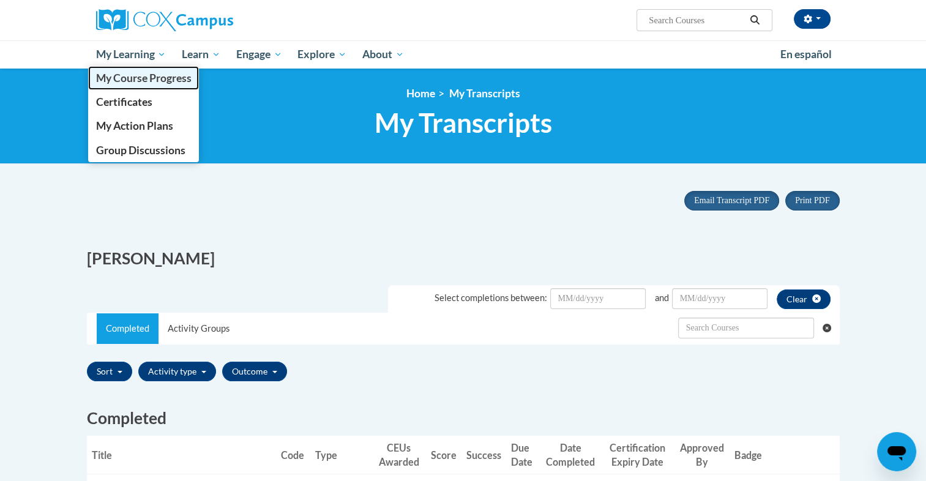
click at [145, 81] on span "My Course Progress" at bounding box center [142, 78] width 95 height 13
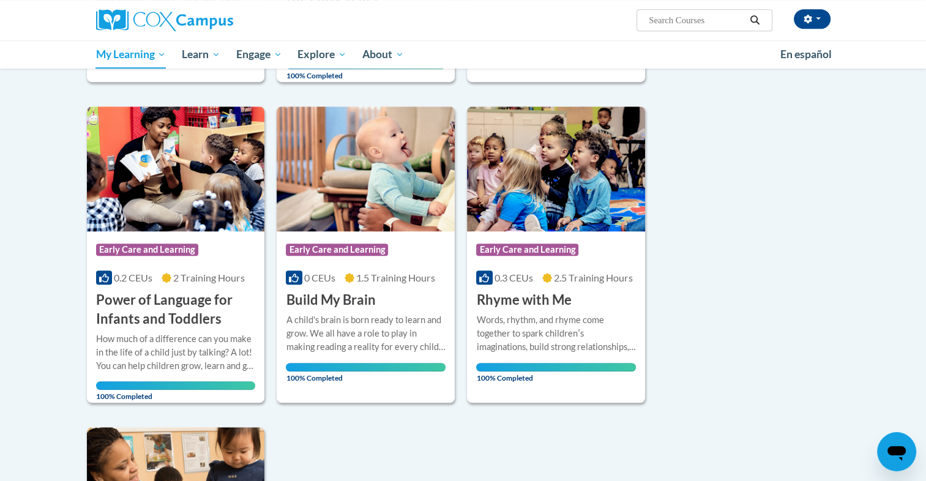
scroll to position [841, 0]
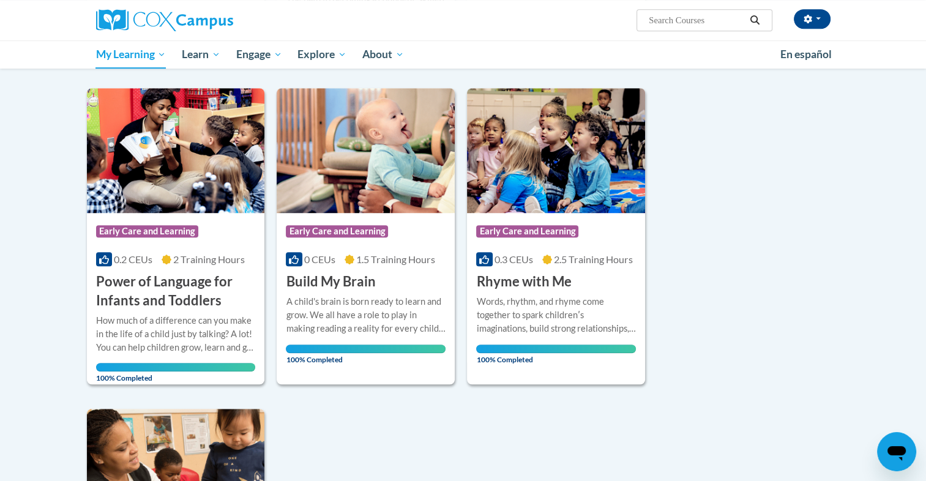
drag, startPoint x: 931, startPoint y: 293, endPoint x: 923, endPoint y: 354, distance: 61.8
click at [923, 354] on body "Nevelyn Atkins (America/New_York UTC-04:00) My Profile Inbox My Transcripts Log…" at bounding box center [463, 90] width 926 height 1863
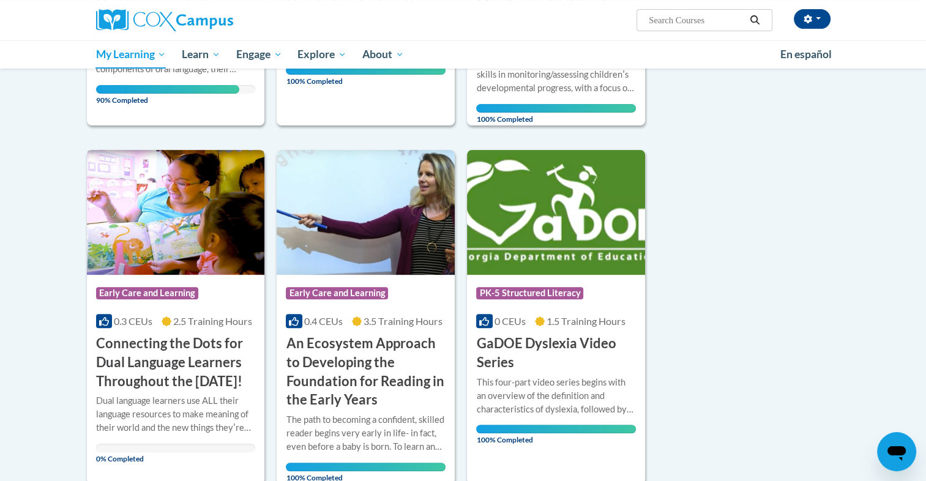
click at [217, 390] on h3 "Connecting the Dots for Dual Language Learners Throughout the Preschool Day!" at bounding box center [176, 362] width 160 height 56
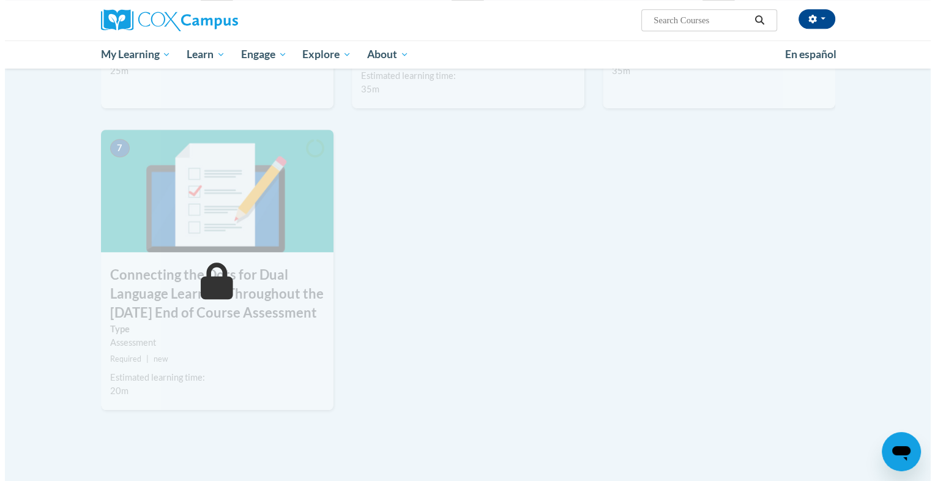
scroll to position [420, 0]
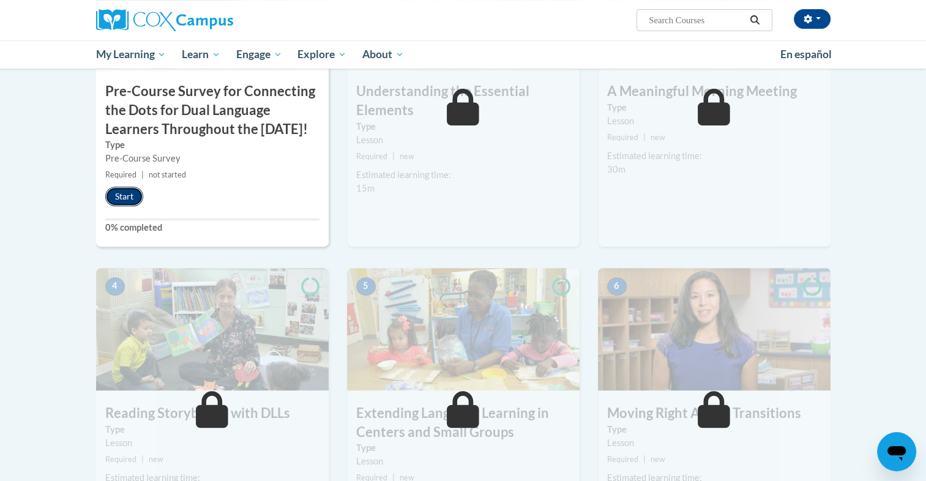
click at [124, 206] on button "Start" at bounding box center [124, 197] width 38 height 20
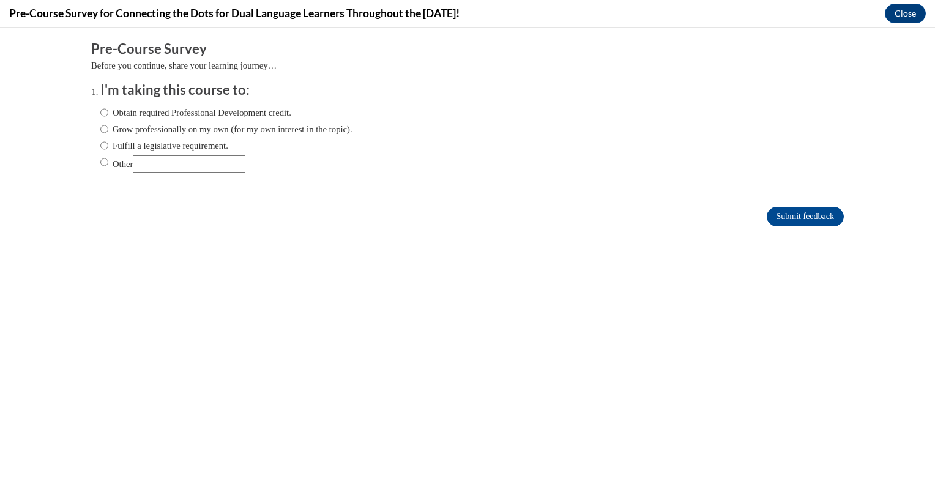
scroll to position [0, 0]
click at [122, 108] on label "Obtain required Professional Development credit." at bounding box center [195, 112] width 191 height 13
click at [108, 108] on input "Obtain required Professional Development credit." at bounding box center [104, 112] width 8 height 13
radio input "true"
click at [780, 207] on input "Submit feedback" at bounding box center [805, 217] width 77 height 20
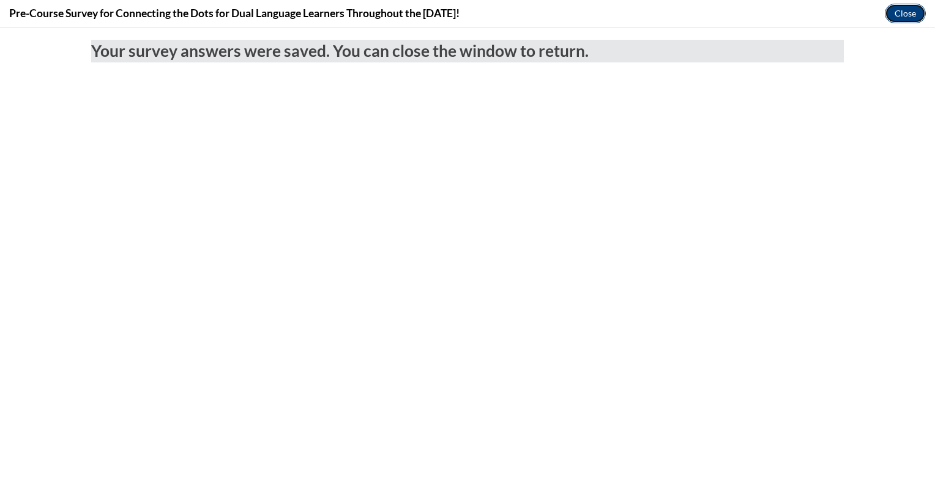
click at [901, 13] on button "Close" at bounding box center [905, 14] width 41 height 20
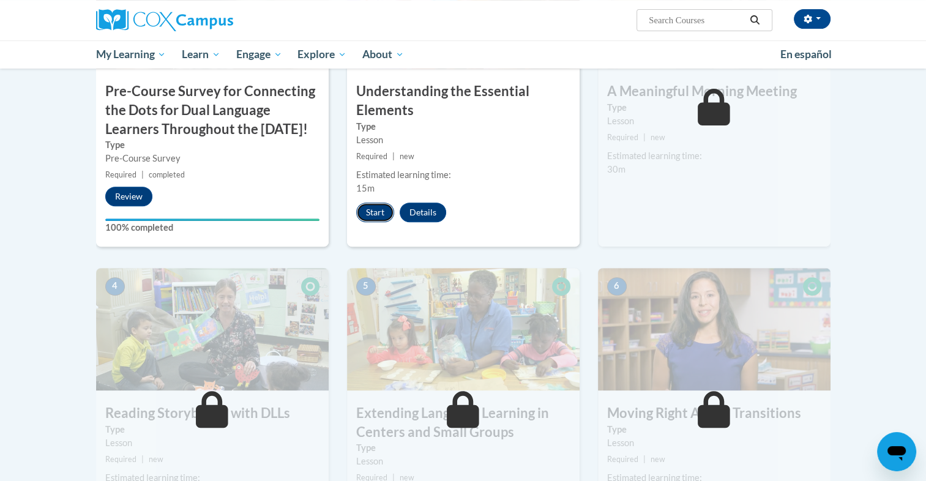
click at [380, 203] on button "Start" at bounding box center [375, 213] width 38 height 20
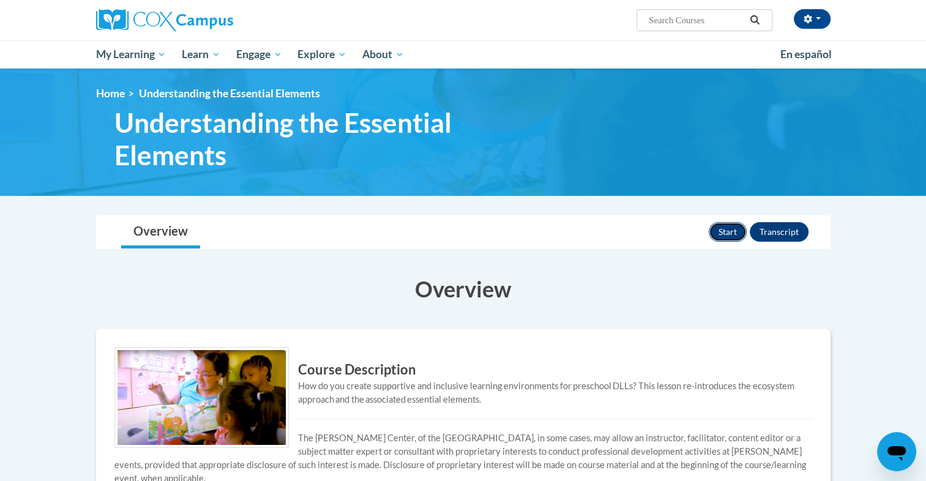
click at [737, 234] on button "Start" at bounding box center [728, 232] width 38 height 20
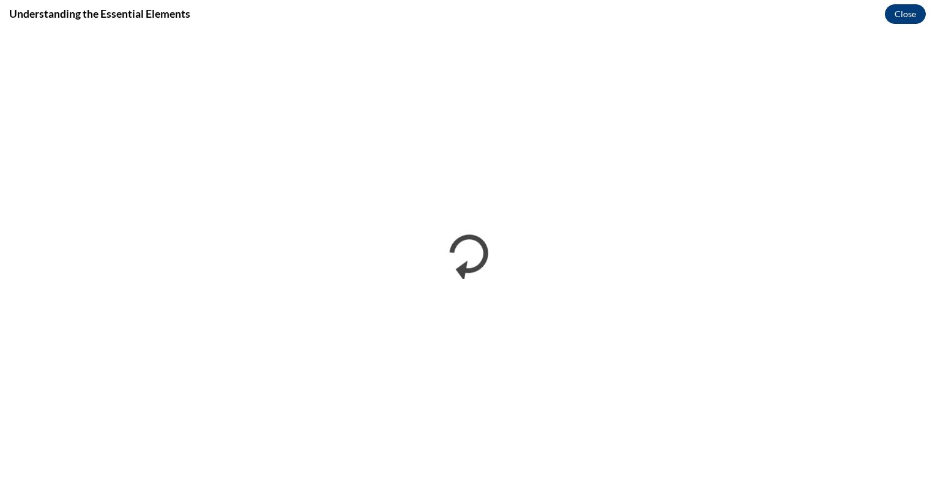
drag, startPoint x: 903, startPoint y: 2, endPoint x: 903, endPoint y: 12, distance: 9.8
click at [903, 12] on div "Understanding the Essential Elements Close" at bounding box center [467, 14] width 935 height 28
click at [903, 12] on button "Close" at bounding box center [905, 14] width 41 height 20
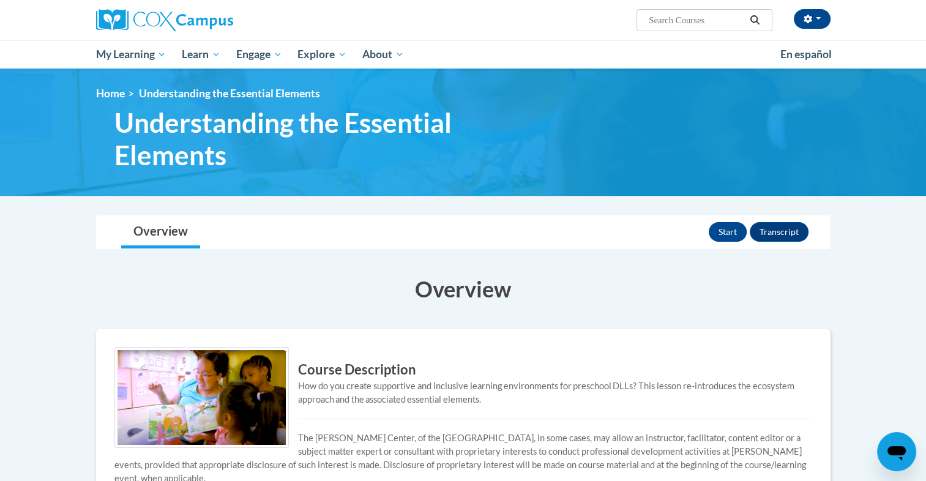
scroll to position [394, 0]
